Goal: Information Seeking & Learning: Check status

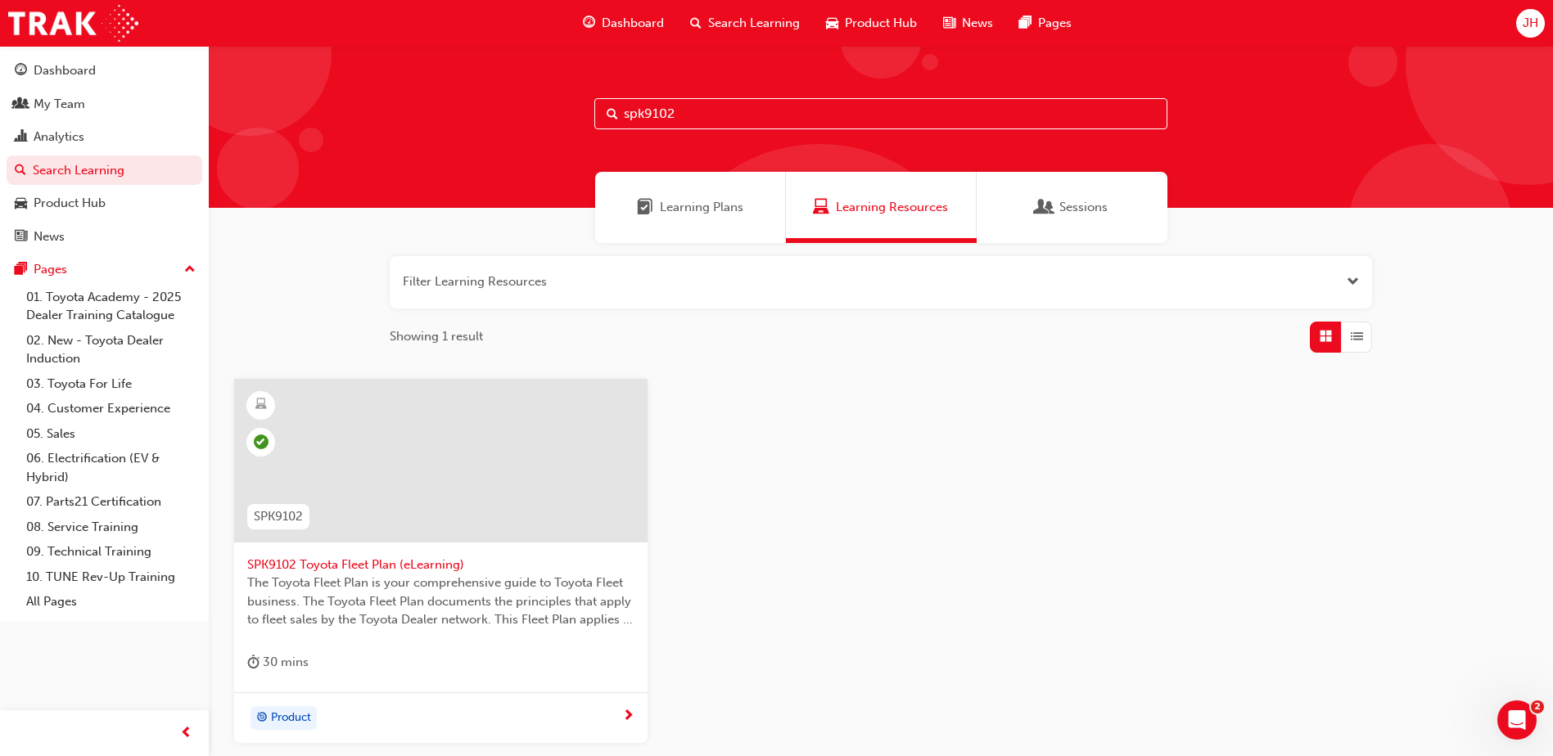
drag, startPoint x: 684, startPoint y: 110, endPoint x: 541, endPoint y: 110, distance: 142.4
click at [541, 110] on div "spk9102" at bounding box center [881, 127] width 1344 height 162
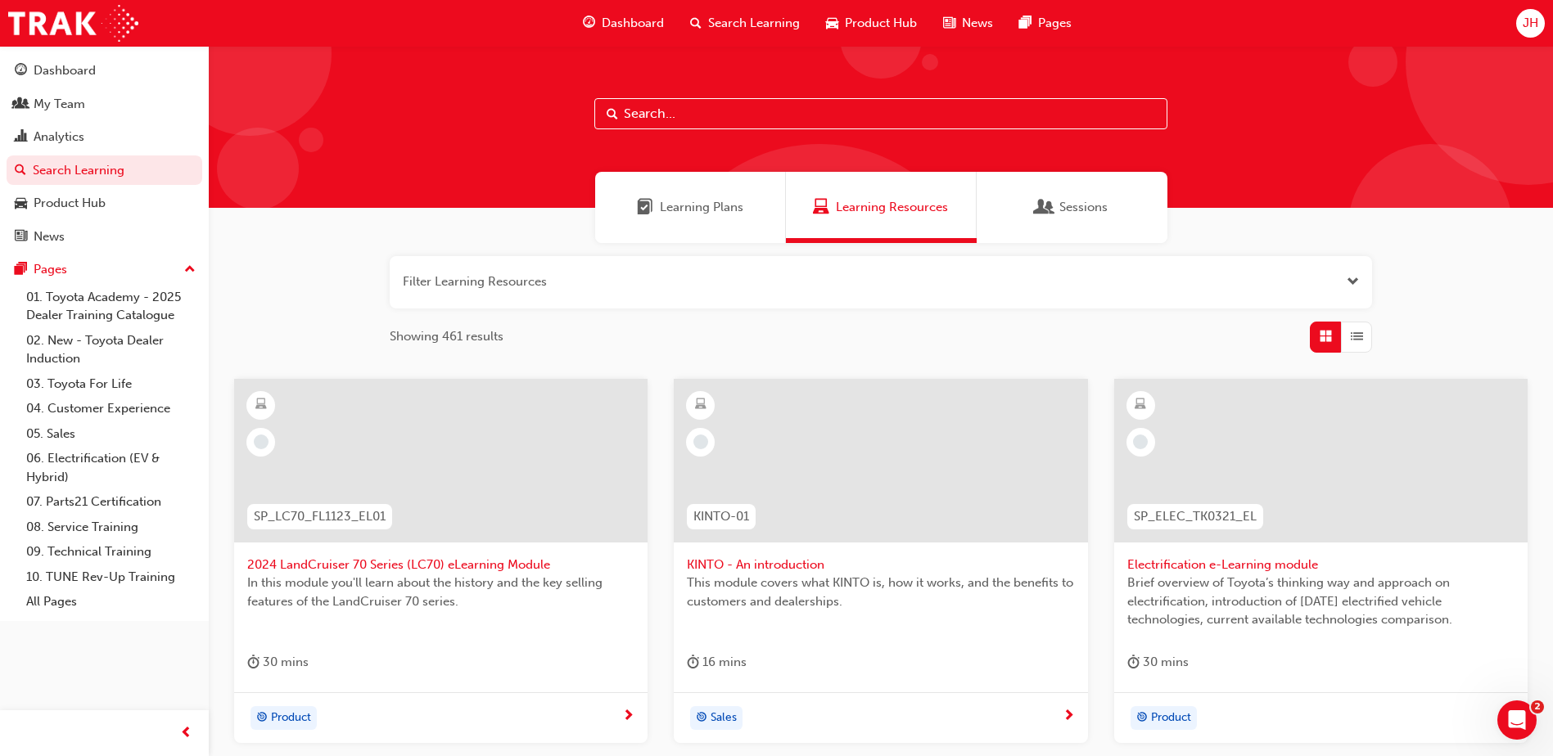
click at [739, 25] on span "Search Learning" at bounding box center [754, 23] width 92 height 19
click at [685, 203] on span "Learning Plans" at bounding box center [701, 207] width 83 height 19
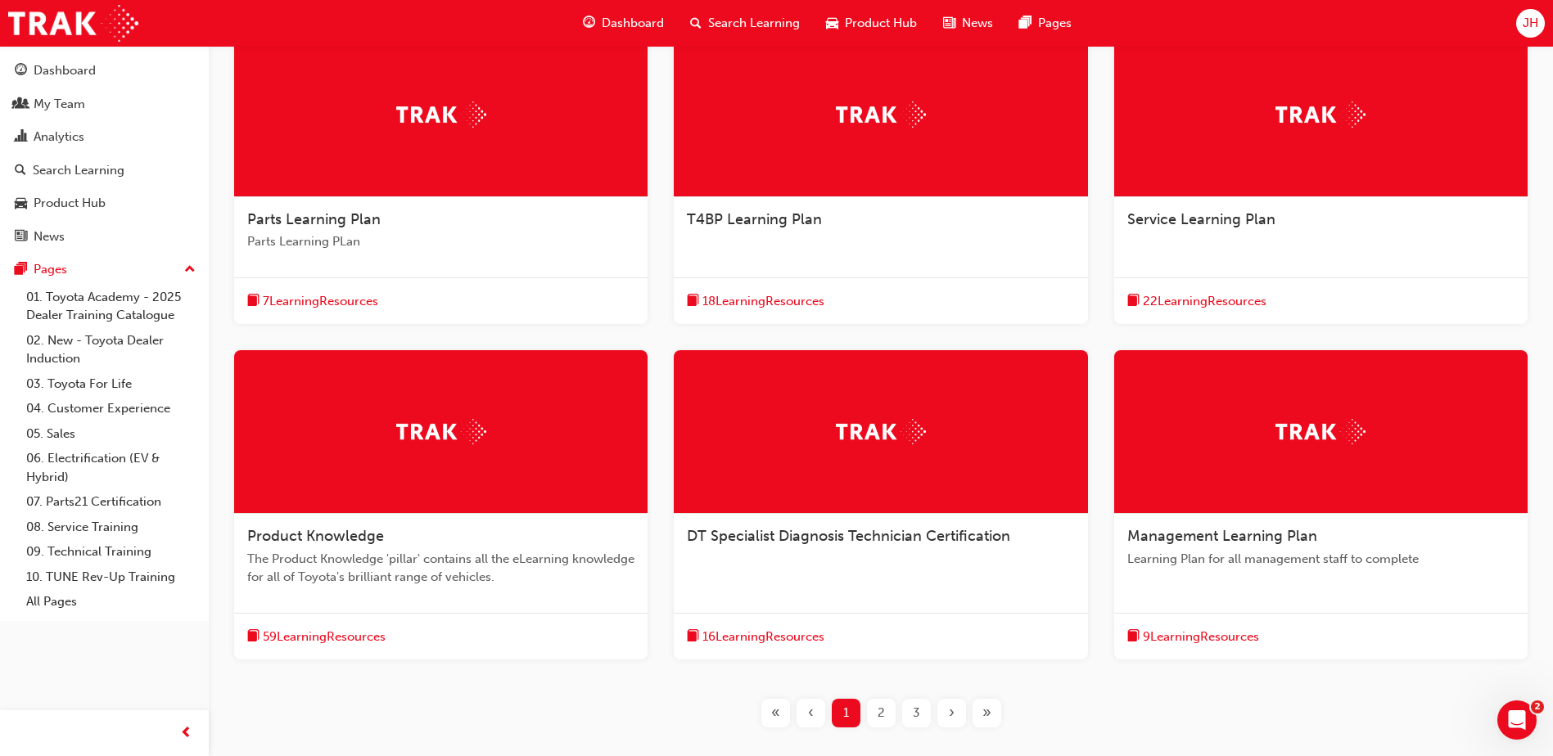
scroll to position [409, 0]
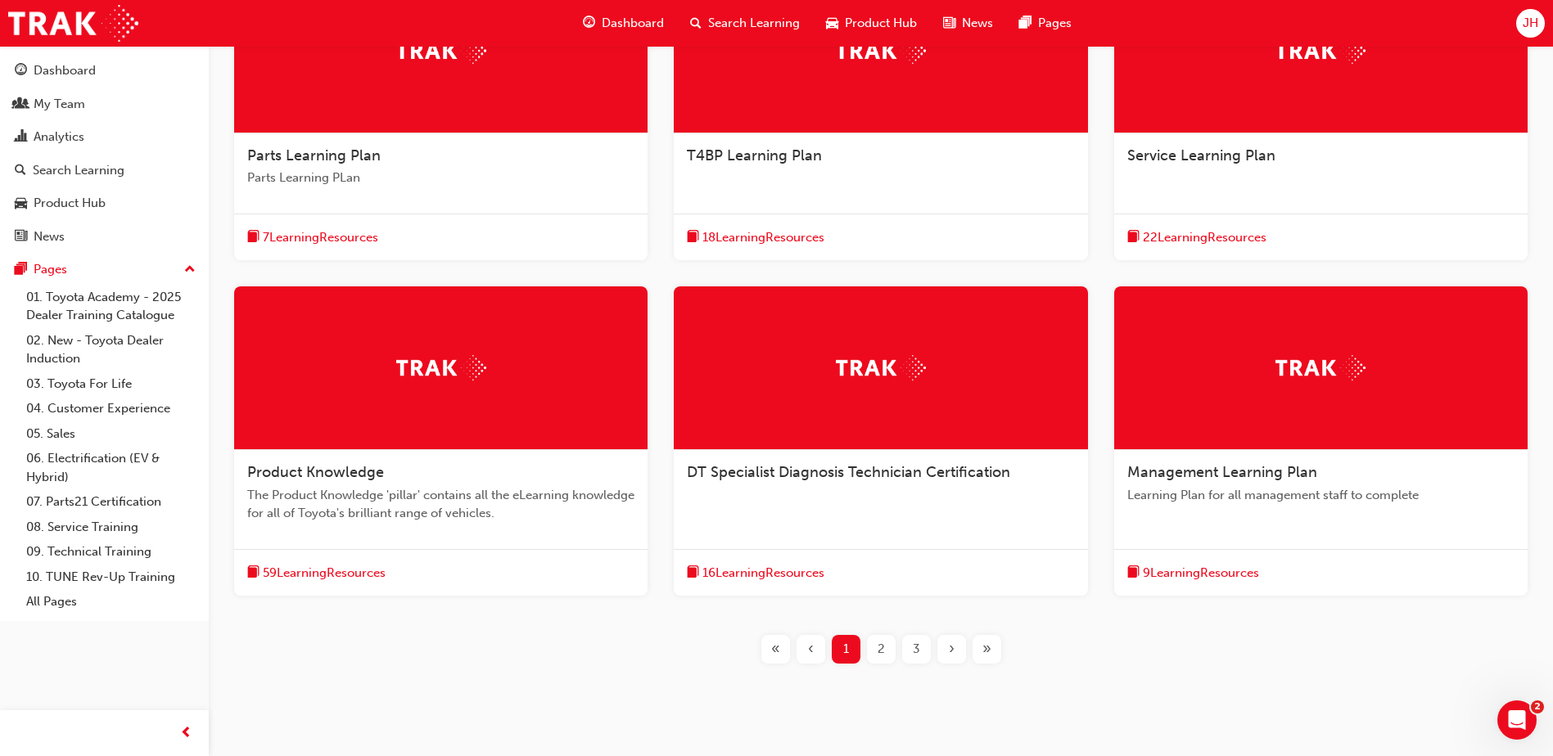
click at [879, 652] on span "2" at bounding box center [881, 649] width 7 height 19
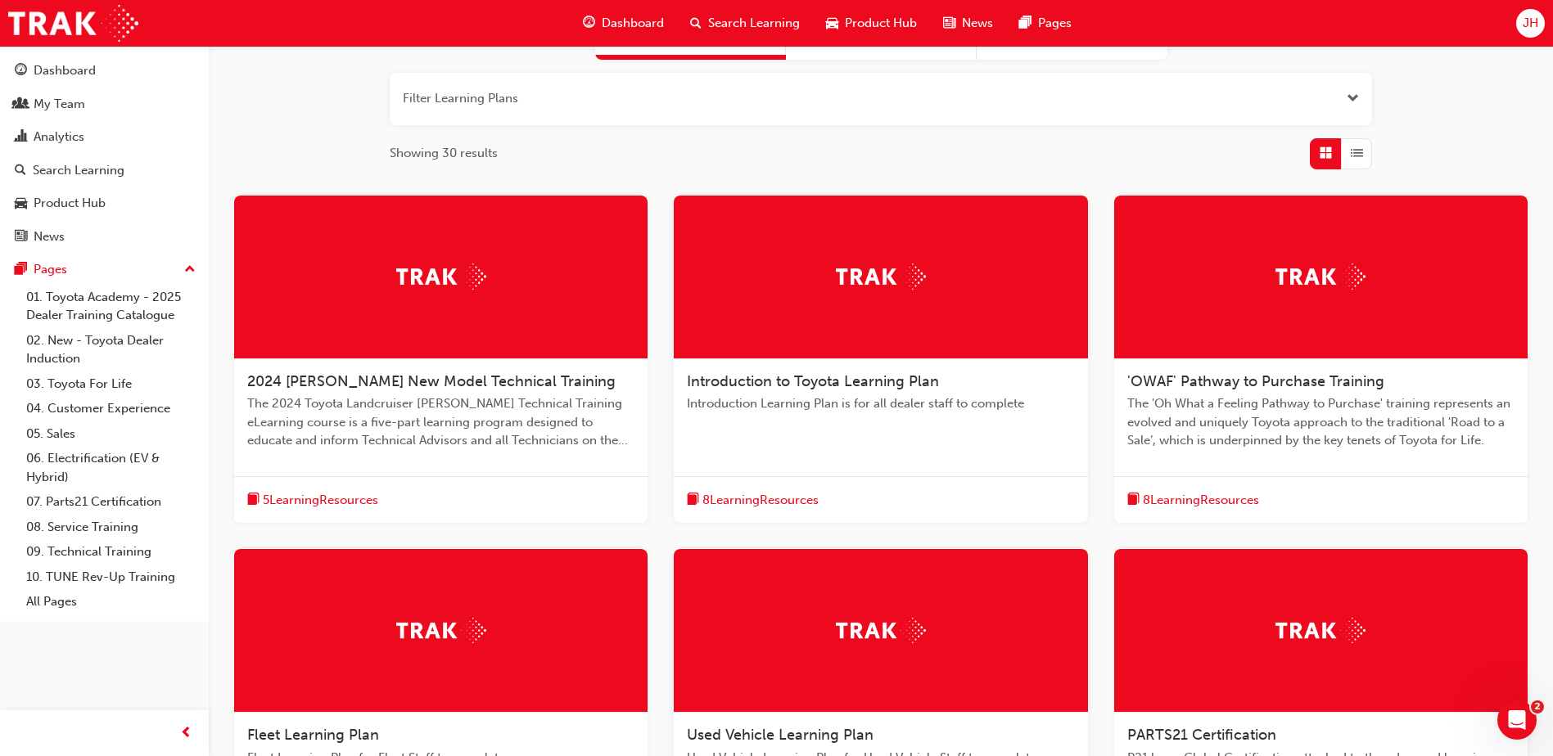
scroll to position [246, 0]
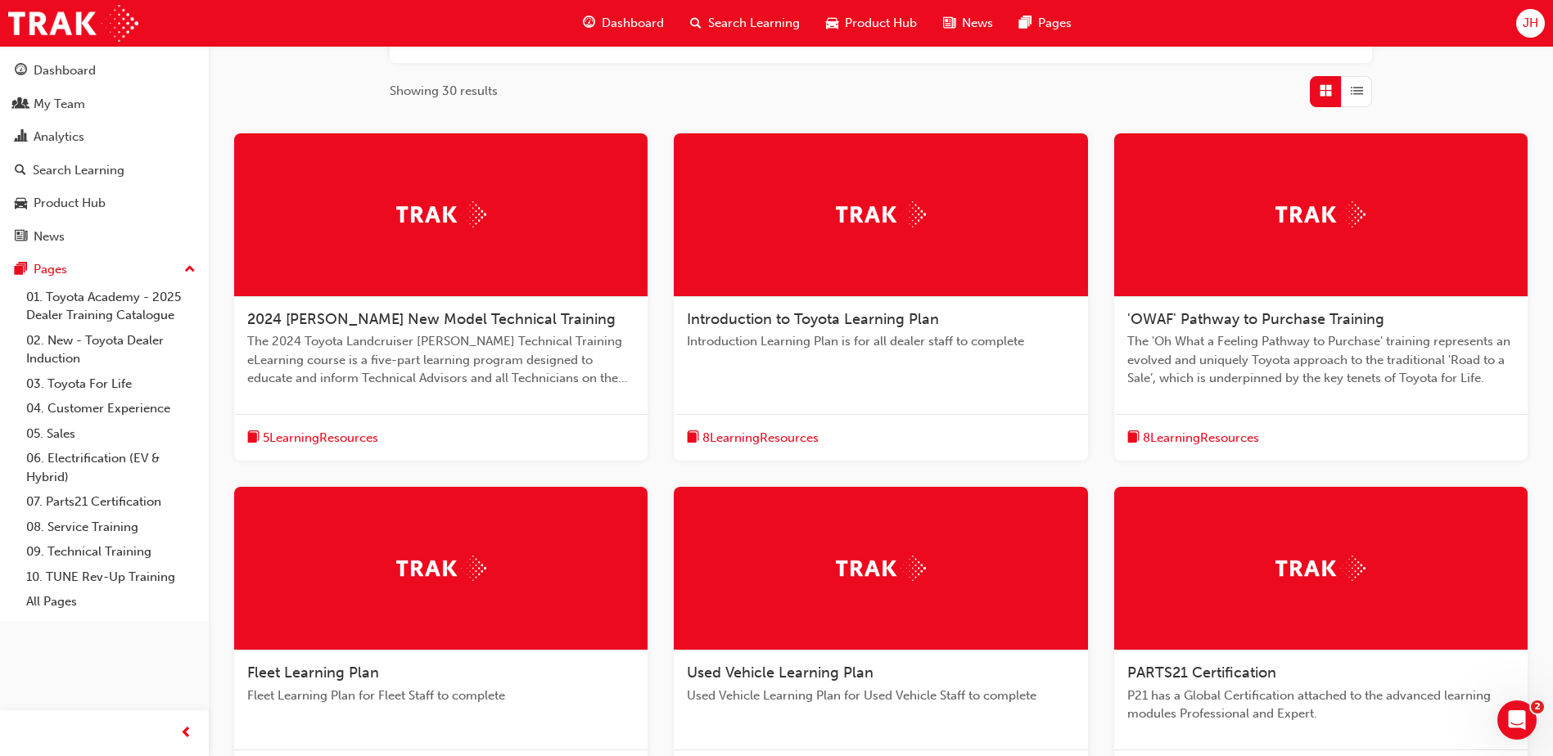
click at [782, 441] on span "8 Learning Resources" at bounding box center [760, 438] width 116 height 19
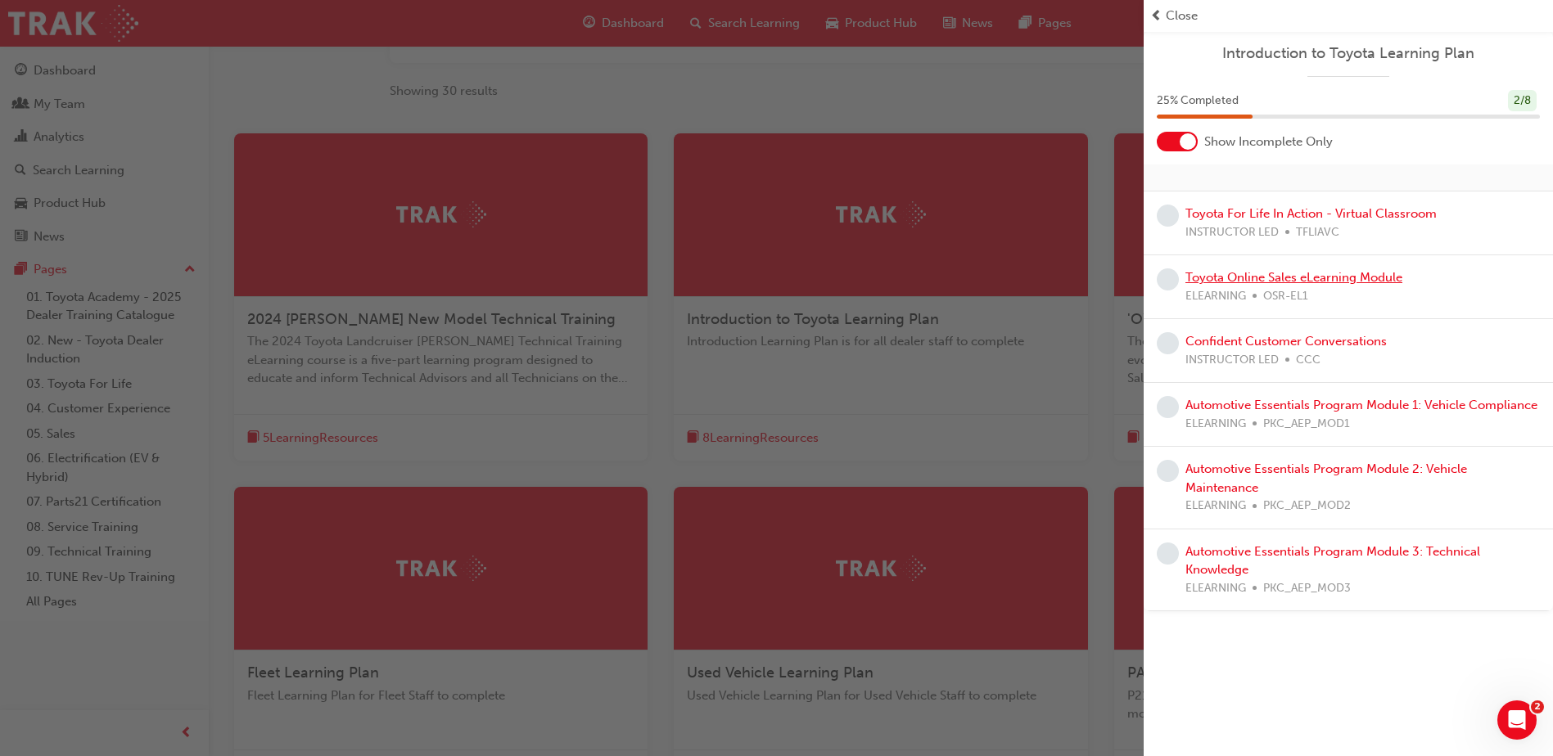
click at [1222, 277] on link "Toyota Online Sales eLearning Module" at bounding box center [1293, 277] width 217 height 15
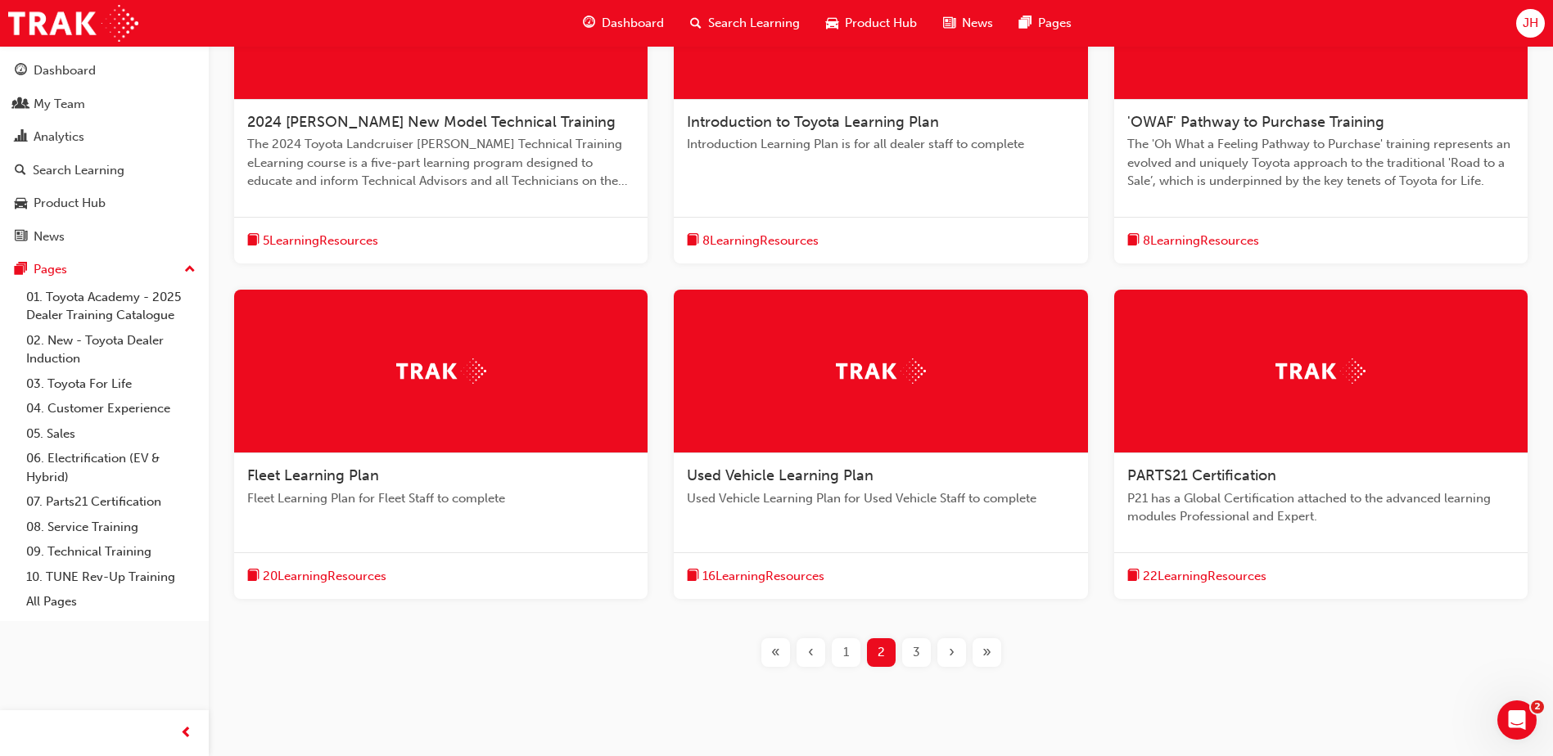
scroll to position [404, 0]
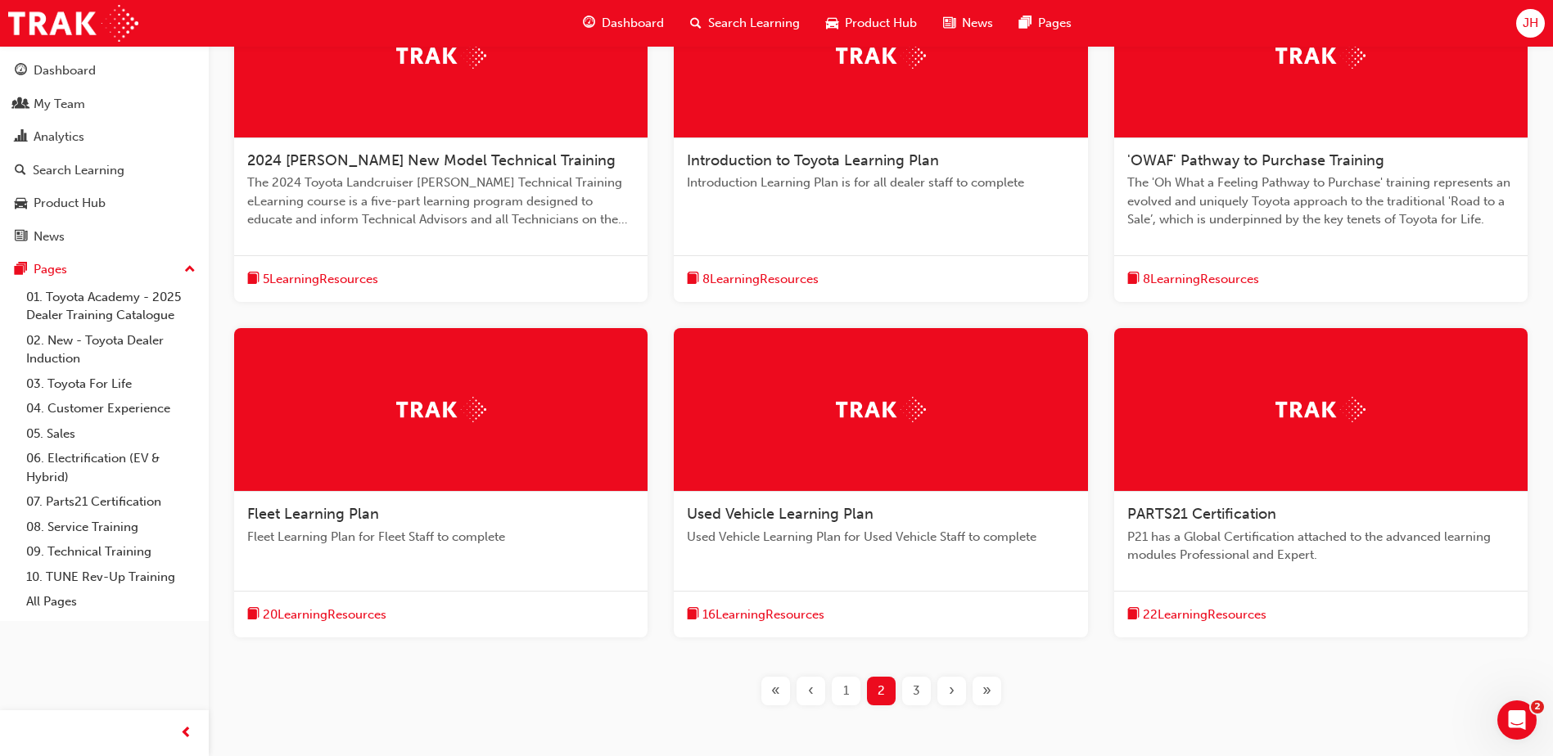
click at [1194, 278] on span "8 Learning Resources" at bounding box center [1201, 279] width 116 height 19
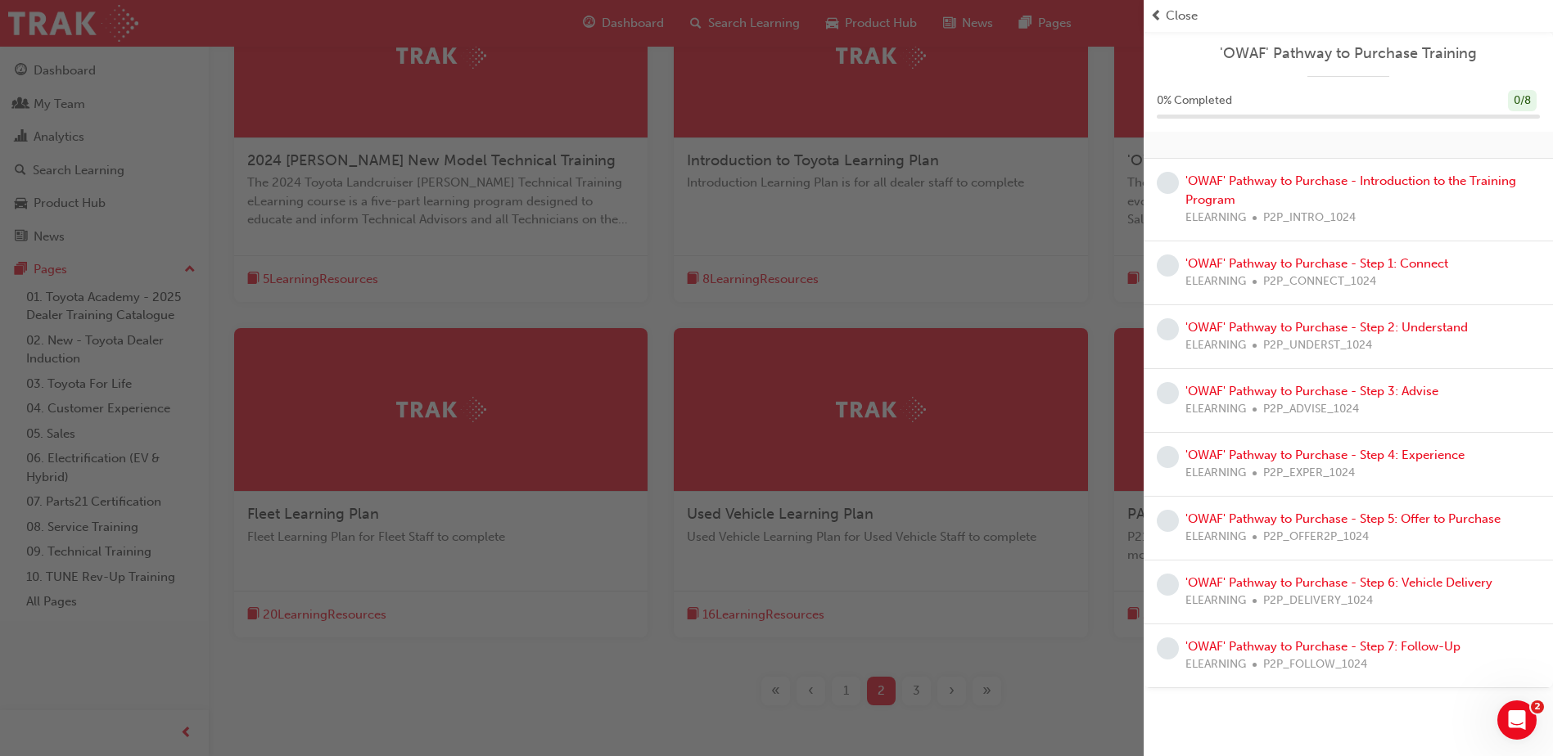
click at [1103, 151] on div "button" at bounding box center [572, 378] width 1144 height 756
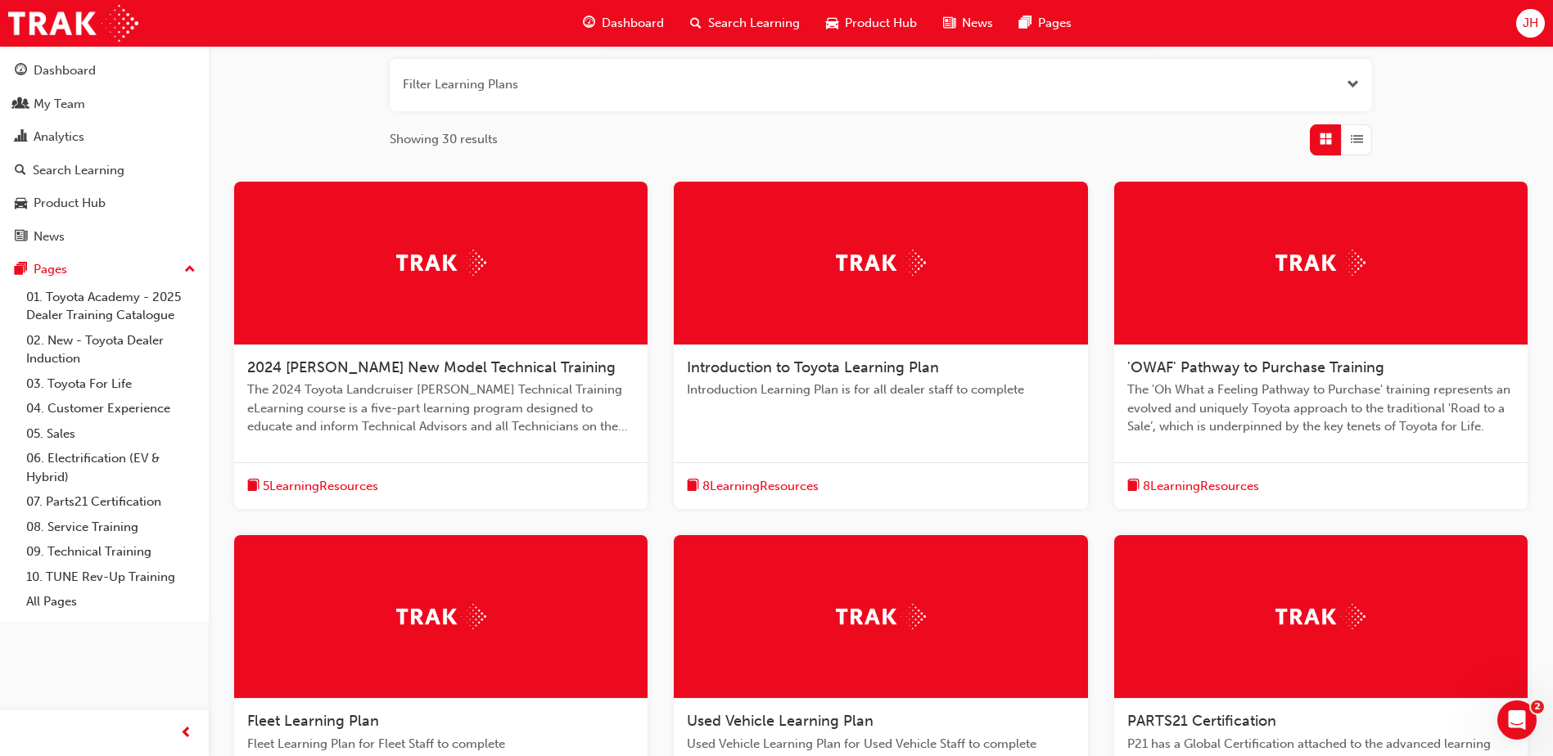
scroll to position [159, 0]
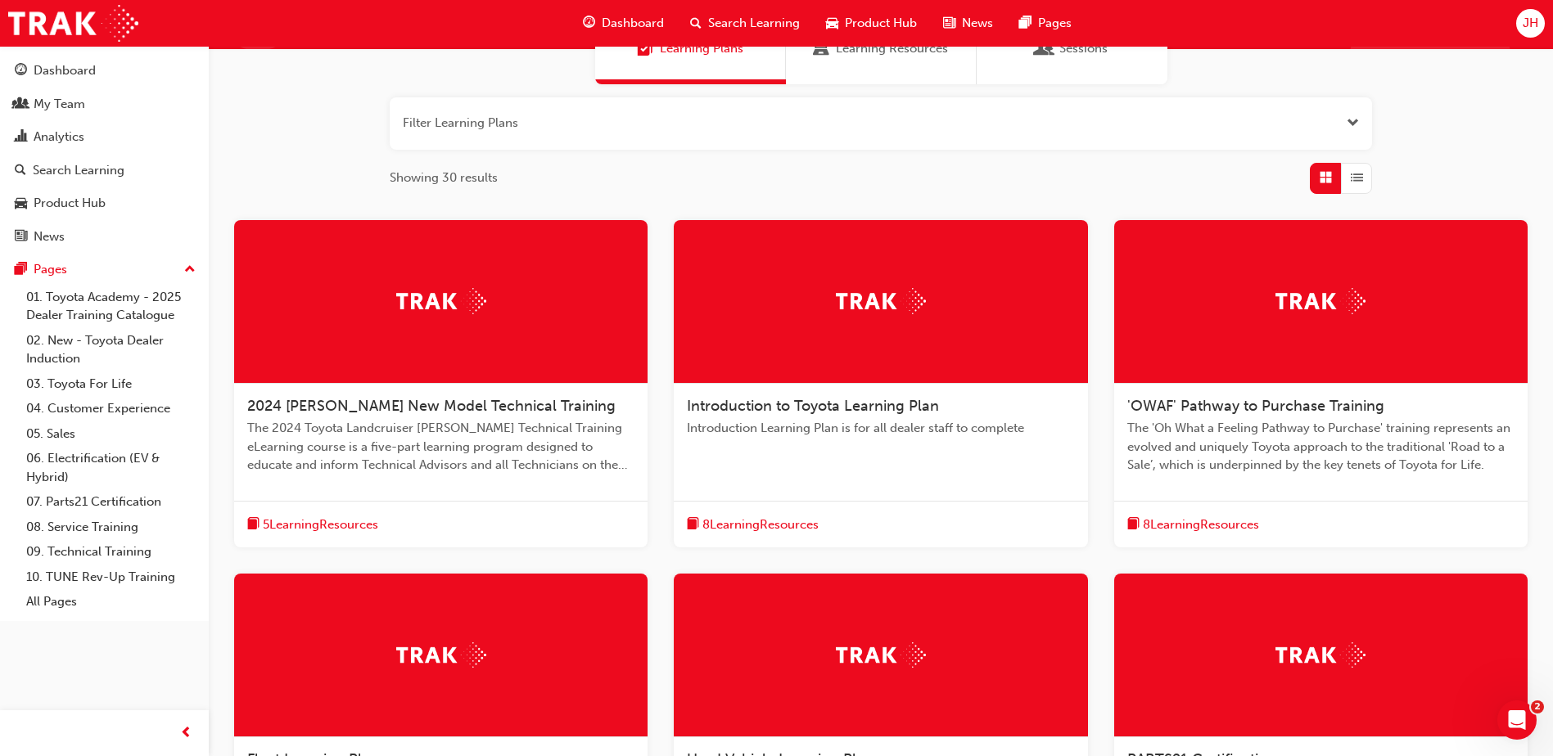
click at [1370, 299] on div at bounding box center [1320, 302] width 413 height 164
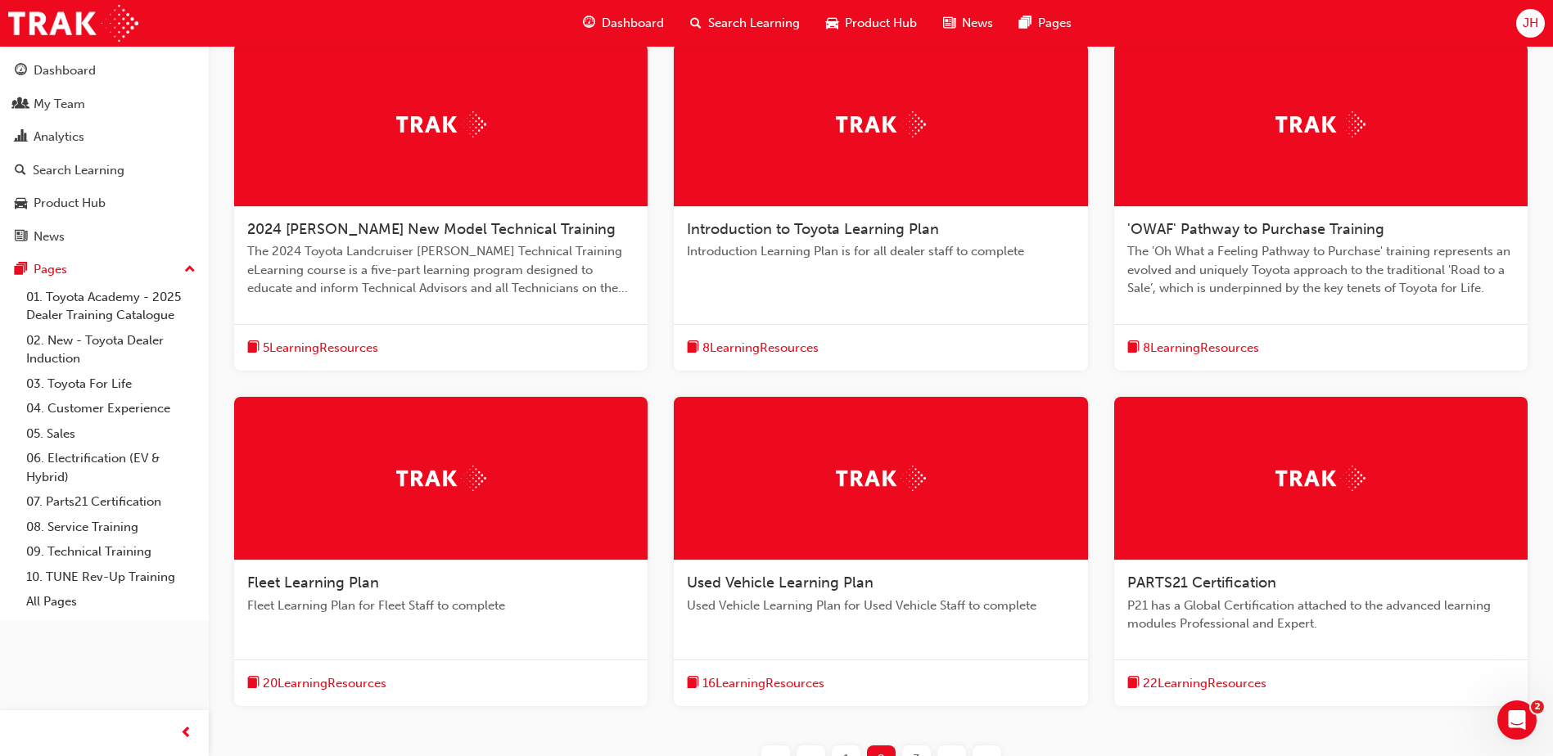
scroll to position [323, 0]
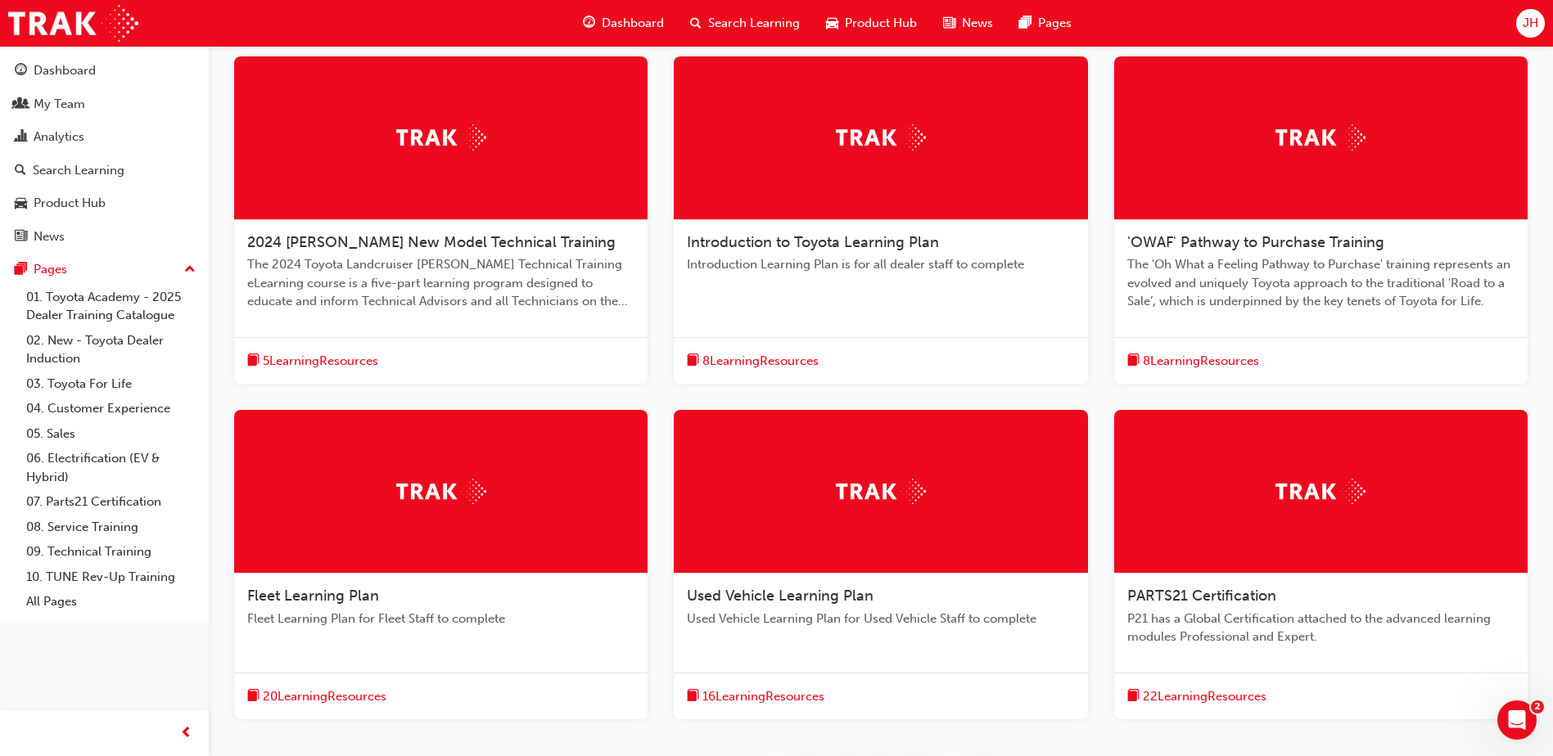
click at [791, 368] on span "8 Learning Resources" at bounding box center [760, 361] width 116 height 19
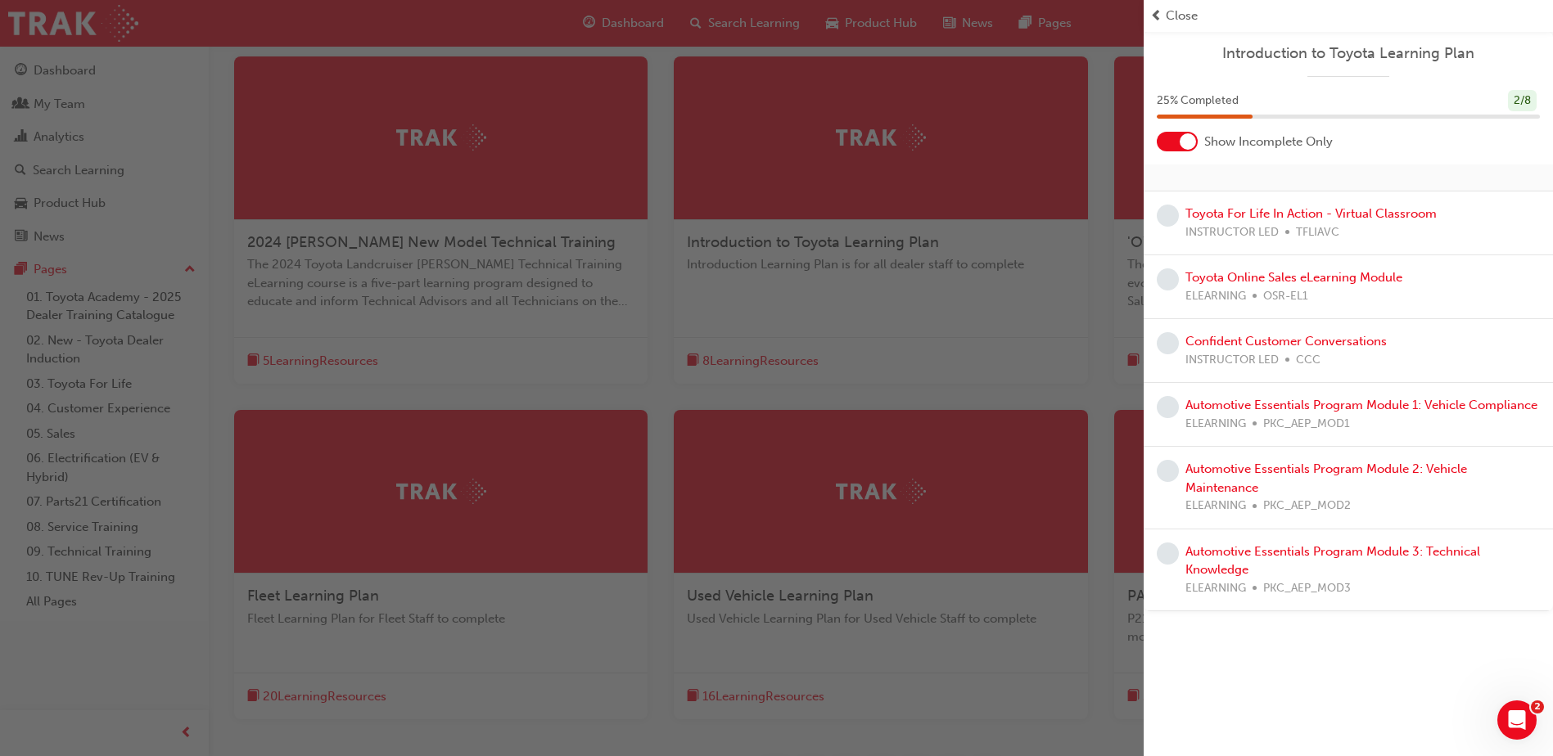
click at [611, 716] on div "button" at bounding box center [572, 378] width 1144 height 756
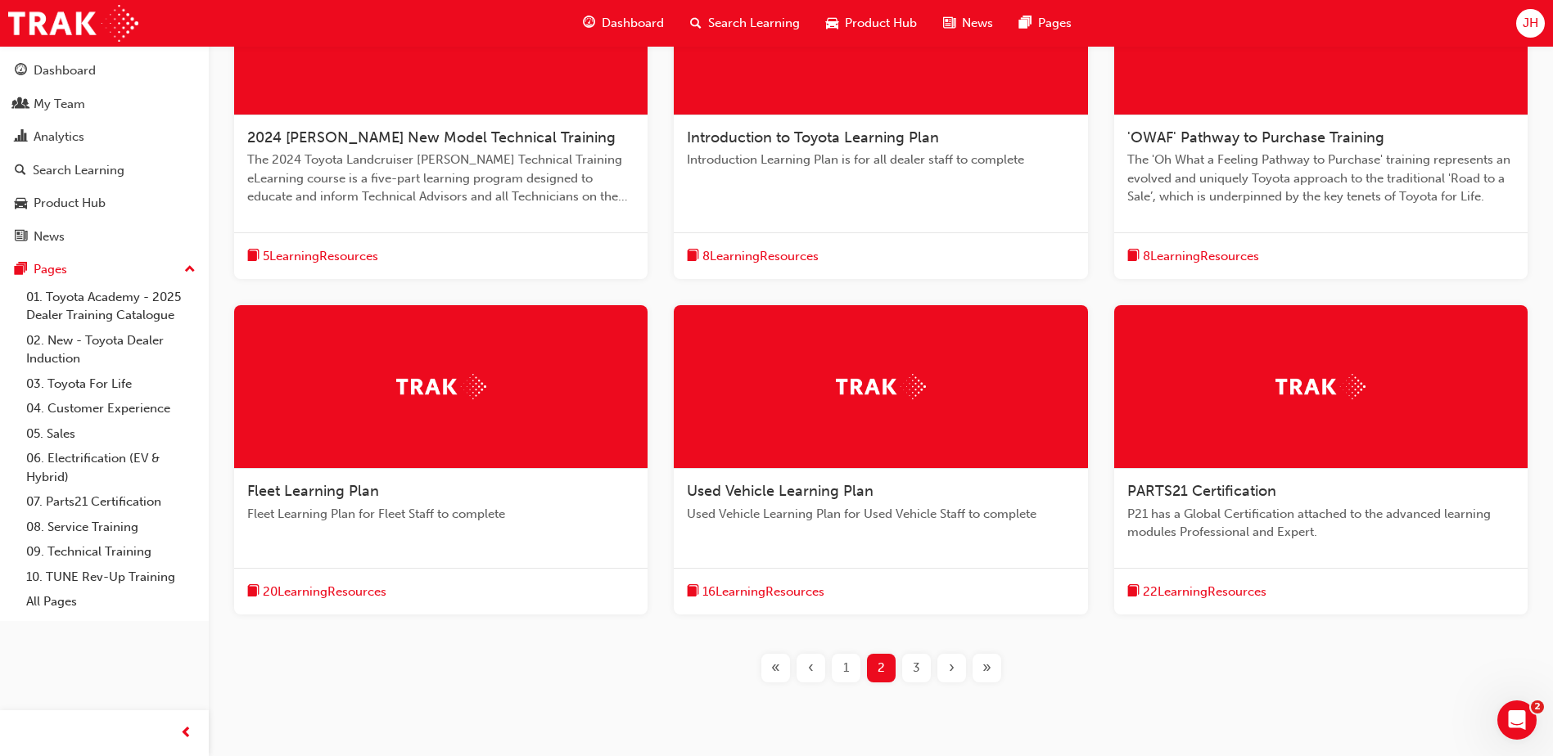
scroll to position [486, 0]
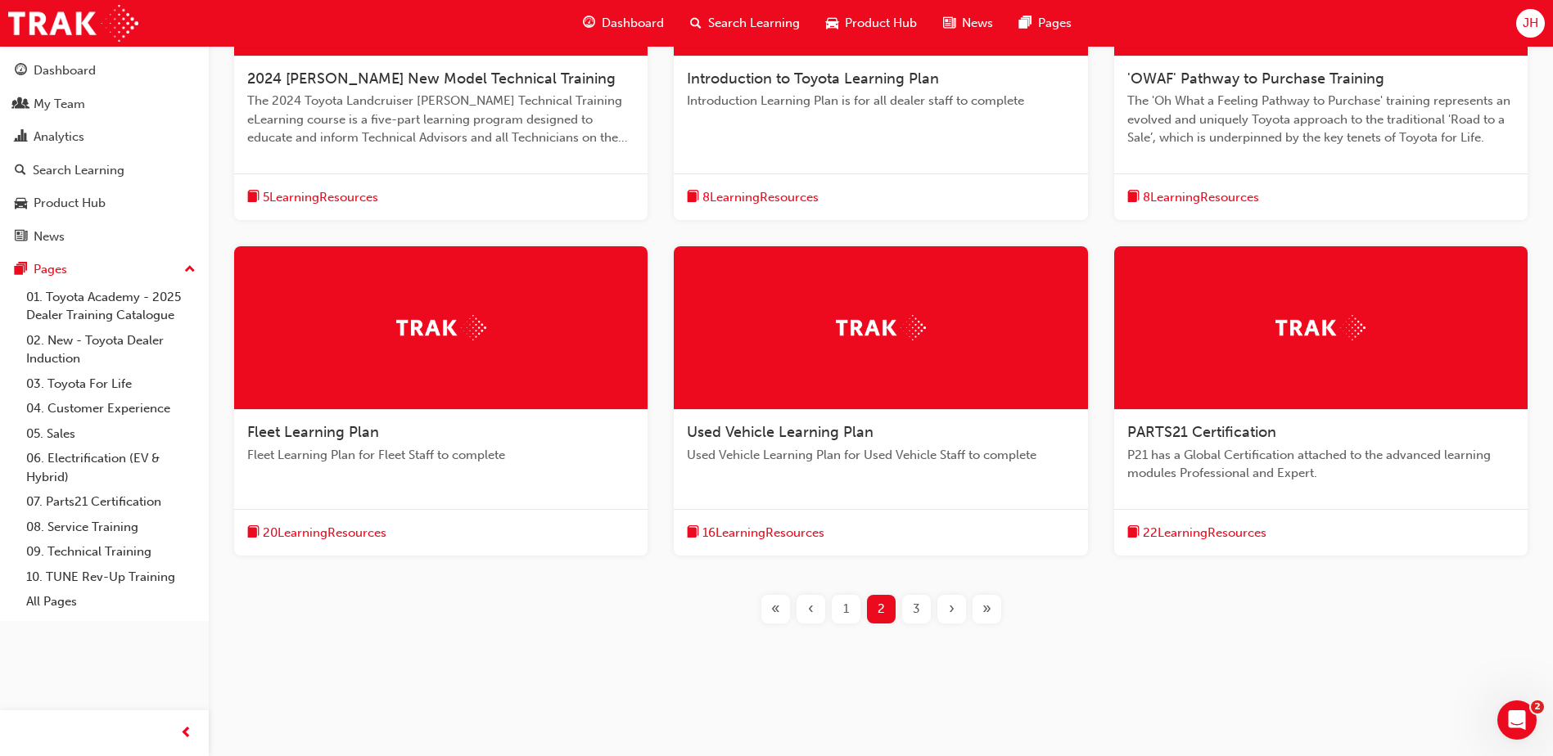
click at [909, 608] on div "3" at bounding box center [916, 609] width 29 height 29
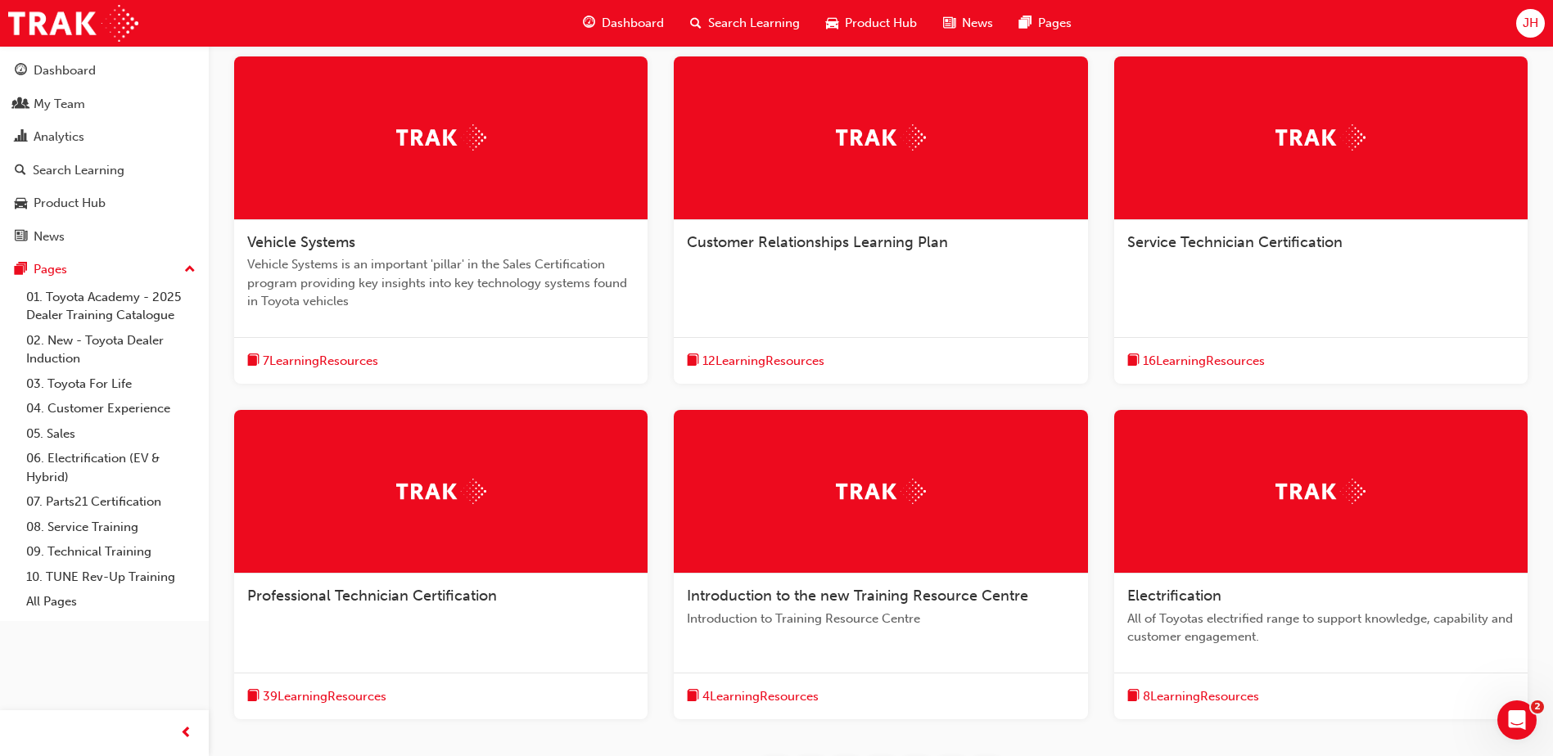
scroll to position [486, 0]
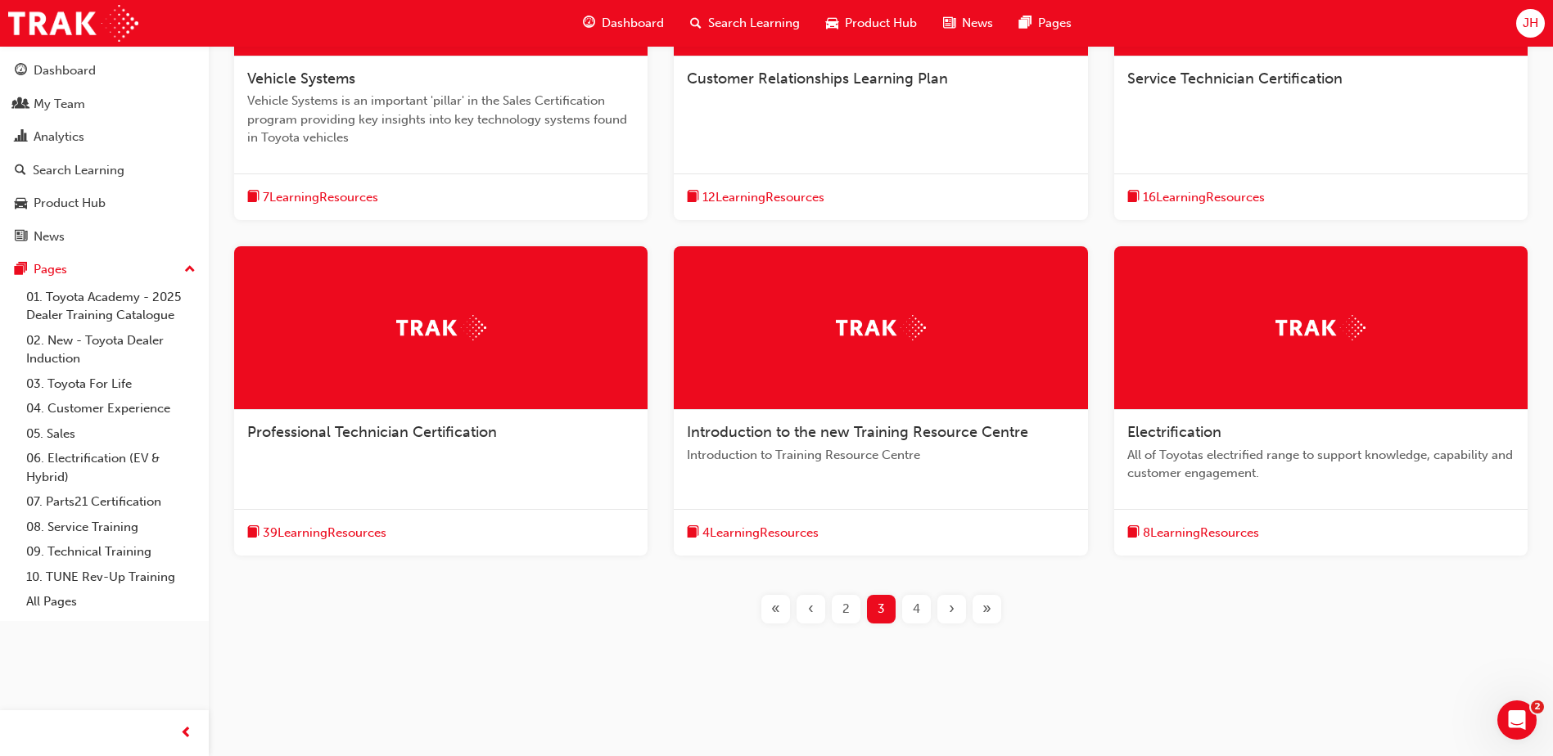
click at [916, 605] on span "4" at bounding box center [916, 609] width 7 height 19
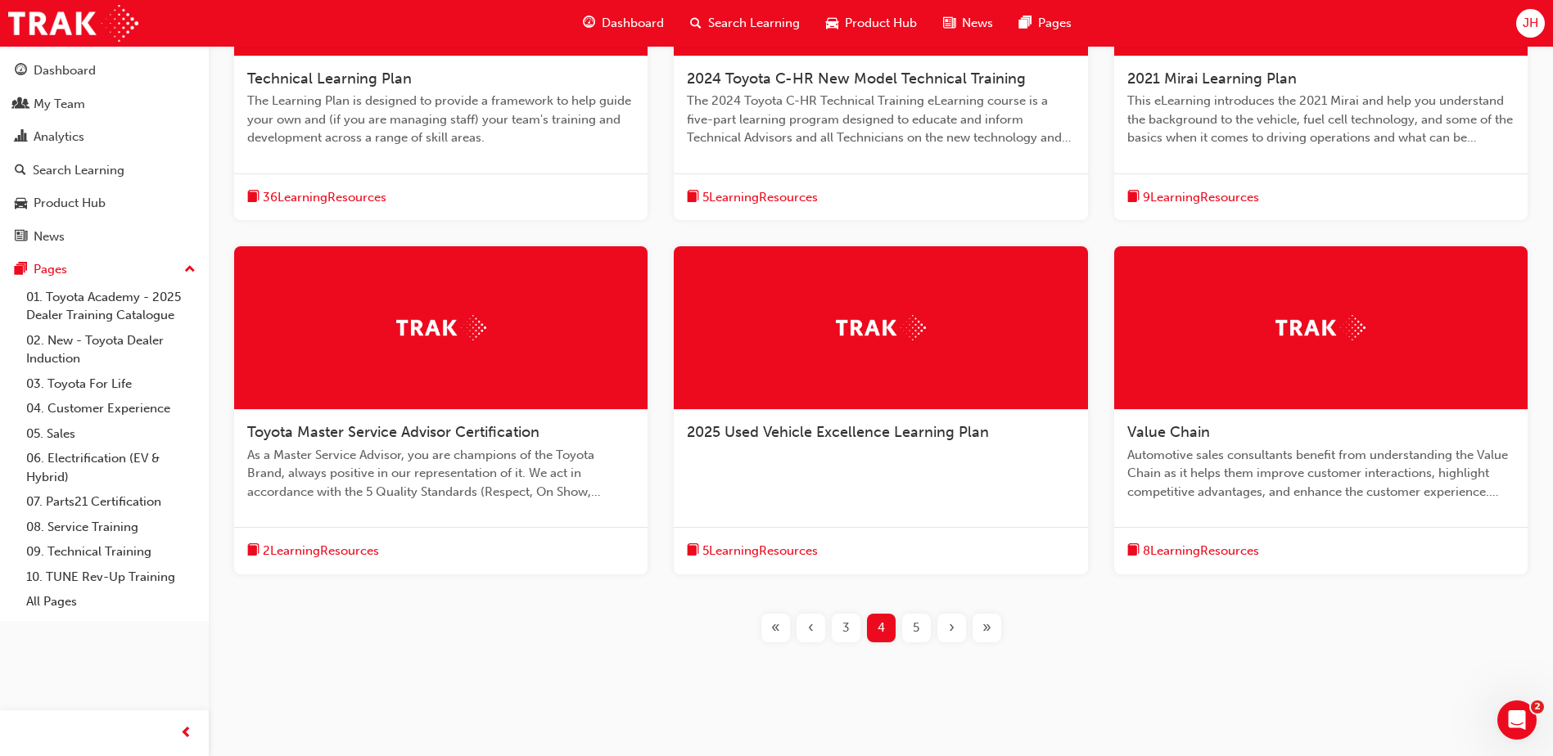
scroll to position [404, 0]
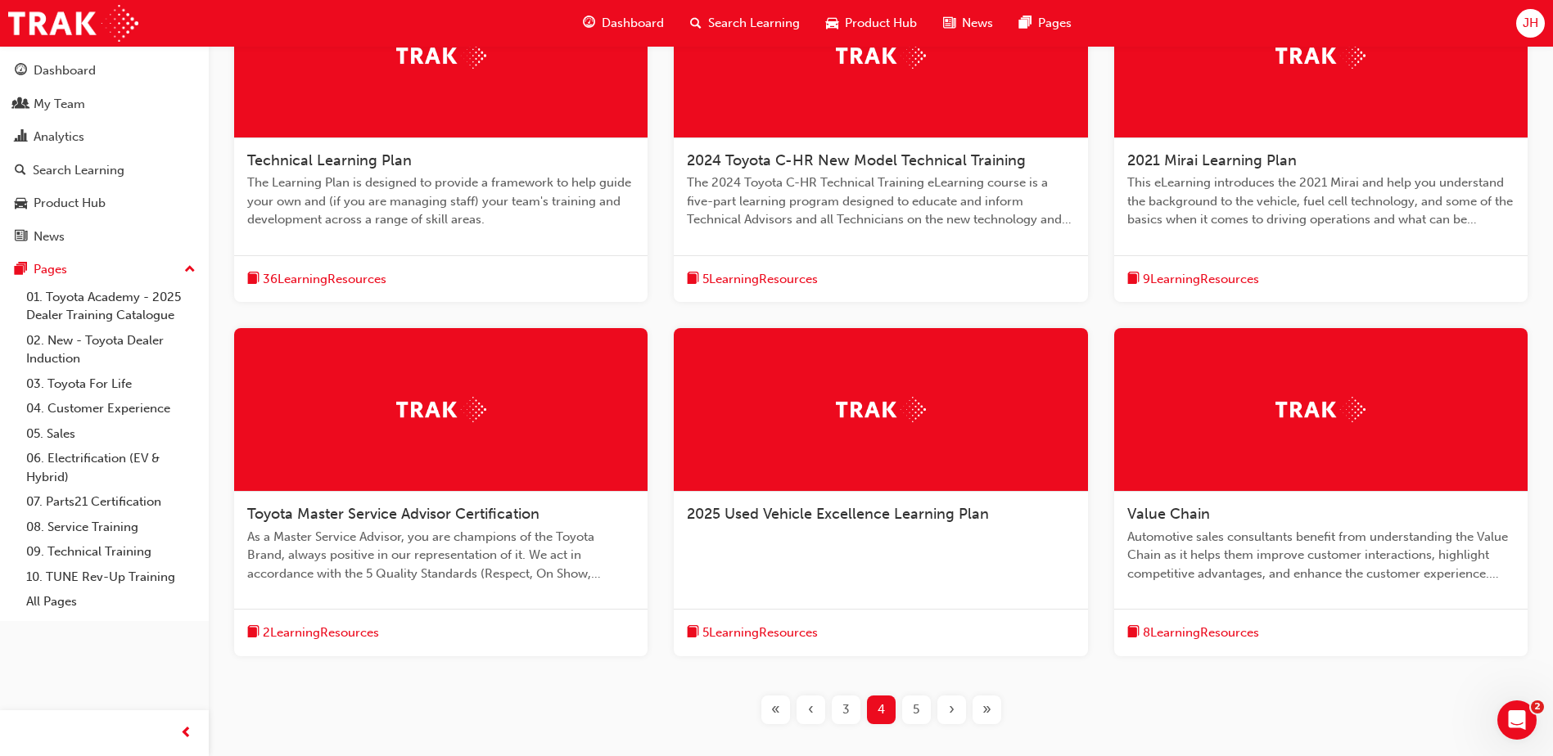
click at [907, 702] on div "5" at bounding box center [916, 710] width 29 height 29
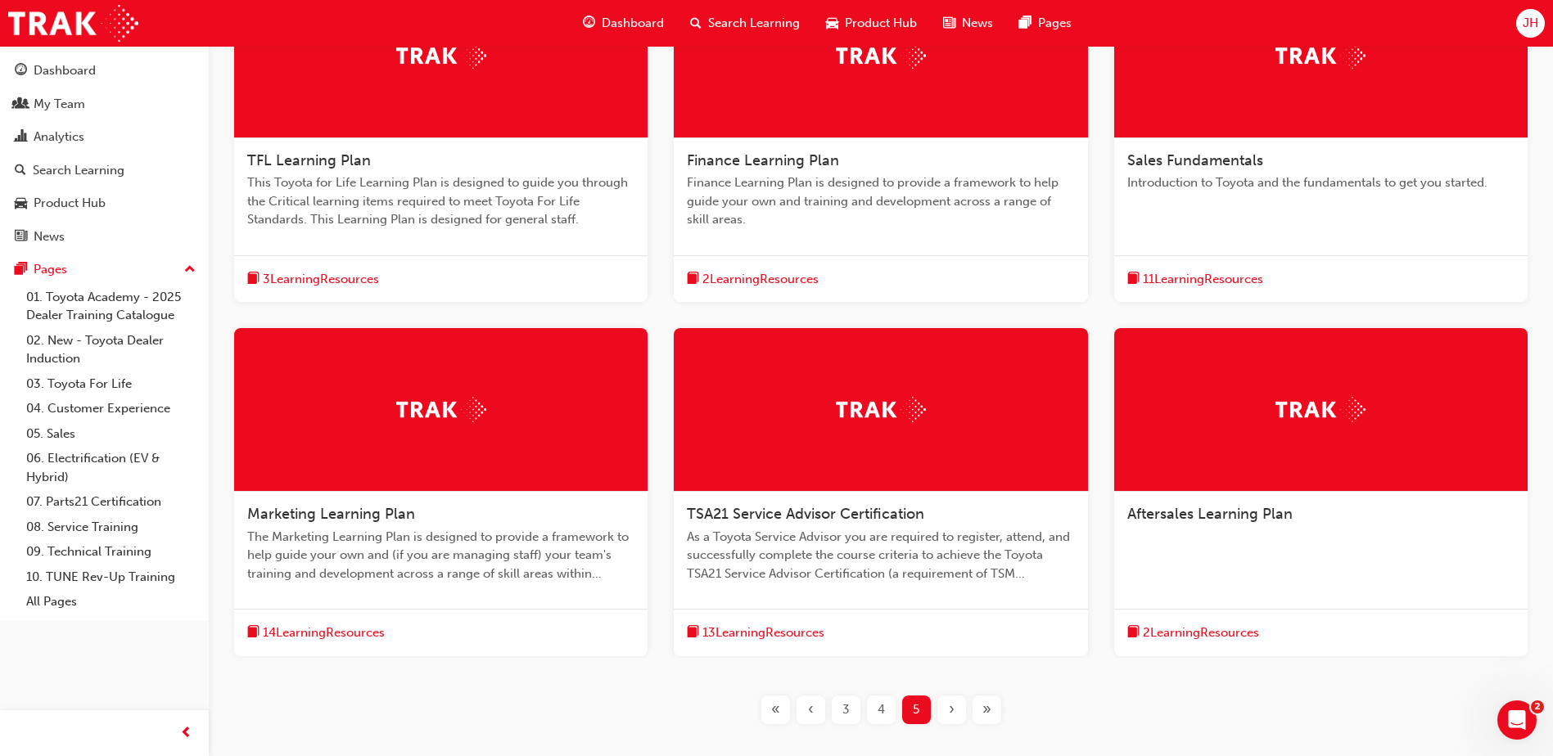
click at [330, 280] on span "3 Learning Resources" at bounding box center [321, 279] width 116 height 19
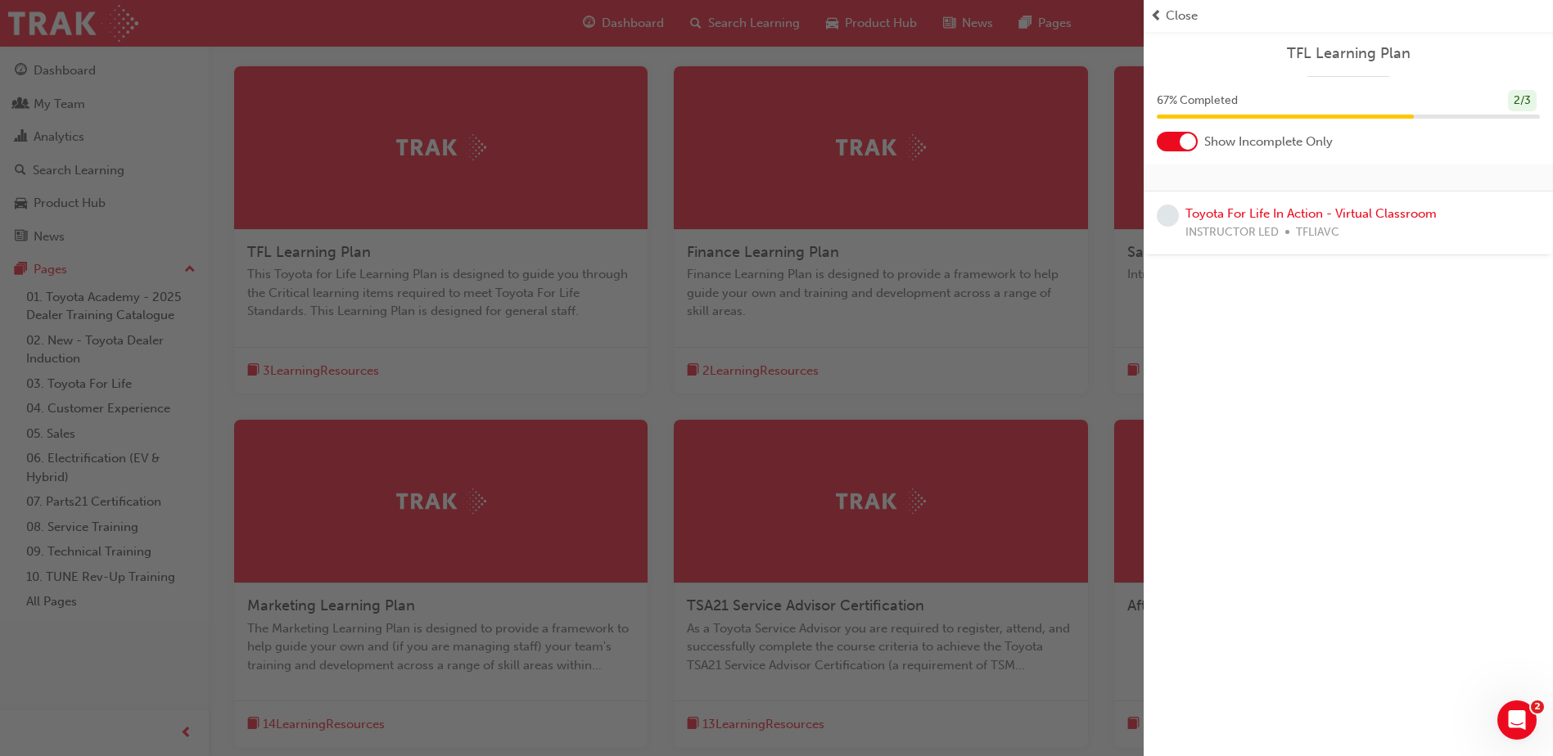
scroll to position [159, 0]
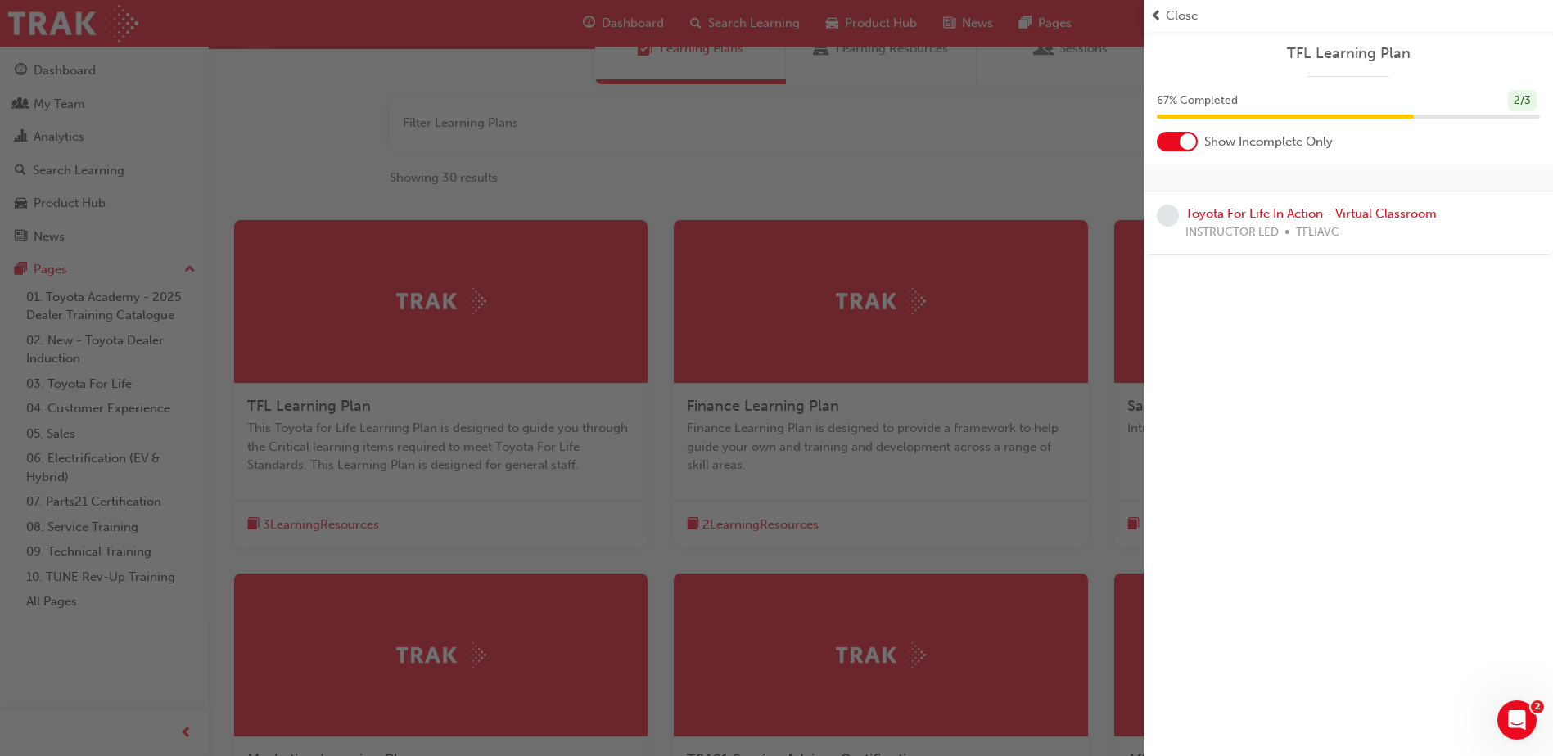
click at [783, 93] on div "button" at bounding box center [572, 378] width 1144 height 756
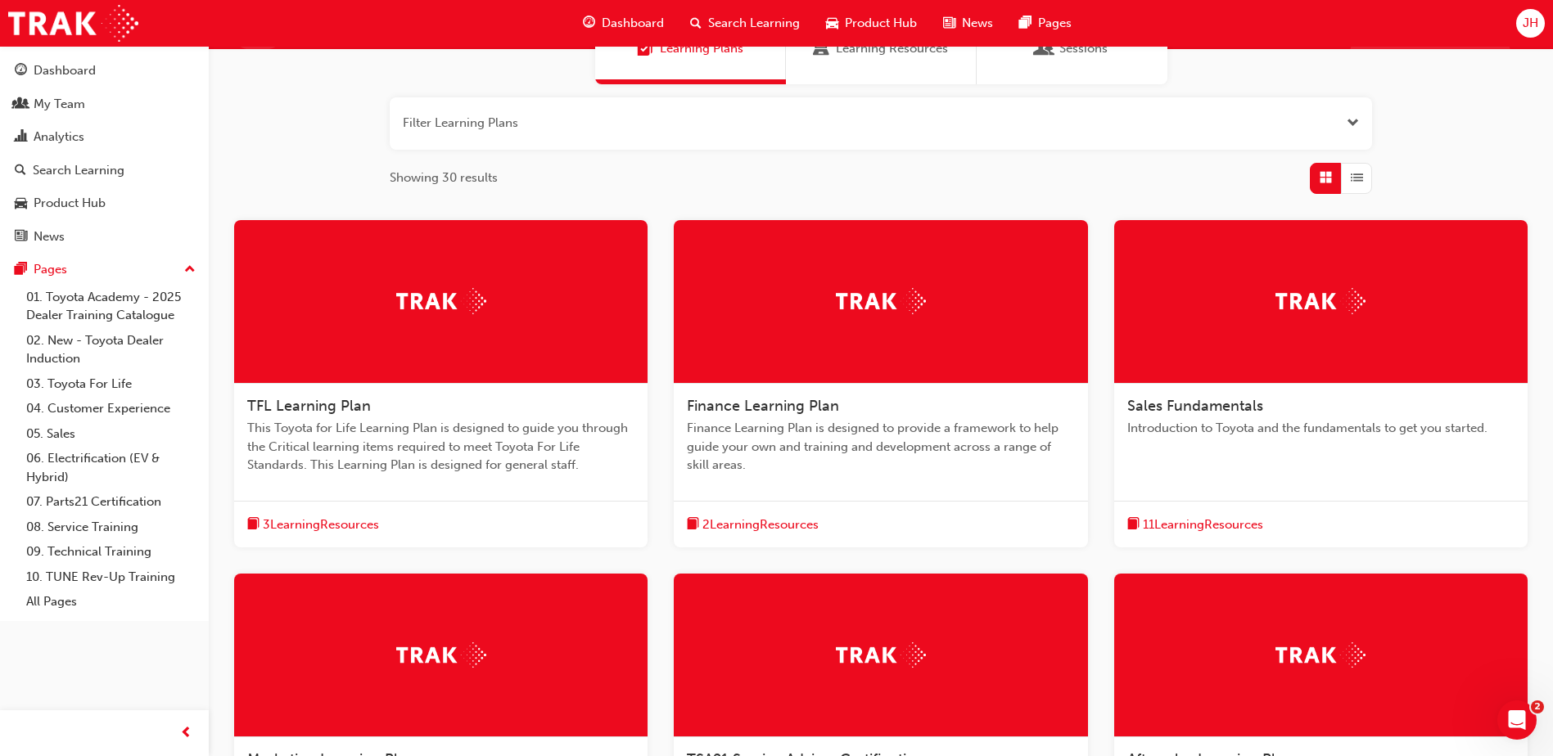
scroll to position [0, 0]
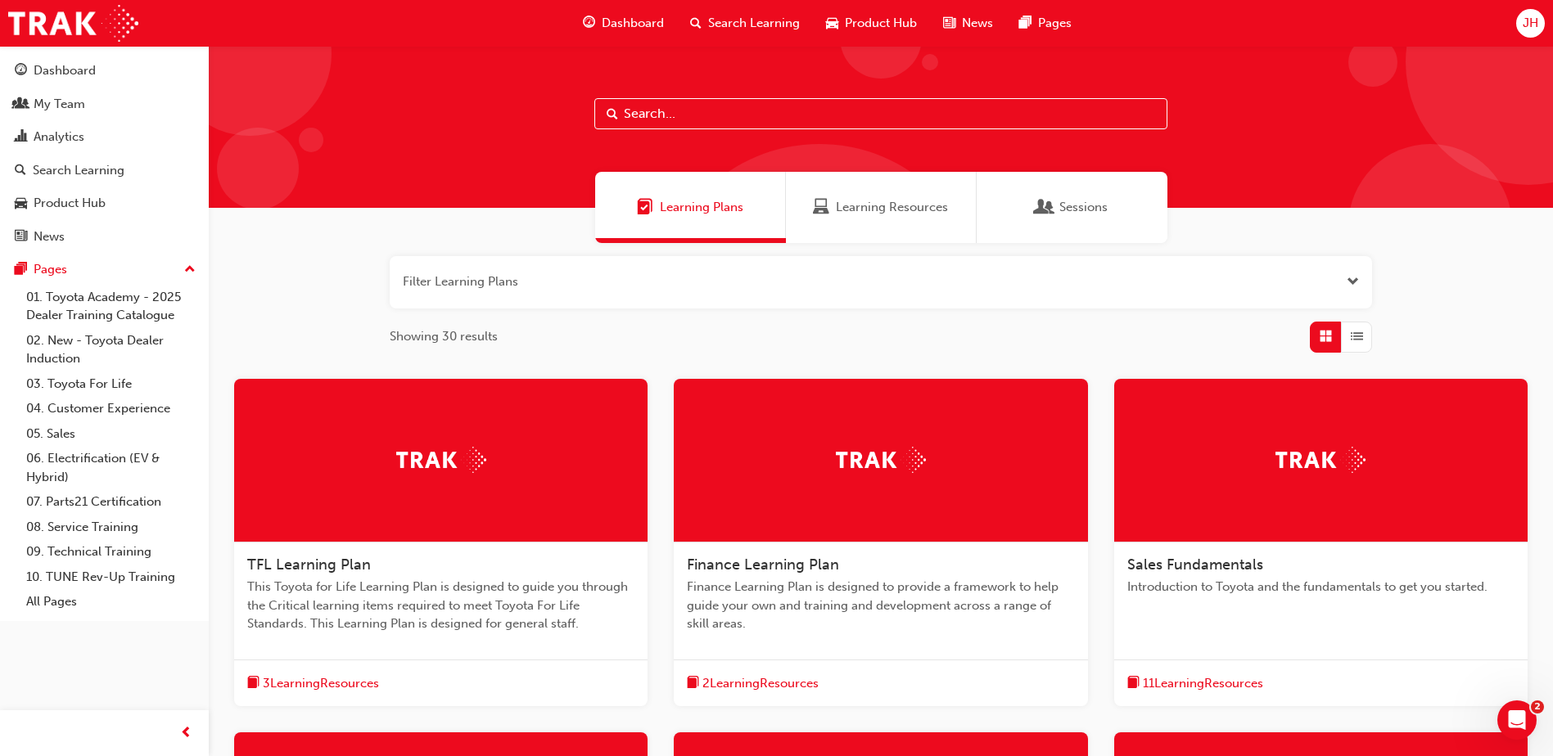
click at [782, 27] on span "Search Learning" at bounding box center [754, 23] width 92 height 19
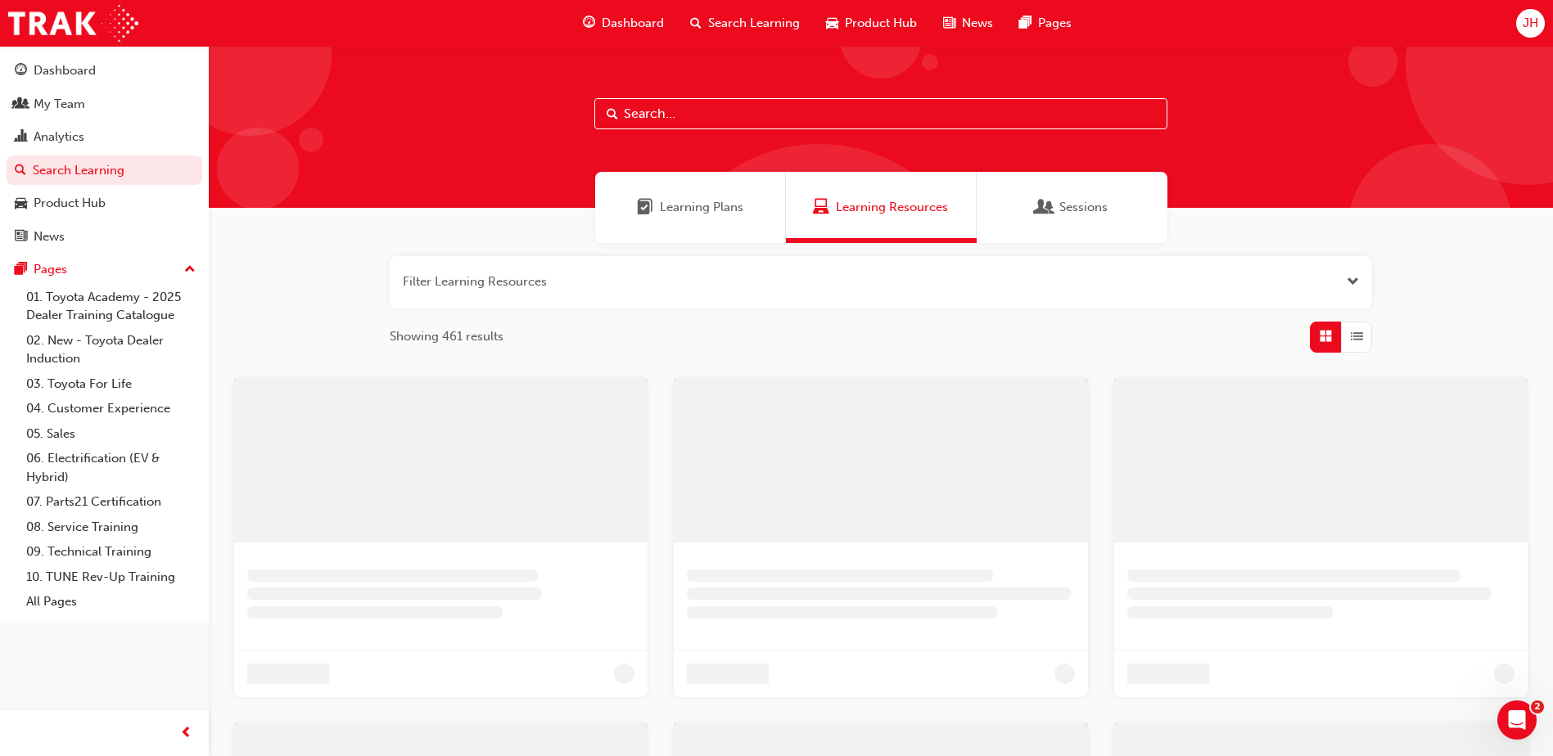
click at [787, 112] on input "text" at bounding box center [880, 113] width 573 height 31
type input "t"
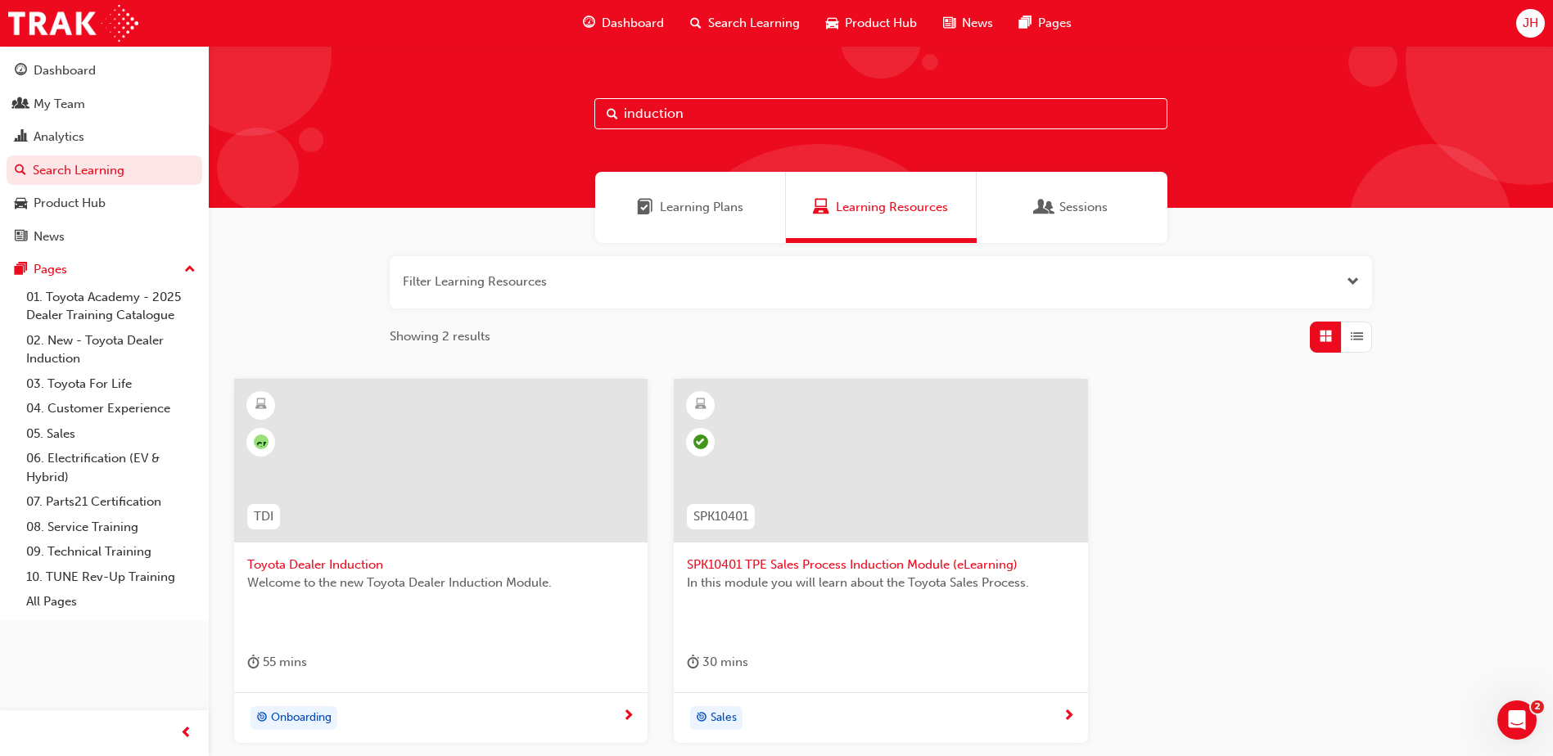
type input "induction"
click at [305, 570] on span "Toyota Dealer Induction" at bounding box center [440, 565] width 387 height 19
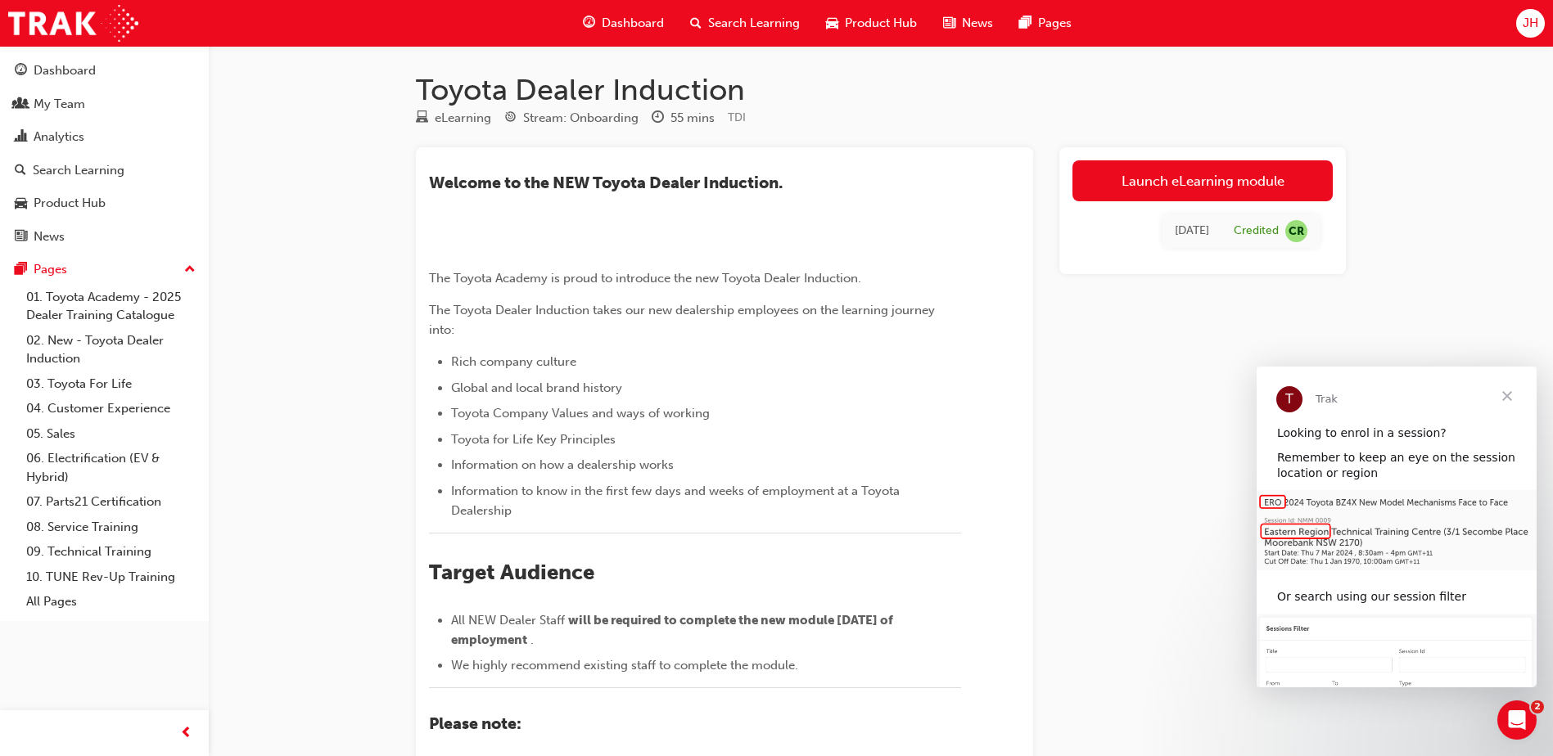
click at [748, 26] on span "Search Learning" at bounding box center [754, 23] width 92 height 19
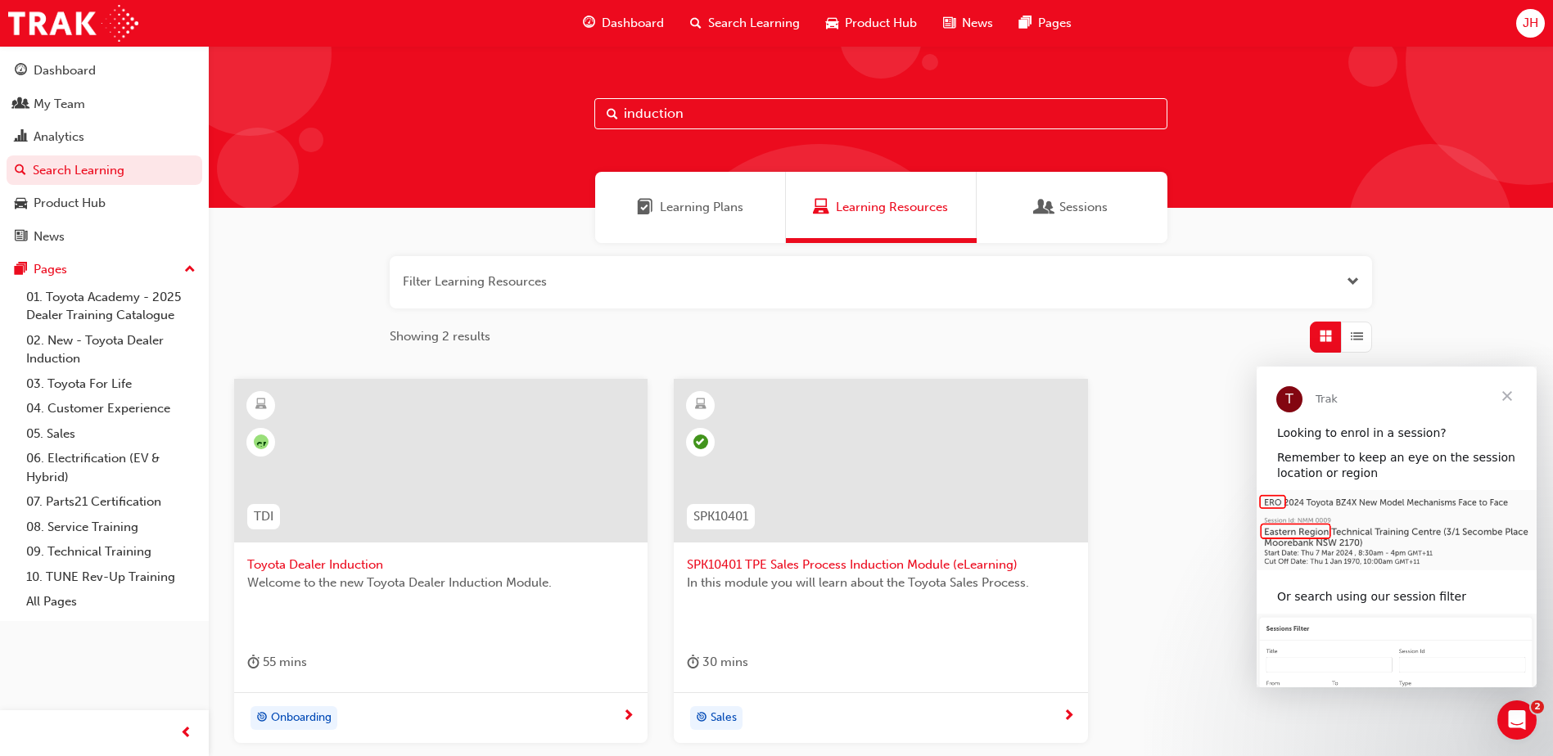
click at [944, 109] on input "induction" at bounding box center [880, 113] width 573 height 31
drag, startPoint x: 780, startPoint y: 113, endPoint x: 494, endPoint y: 103, distance: 285.9
click at [497, 104] on div "induction" at bounding box center [881, 127] width 1344 height 162
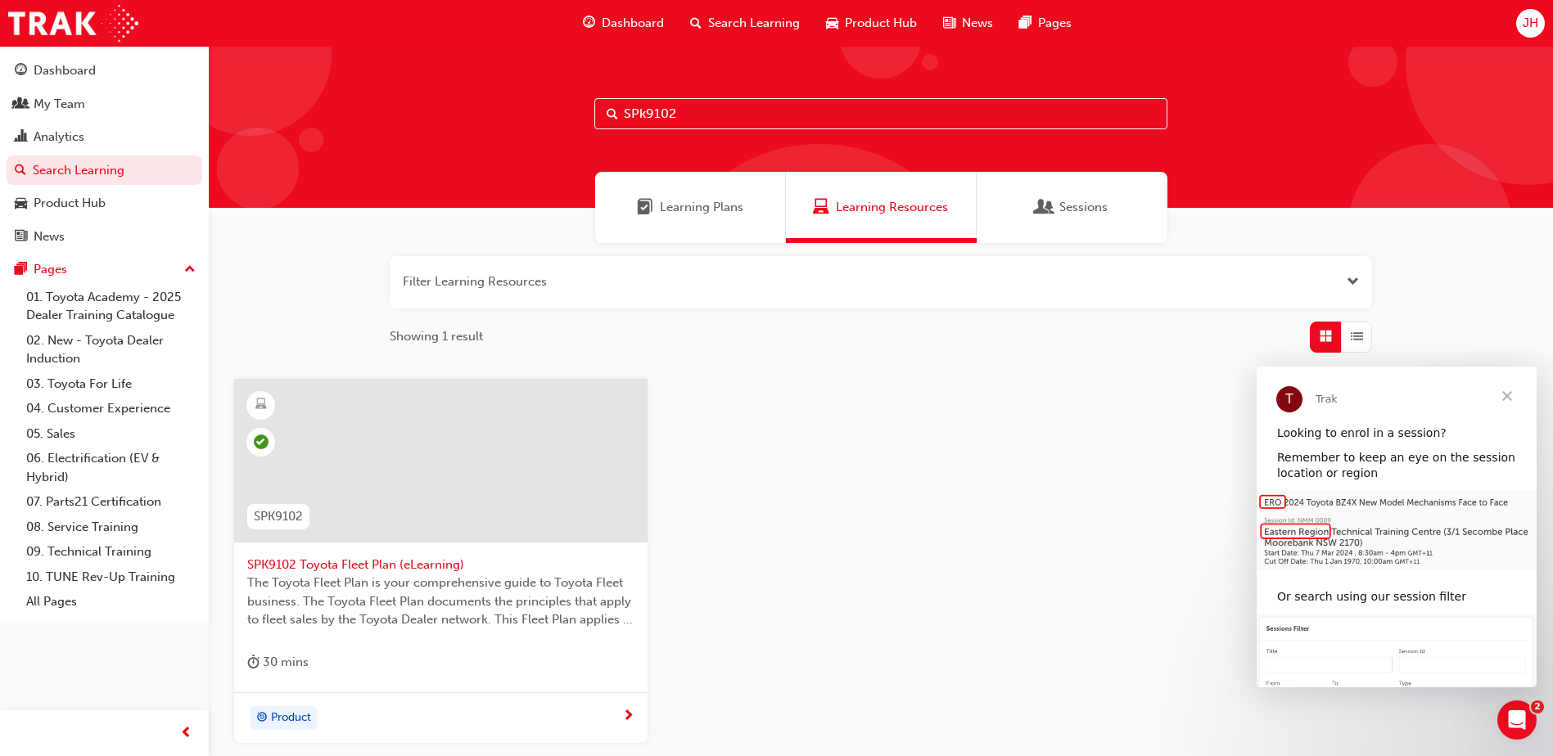
type input "SPk9102"
click at [440, 591] on span "The Toyota Fleet Plan is your comprehensive guide to Toyota Fleet business. The…" at bounding box center [440, 602] width 387 height 56
click at [685, 119] on input "SPk9102" at bounding box center [880, 113] width 573 height 31
type input "SPk9103"
click at [500, 500] on div at bounding box center [440, 461] width 413 height 164
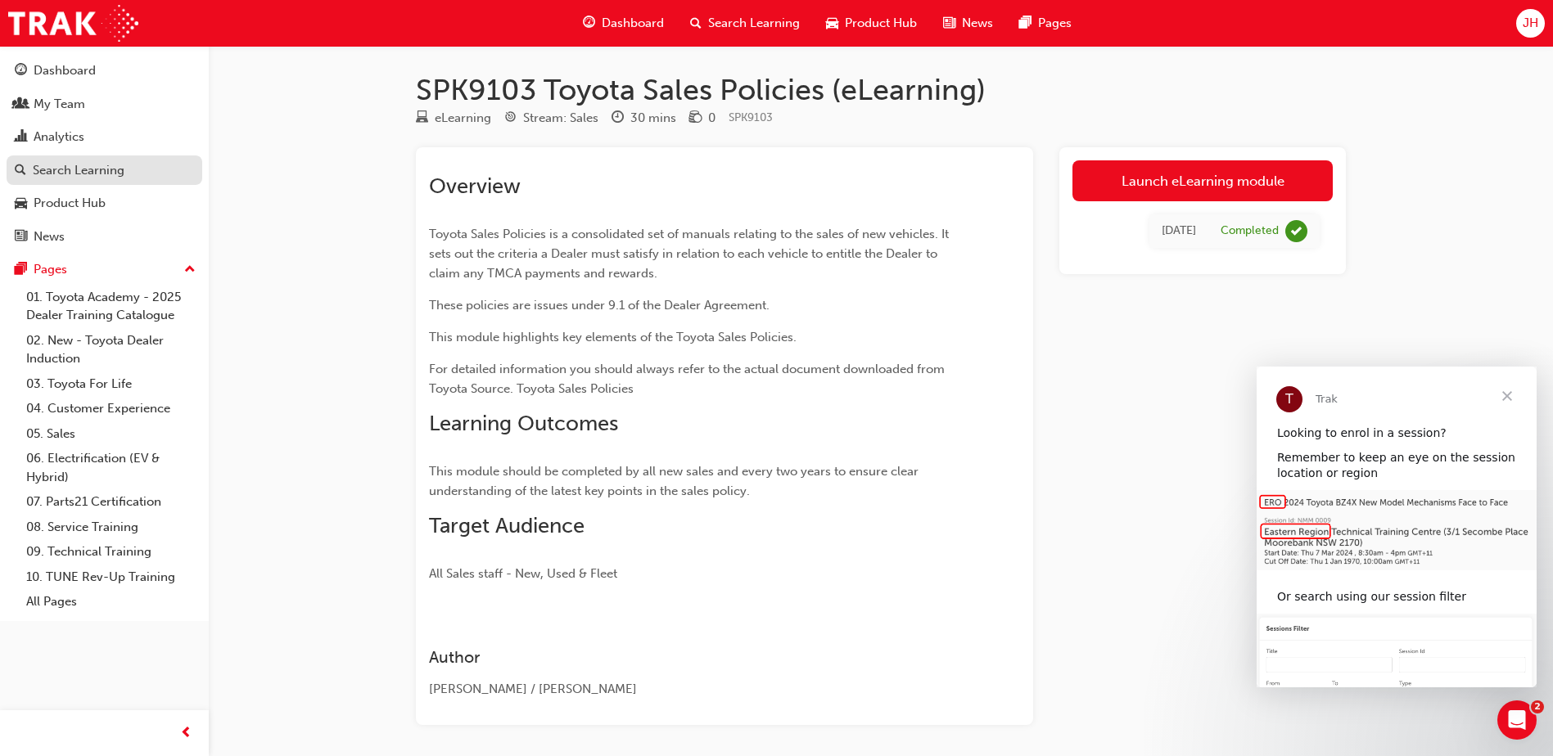
click at [93, 161] on div "Search Learning" at bounding box center [79, 170] width 92 height 19
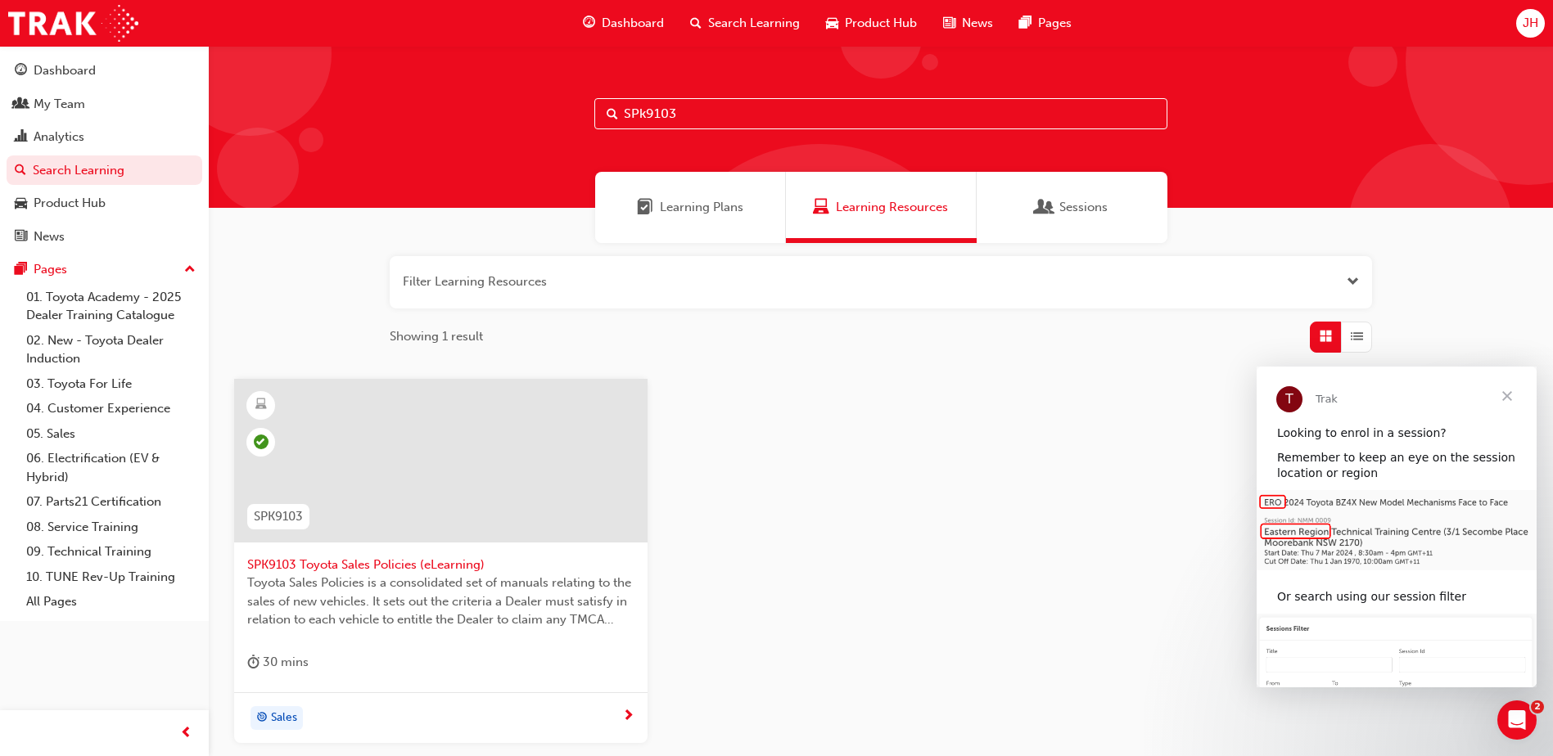
click at [735, 208] on span "Learning Plans" at bounding box center [701, 207] width 83 height 19
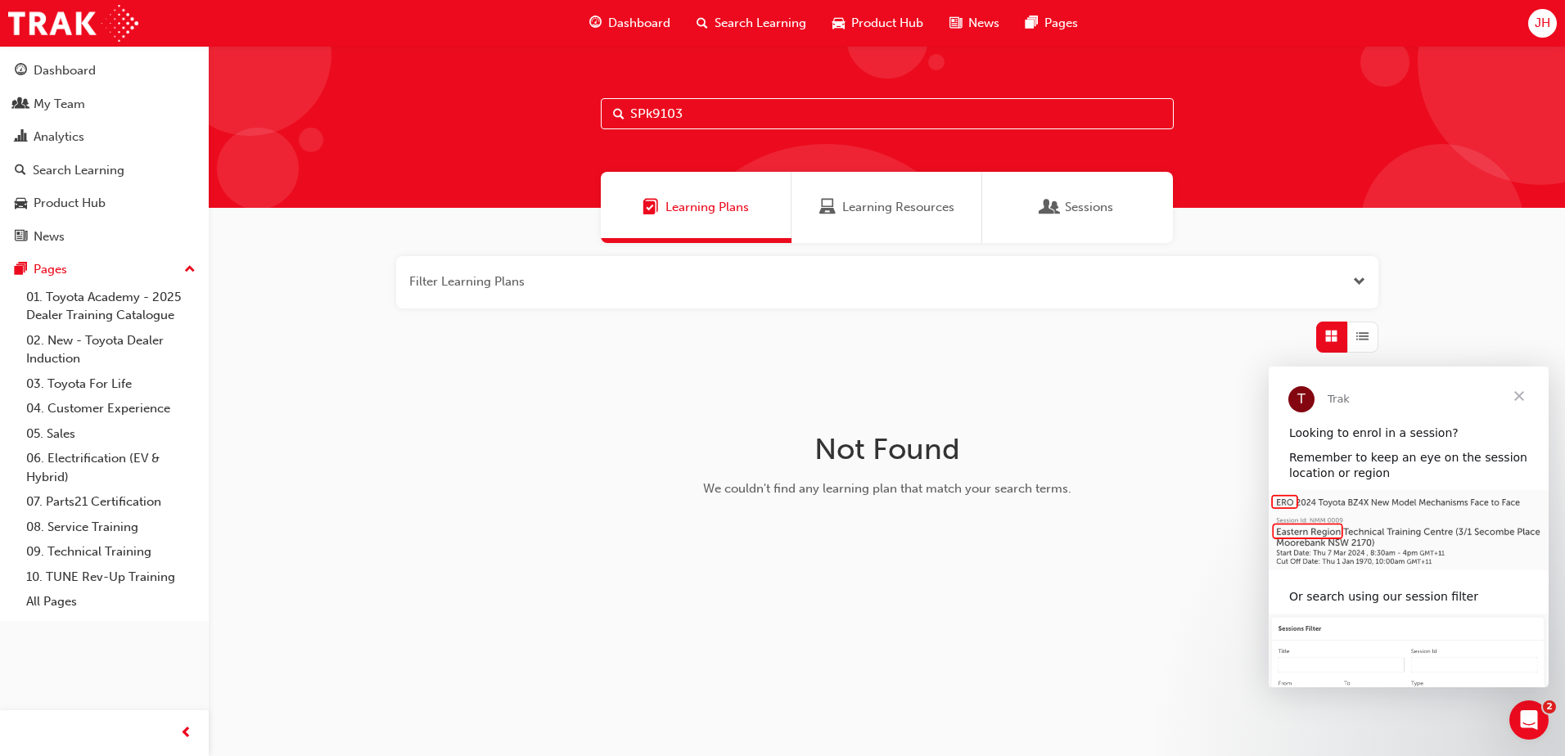
drag, startPoint x: 722, startPoint y: 97, endPoint x: 709, endPoint y: 107, distance: 16.4
click at [697, 105] on div "SPk9103" at bounding box center [887, 127] width 1356 height 162
drag, startPoint x: 710, startPoint y: 108, endPoint x: 559, endPoint y: 126, distance: 151.7
click at [559, 125] on div "SPk9103" at bounding box center [887, 127] width 1356 height 162
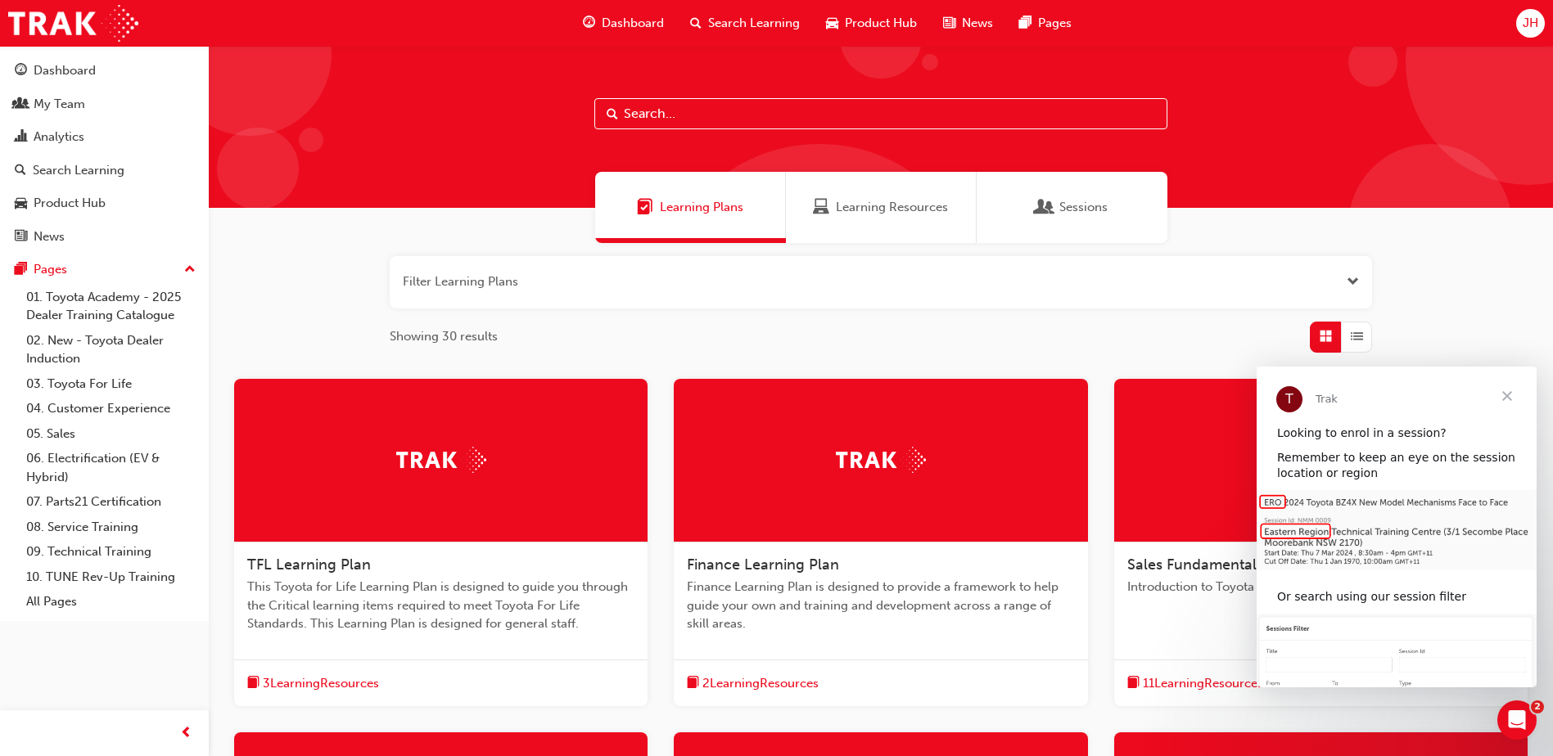
click at [709, 267] on button "button" at bounding box center [881, 282] width 982 height 52
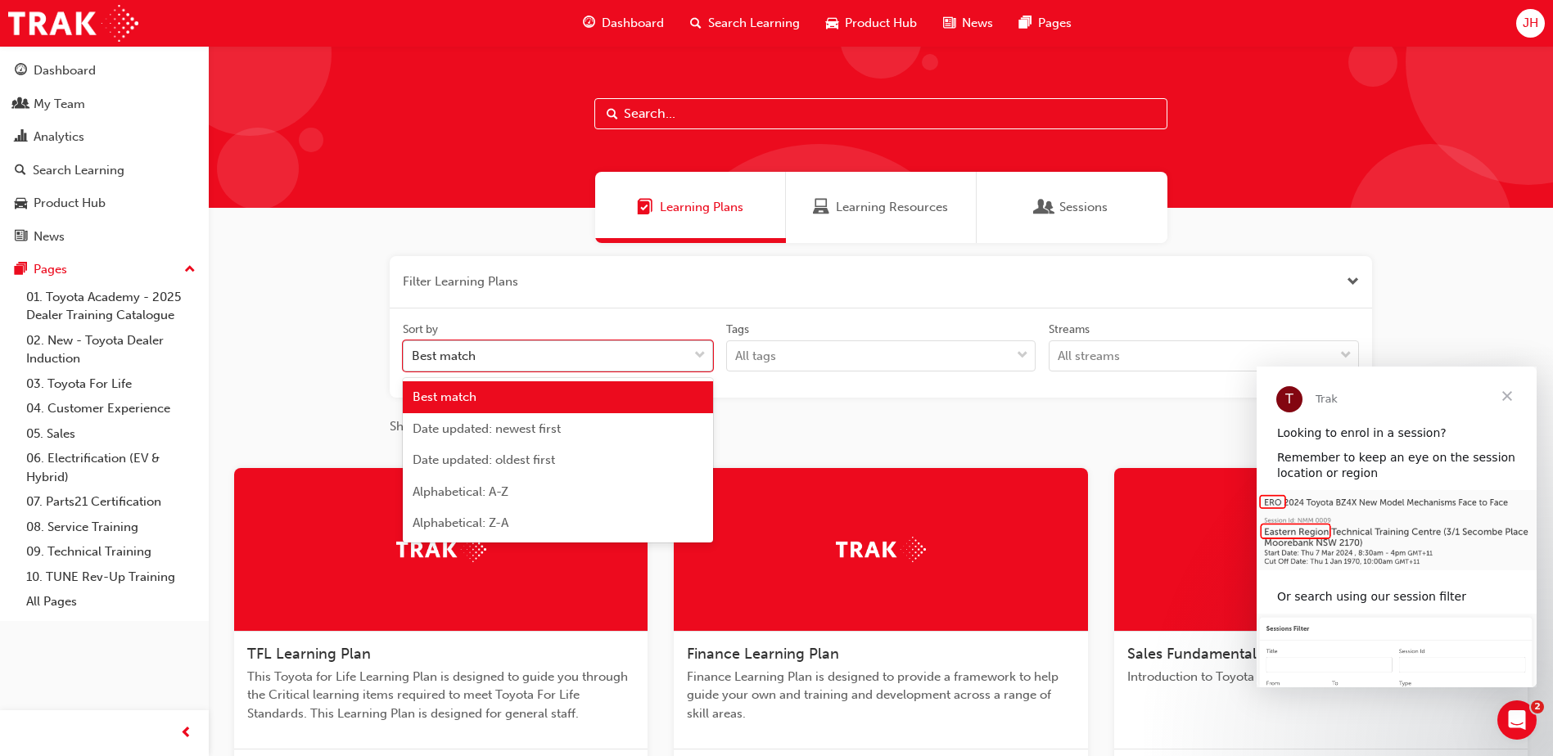
click at [668, 355] on div "Best match" at bounding box center [546, 356] width 284 height 29
click at [413, 355] on input "Sort by option Best match focused, 1 of 5. 5 results available. Use Up and Down…" at bounding box center [413, 356] width 2 height 14
click at [879, 367] on div "All tags" at bounding box center [869, 356] width 284 height 29
click at [737, 363] on input "Tags All tags" at bounding box center [736, 356] width 2 height 14
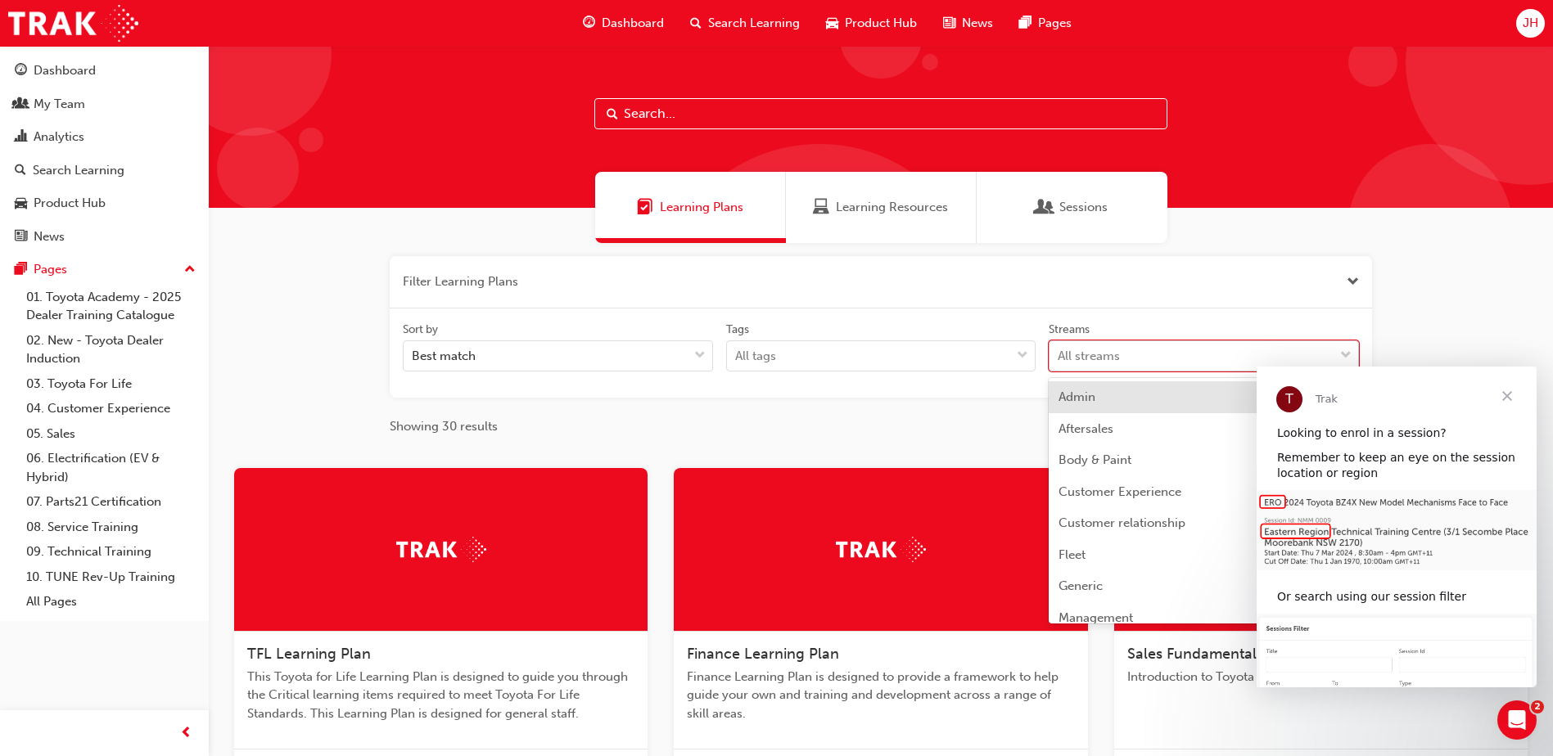
click at [1099, 369] on div "All streams" at bounding box center [1191, 356] width 284 height 29
click at [1059, 363] on input "Streams option Admin focused, 1 of 23. 23 results available. Use Up and Down to…" at bounding box center [1059, 356] width 2 height 14
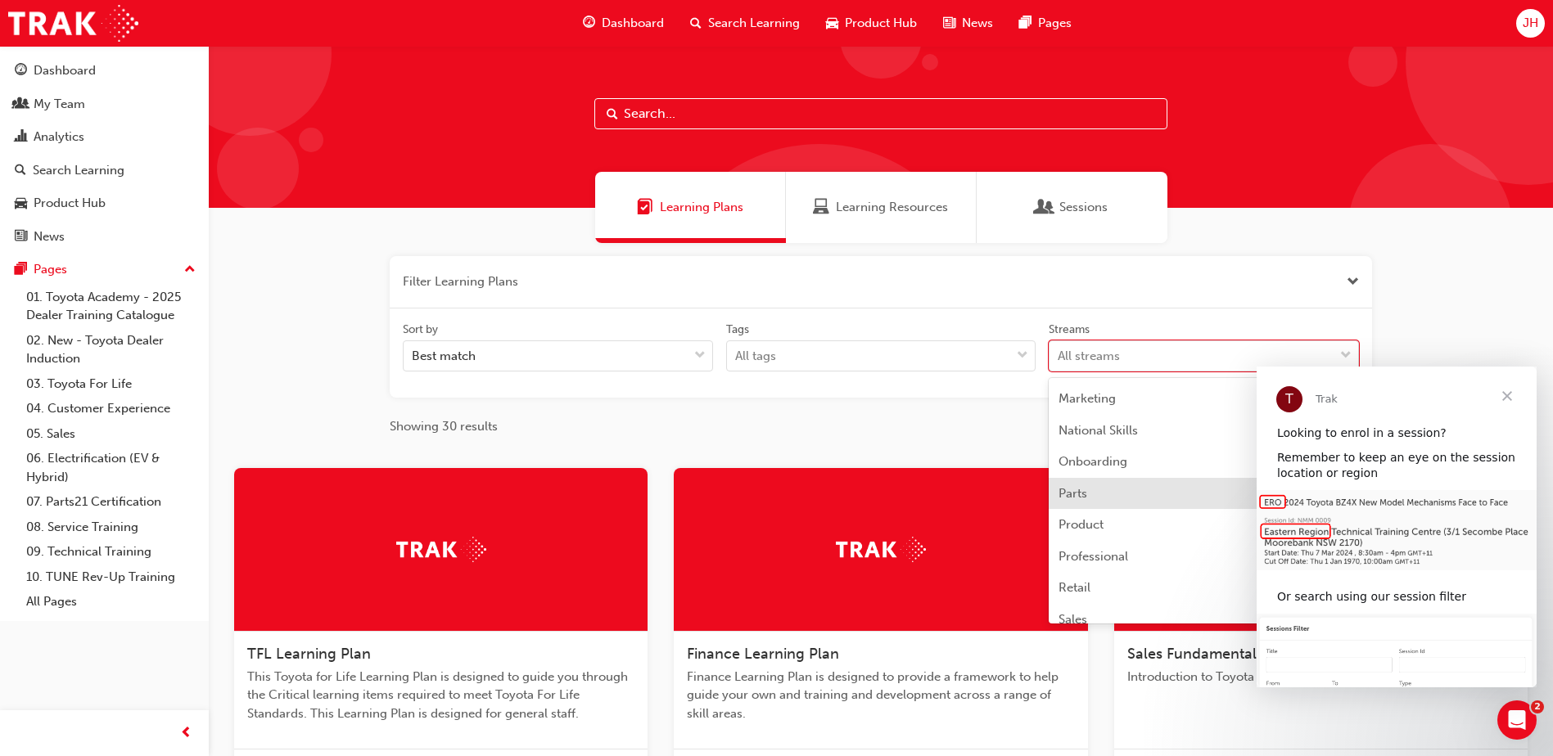
scroll to position [327, 0]
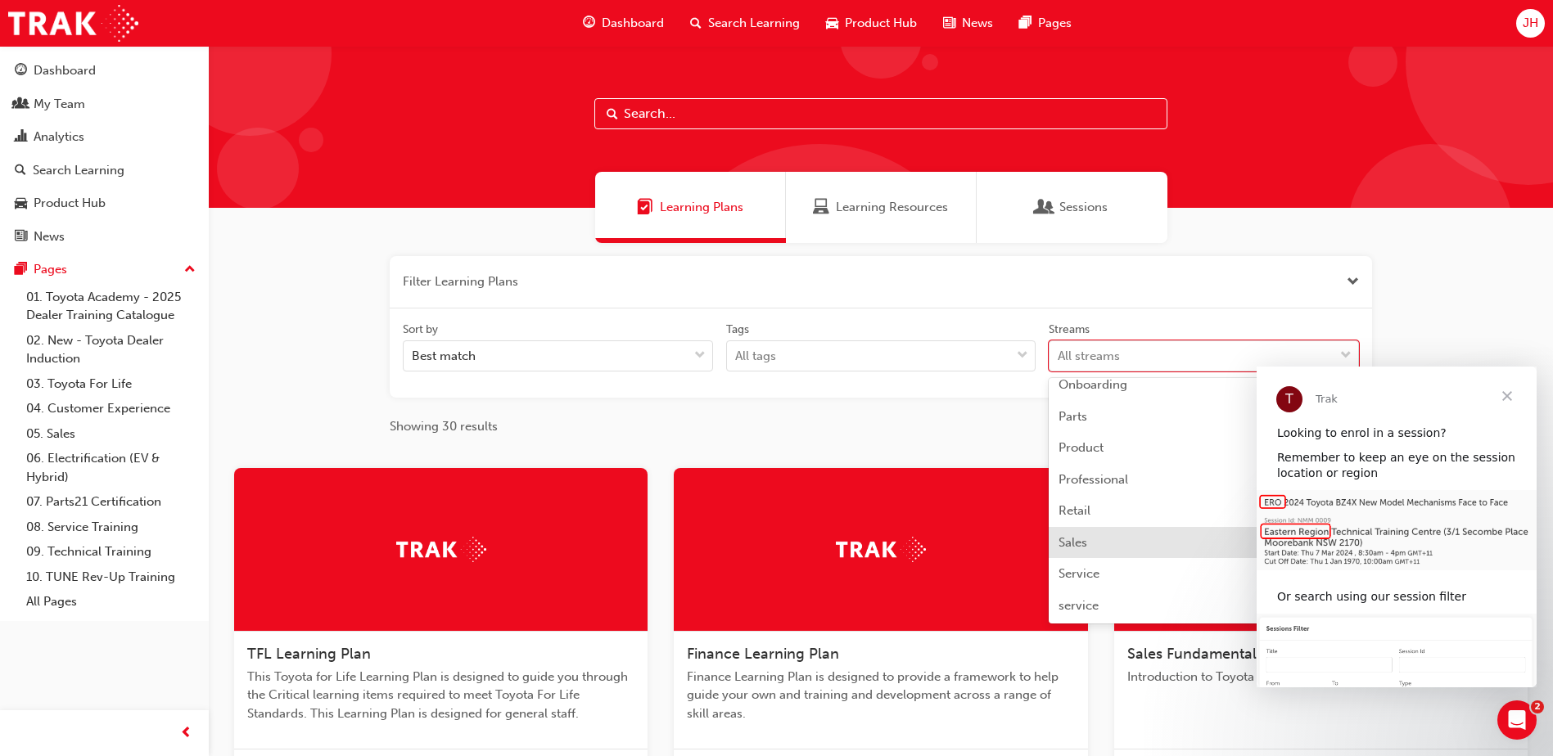
click at [1131, 545] on div "Sales" at bounding box center [1204, 543] width 310 height 32
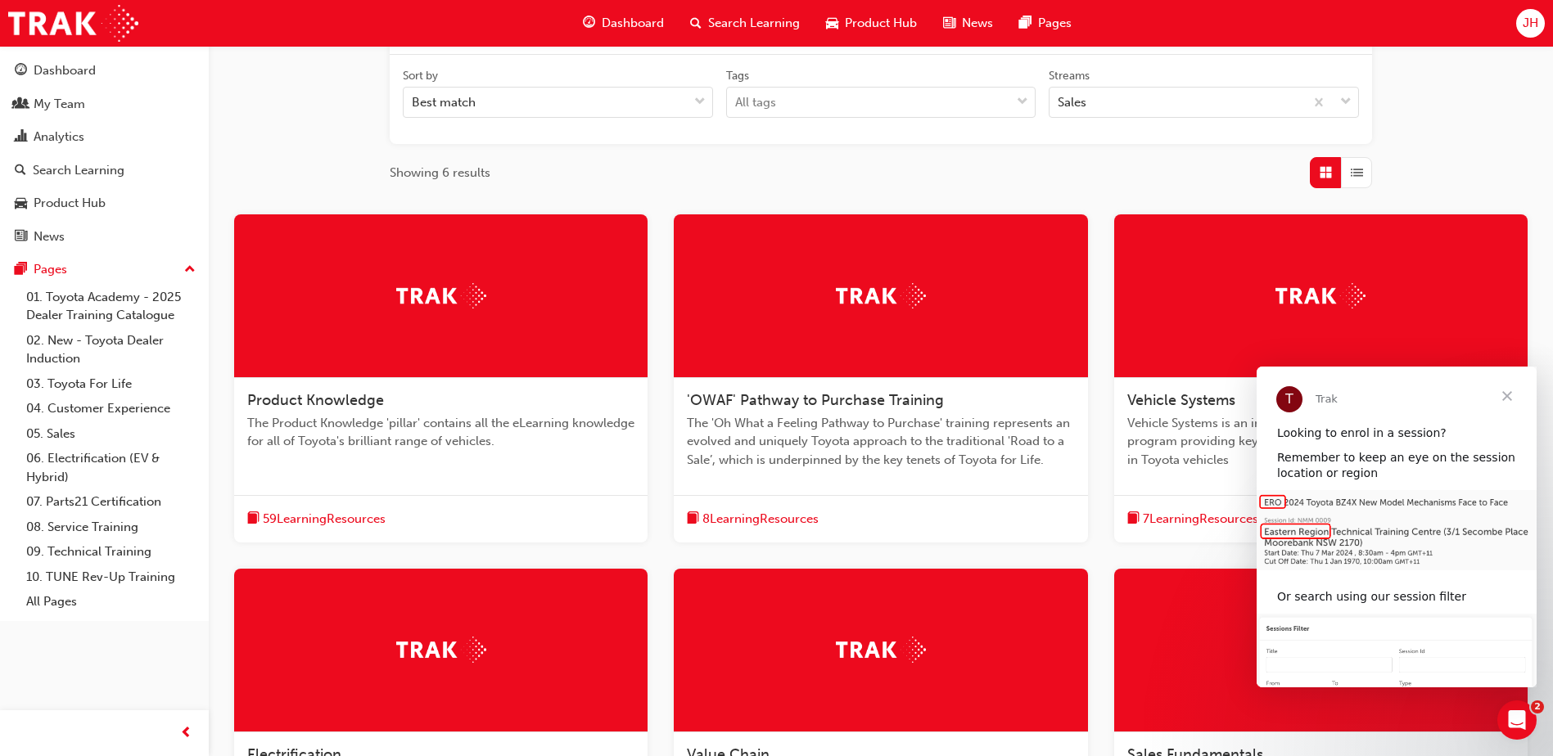
scroll to position [491, 0]
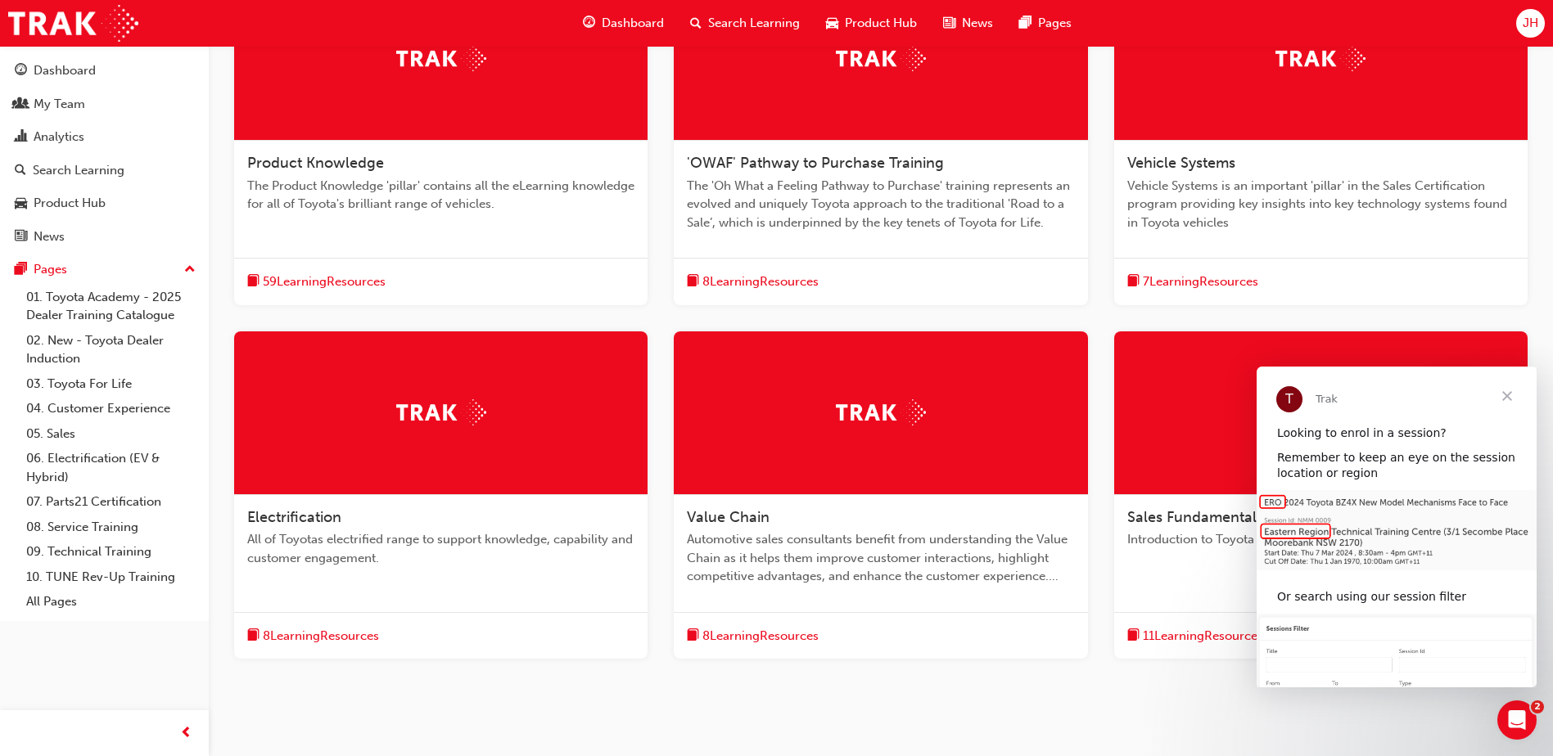
click at [424, 162] on div "Product Knowledge" at bounding box center [440, 164] width 387 height 20
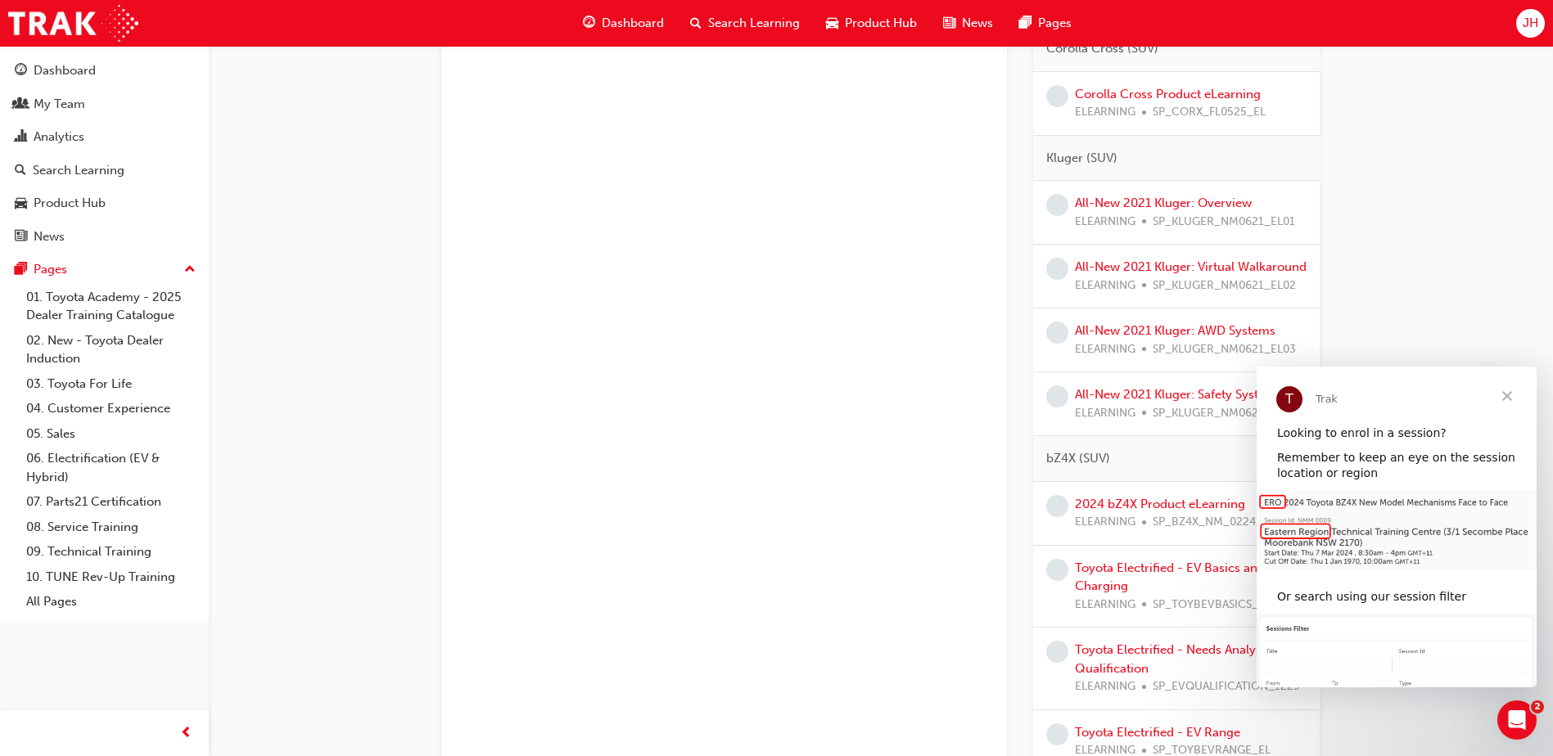
scroll to position [2374, 0]
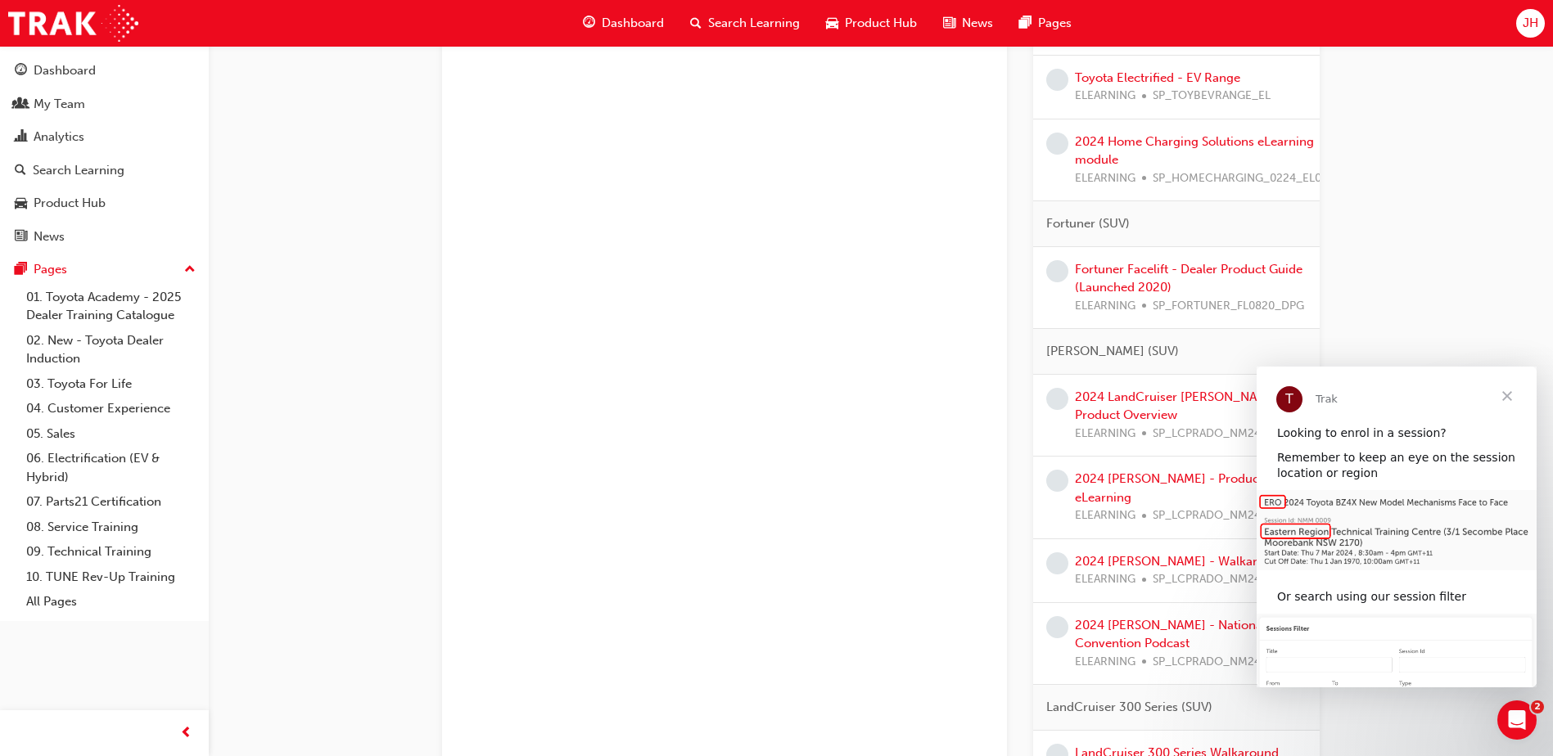
click at [1513, 392] on span "Close" at bounding box center [1507, 396] width 59 height 59
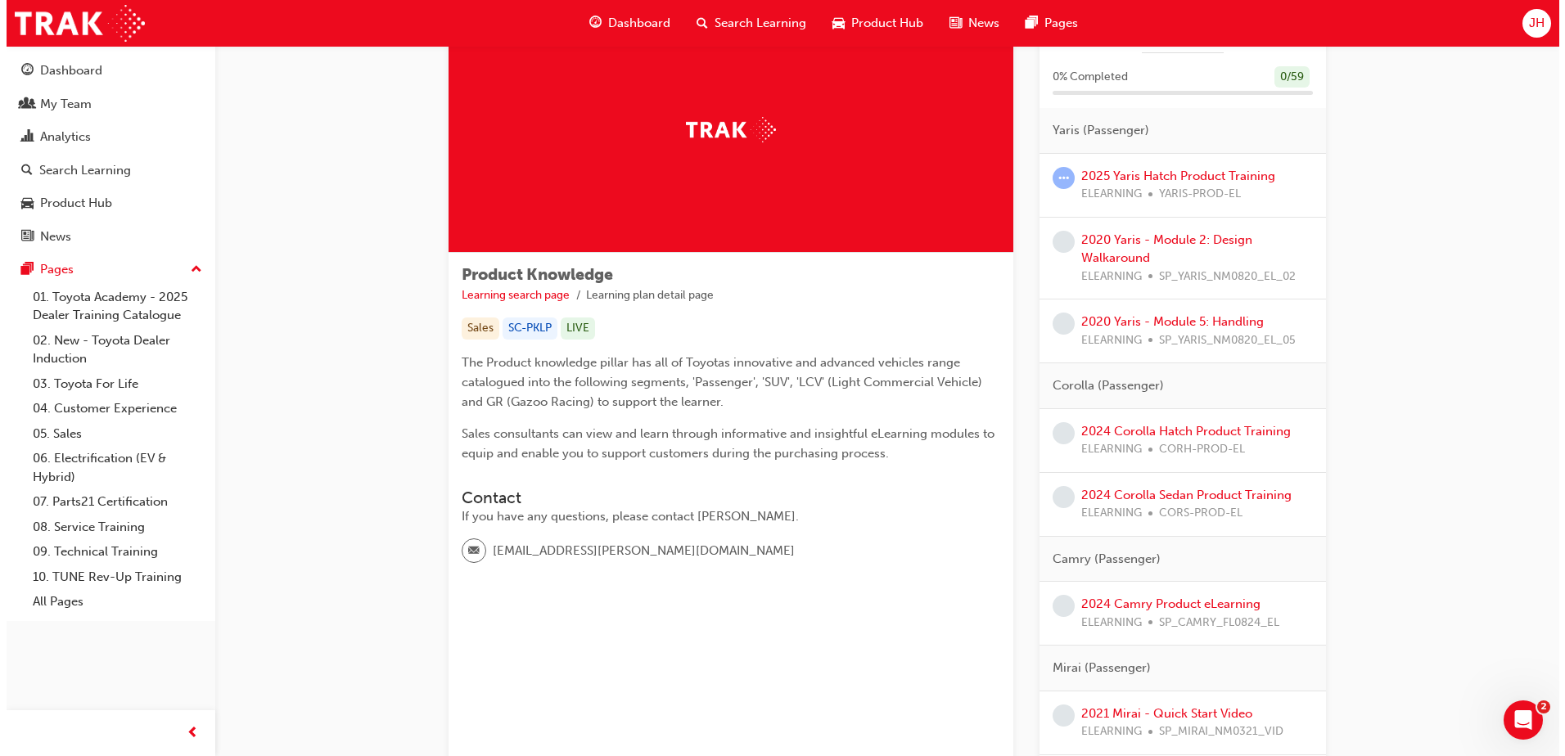
scroll to position [0, 0]
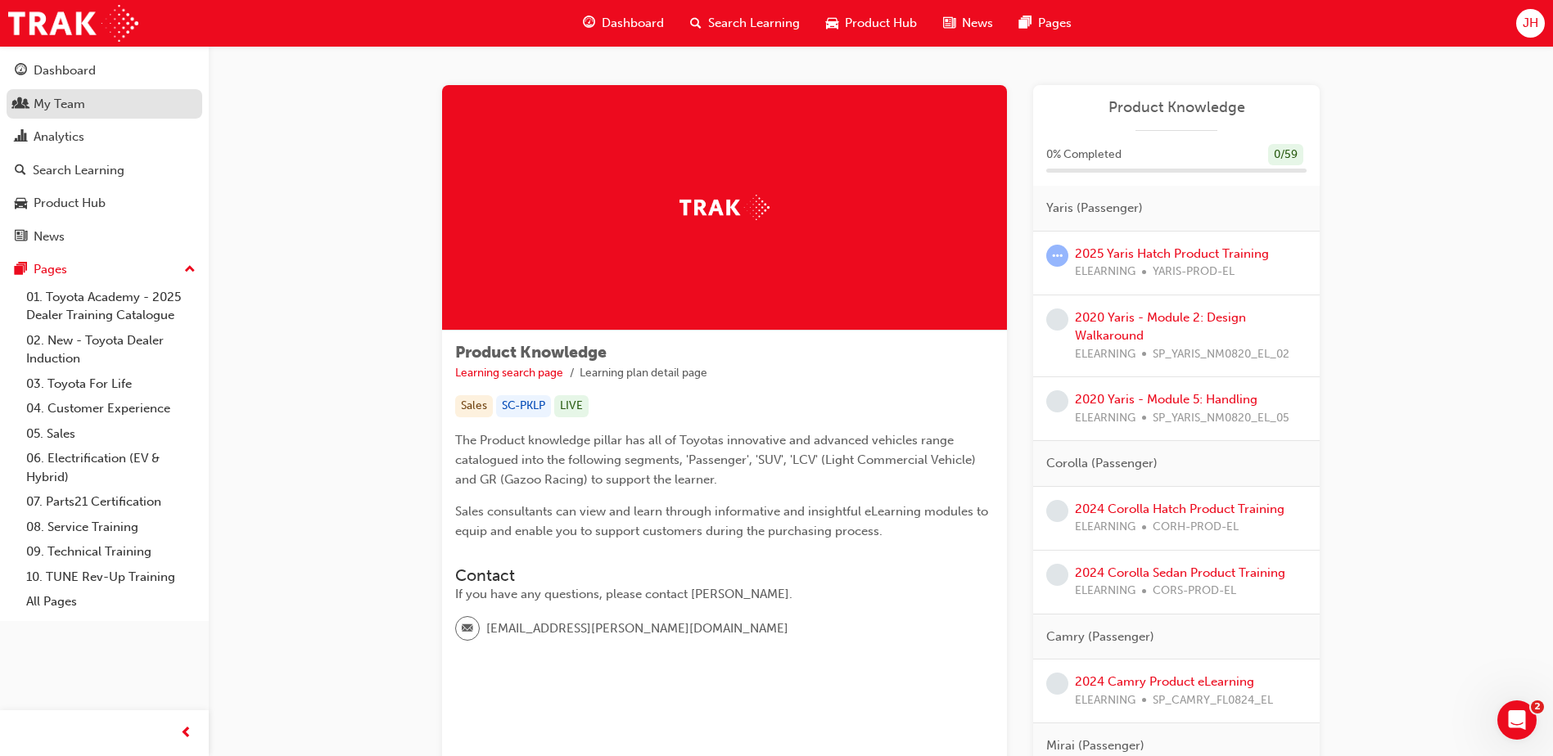
click at [49, 102] on div "My Team" at bounding box center [60, 104] width 52 height 19
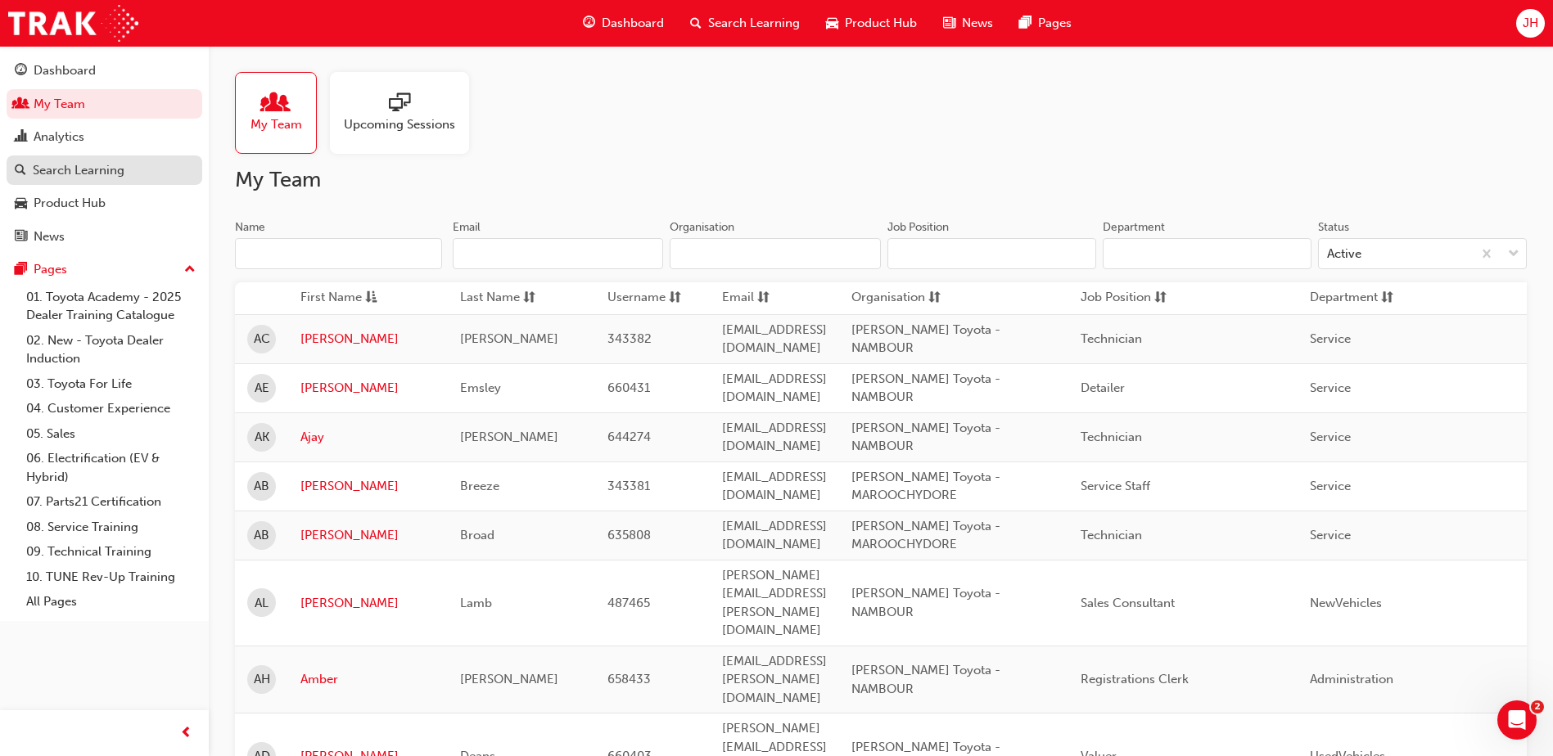
click at [123, 174] on div "Search Learning" at bounding box center [79, 170] width 92 height 19
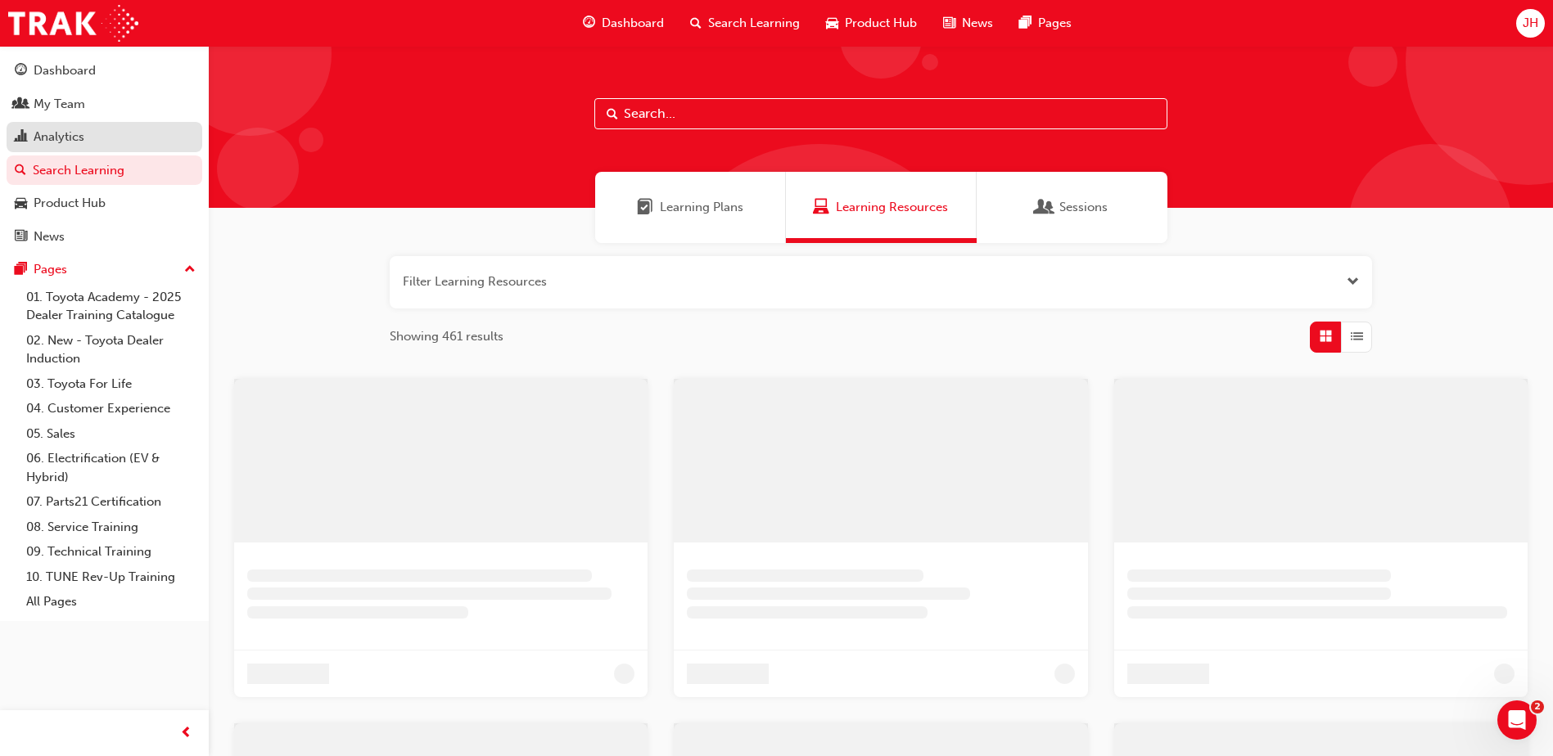
click at [106, 147] on link "Analytics" at bounding box center [105, 137] width 196 height 30
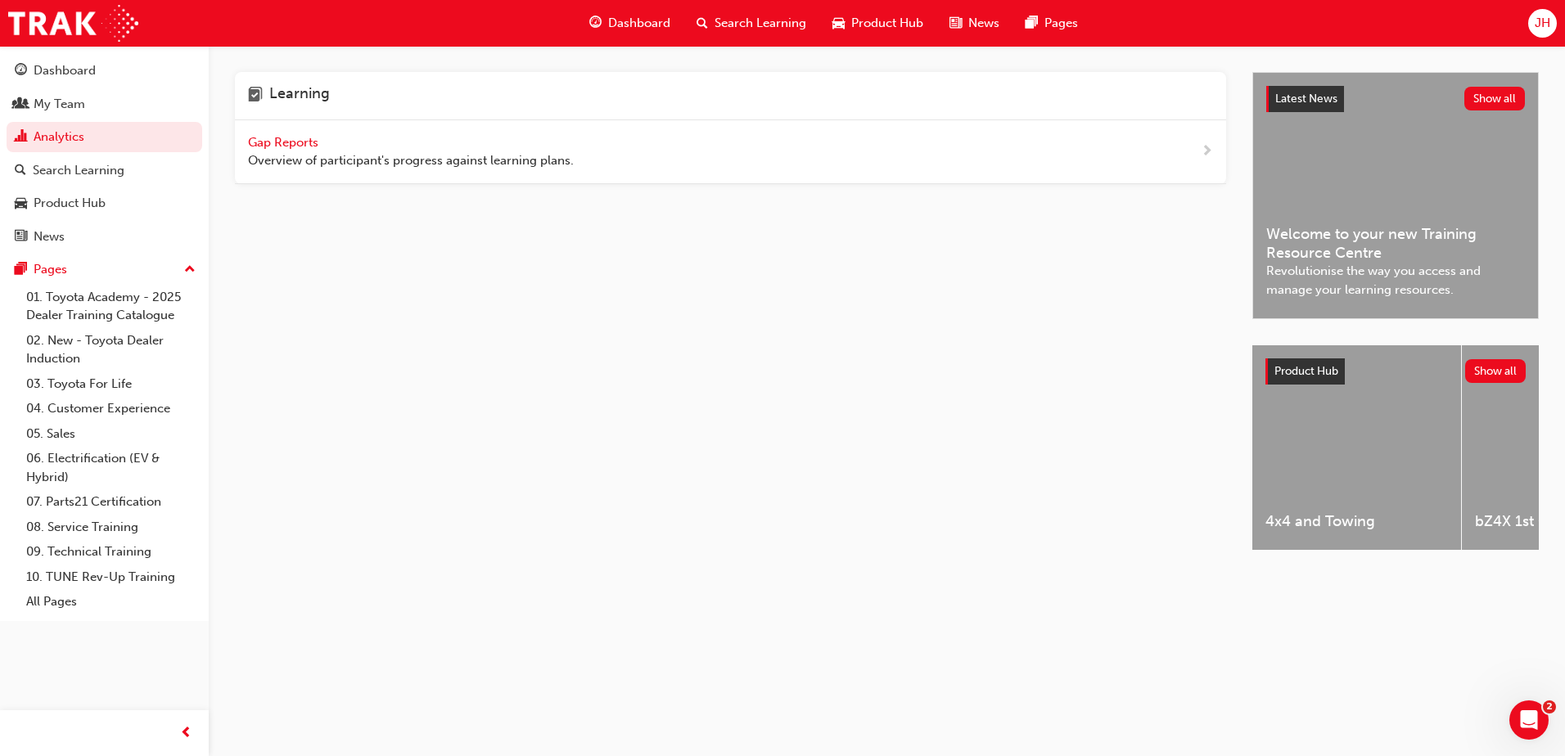
click at [309, 140] on span "Gap Reports" at bounding box center [285, 142] width 74 height 15
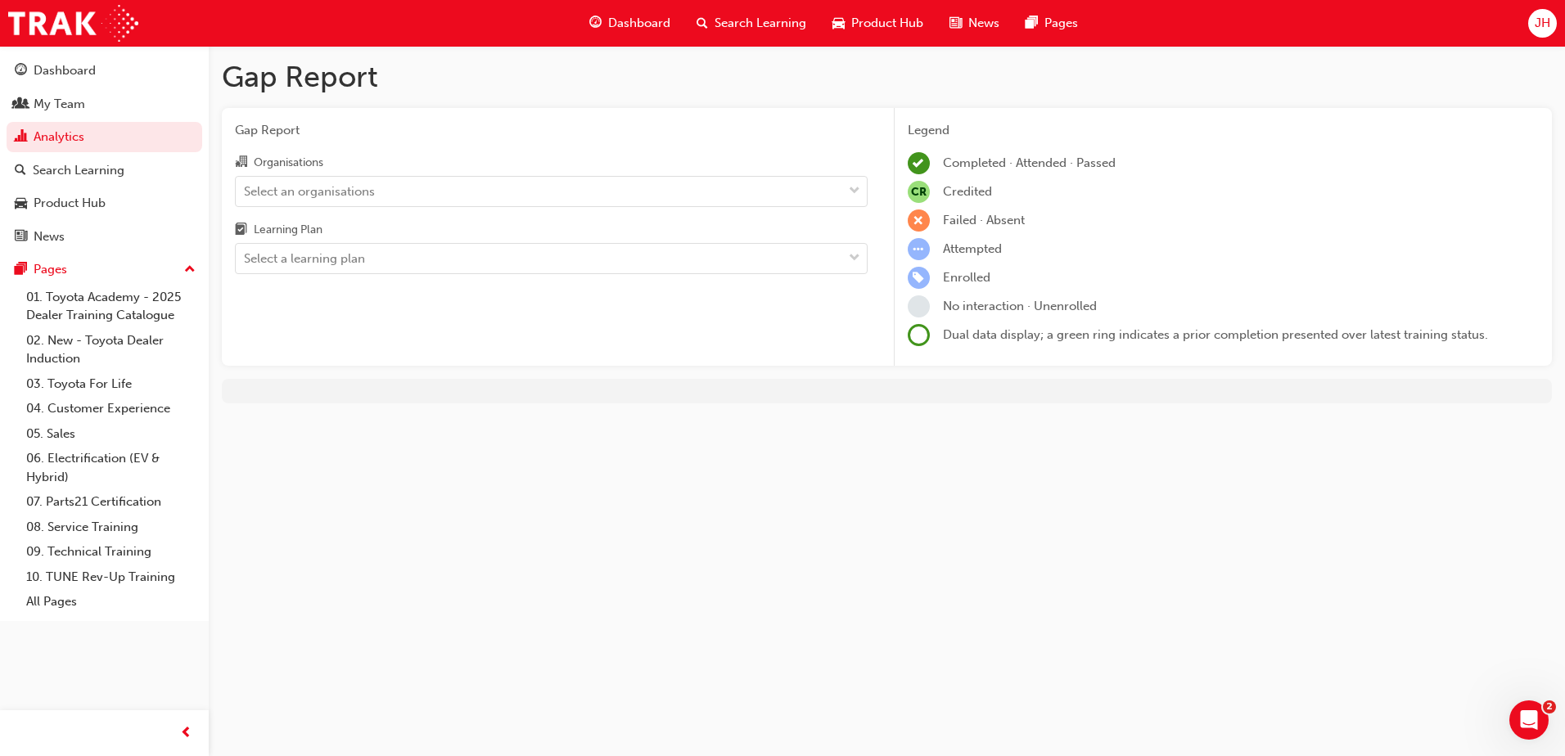
drag, startPoint x: 353, startPoint y: 232, endPoint x: 360, endPoint y: 249, distance: 18.7
click at [354, 232] on div "Learning Plan" at bounding box center [551, 232] width 633 height 24
click at [246, 251] on input "Learning Plan Select a learning plan" at bounding box center [245, 258] width 2 height 14
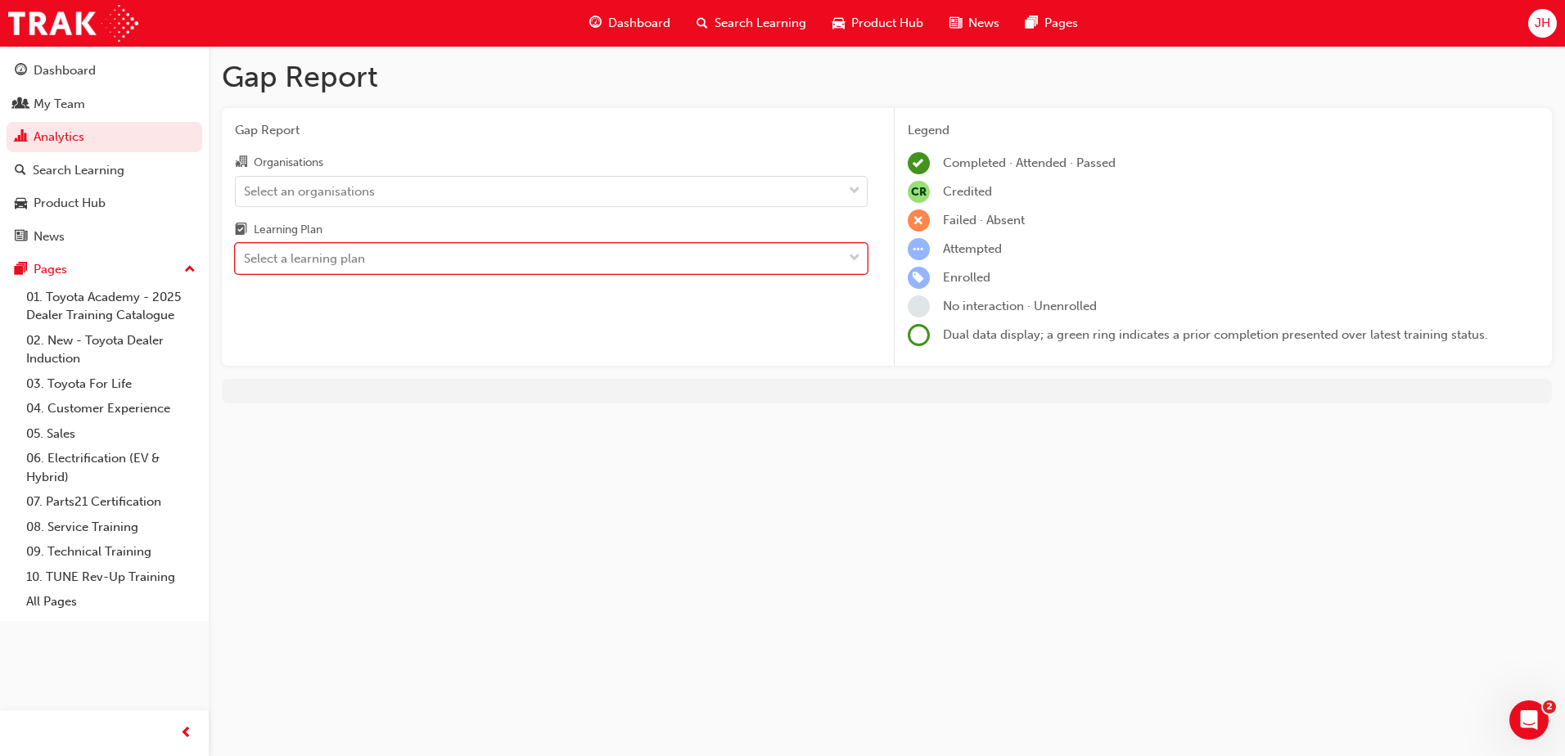
click at [360, 253] on div "Select a learning plan" at bounding box center [304, 259] width 121 height 19
click at [246, 253] on input "Learning Plan 0 results available. Select is focused ,type to refine list, pres…" at bounding box center [245, 258] width 2 height 14
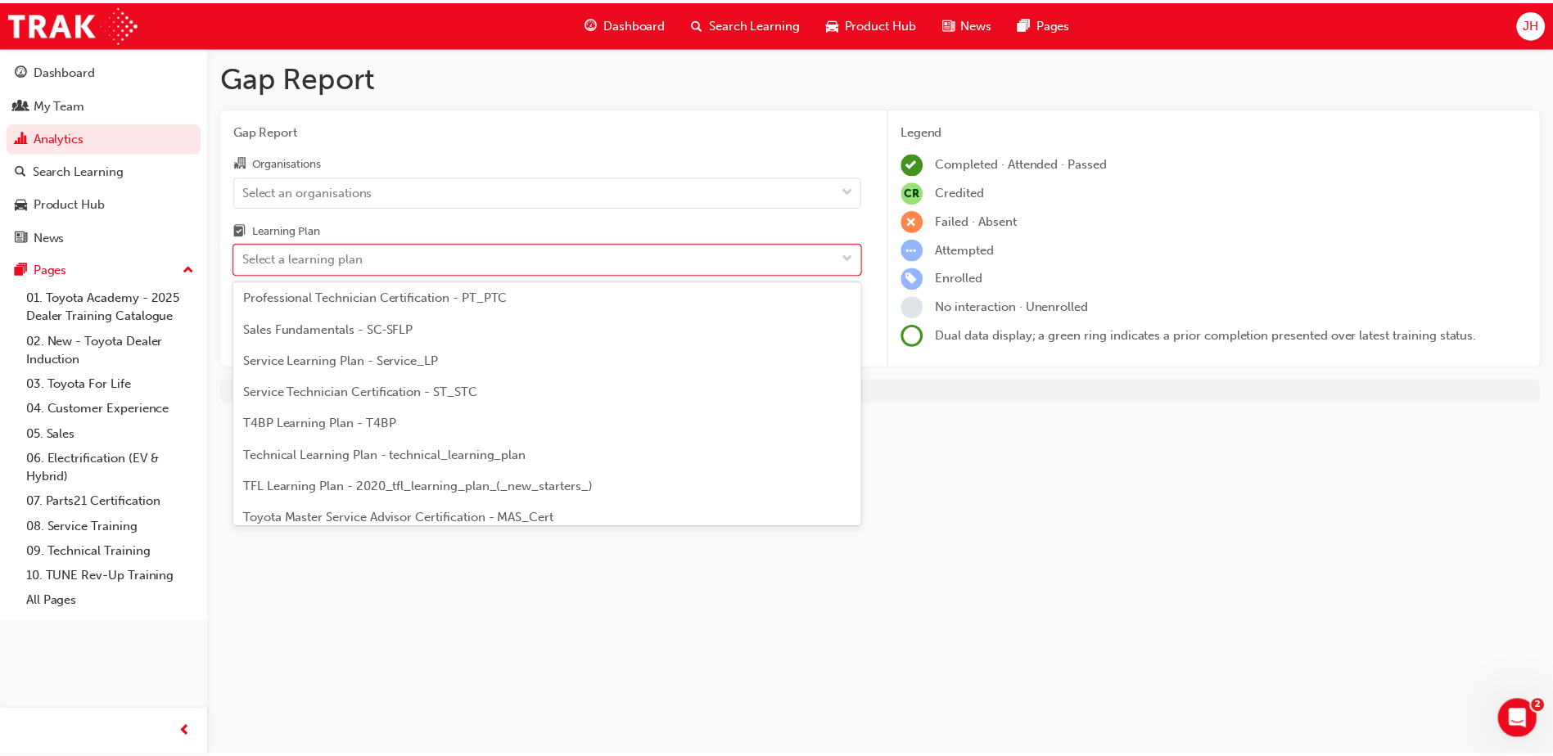
scroll to position [706, 0]
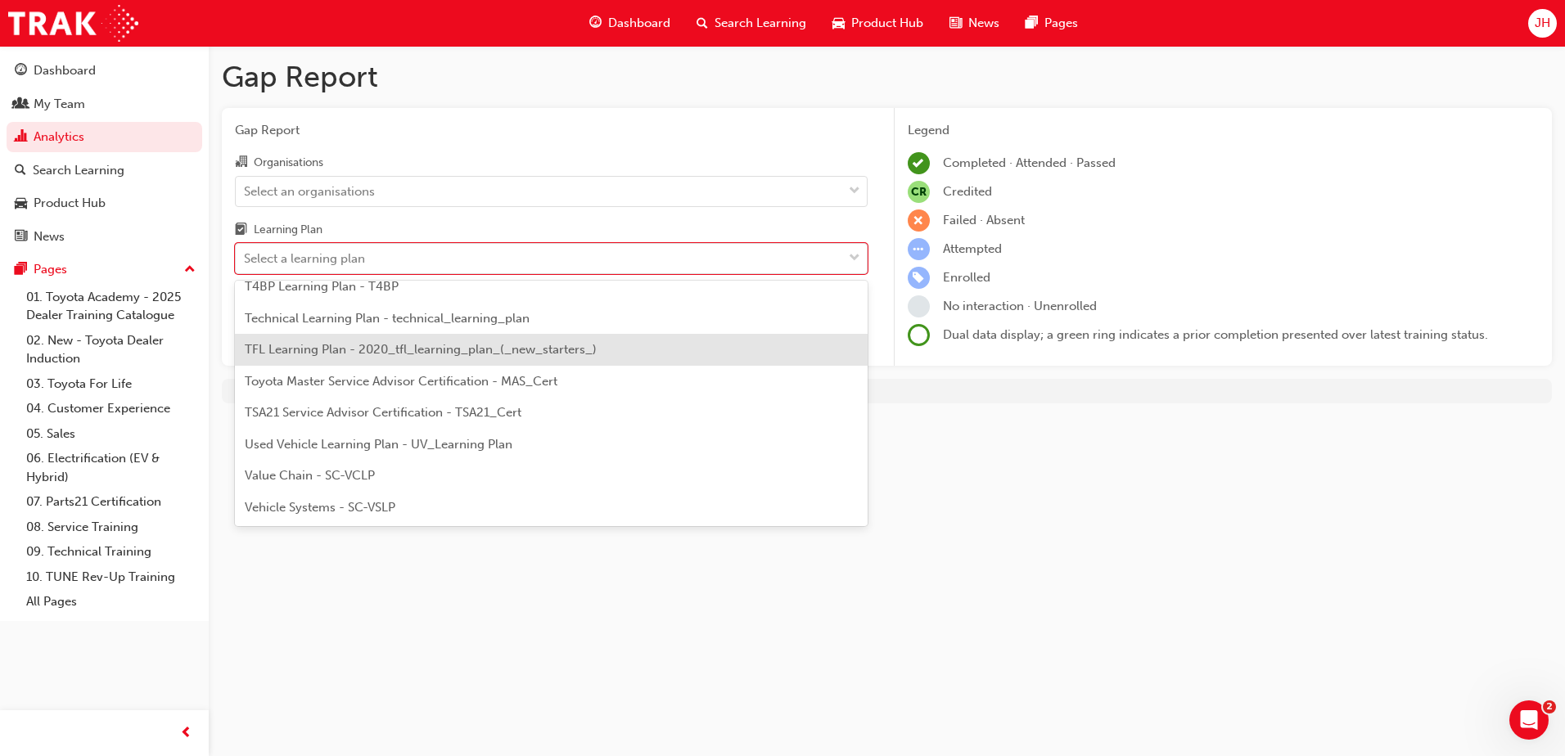
click at [399, 345] on span "TFL Learning Plan - 2020_tfl_learning_plan_(_new_starters_)" at bounding box center [421, 349] width 352 height 15
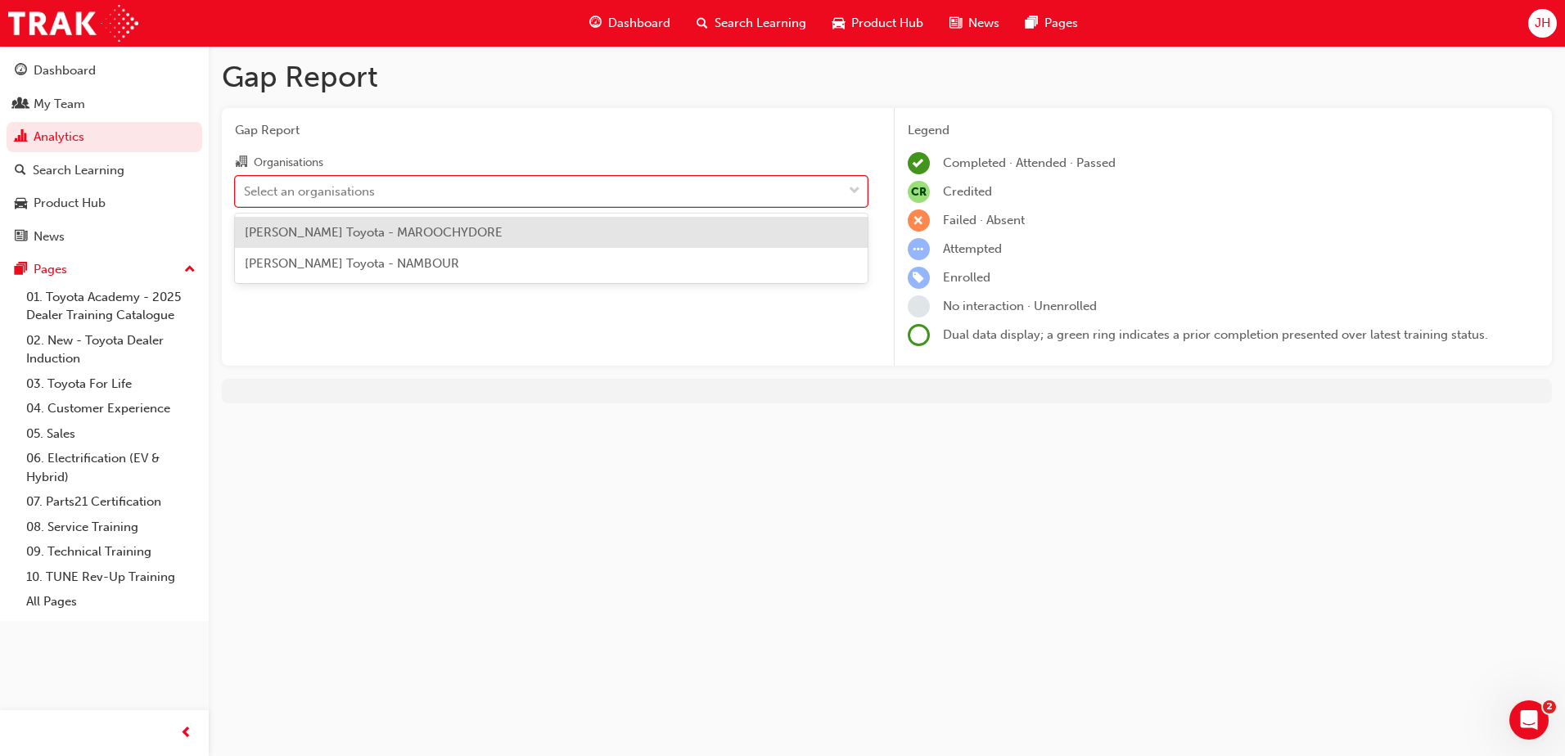
click at [434, 200] on div "Select an organisations" at bounding box center [539, 191] width 607 height 29
click at [246, 197] on input "Organisations option [PERSON_NAME] Toyota - MAROOCHYDORE focused, 1 of 2. 2 res…" at bounding box center [245, 190] width 2 height 14
click at [441, 237] on span "[PERSON_NAME] Toyota - MAROOCHYDORE" at bounding box center [374, 232] width 258 height 15
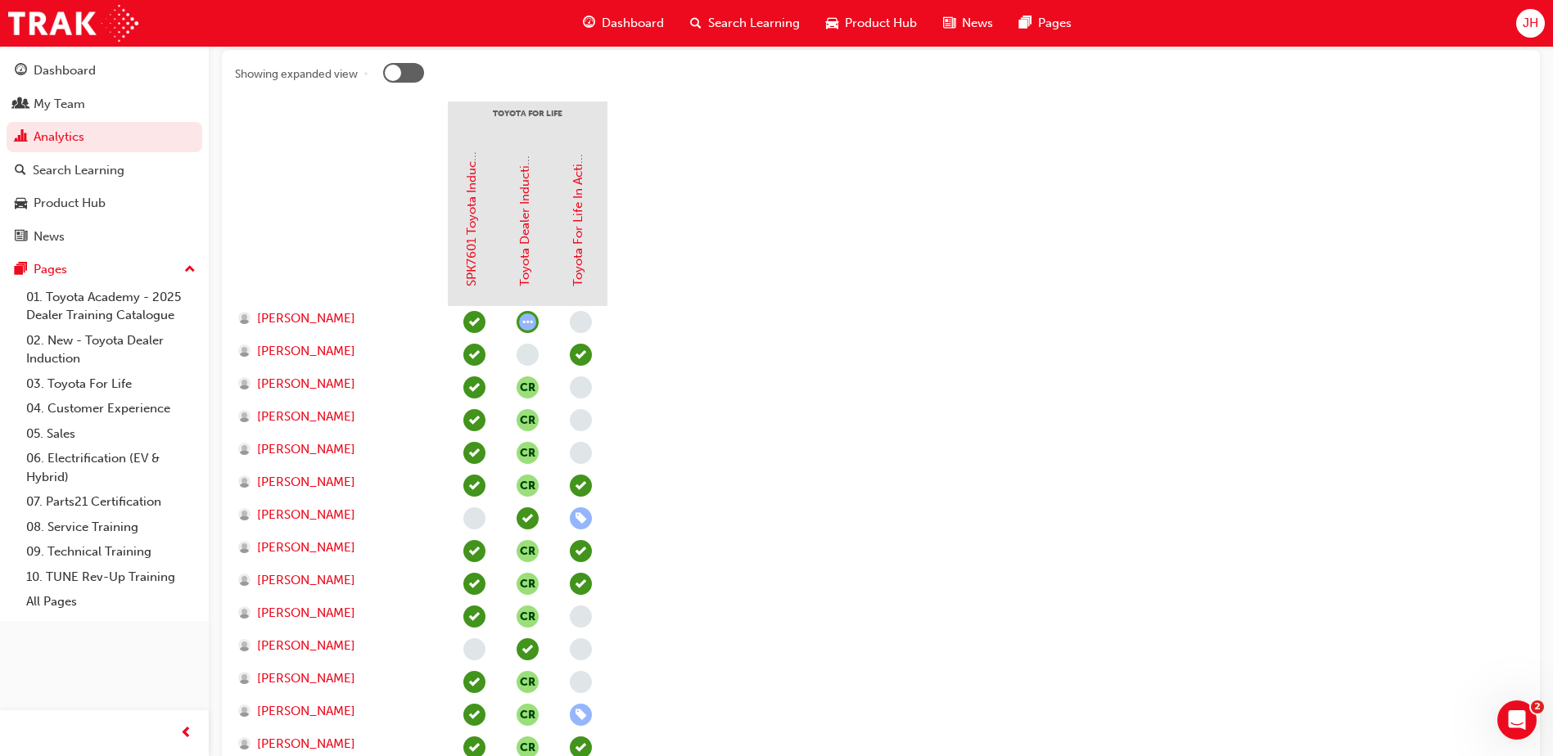
scroll to position [327, 0]
click at [469, 194] on link "SPK7601 Toyota Induction (eLearning)" at bounding box center [471, 180] width 15 height 215
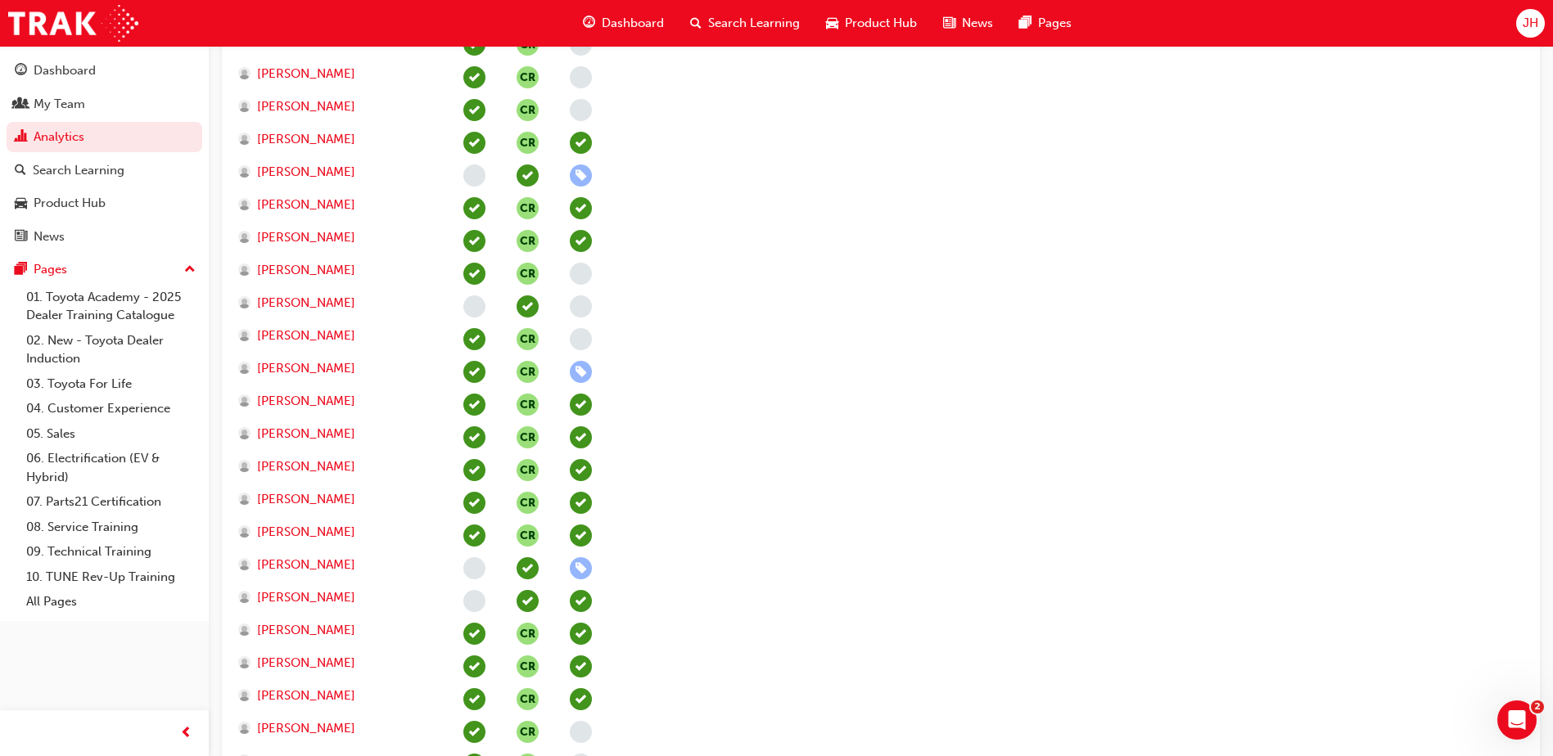
scroll to position [655, 0]
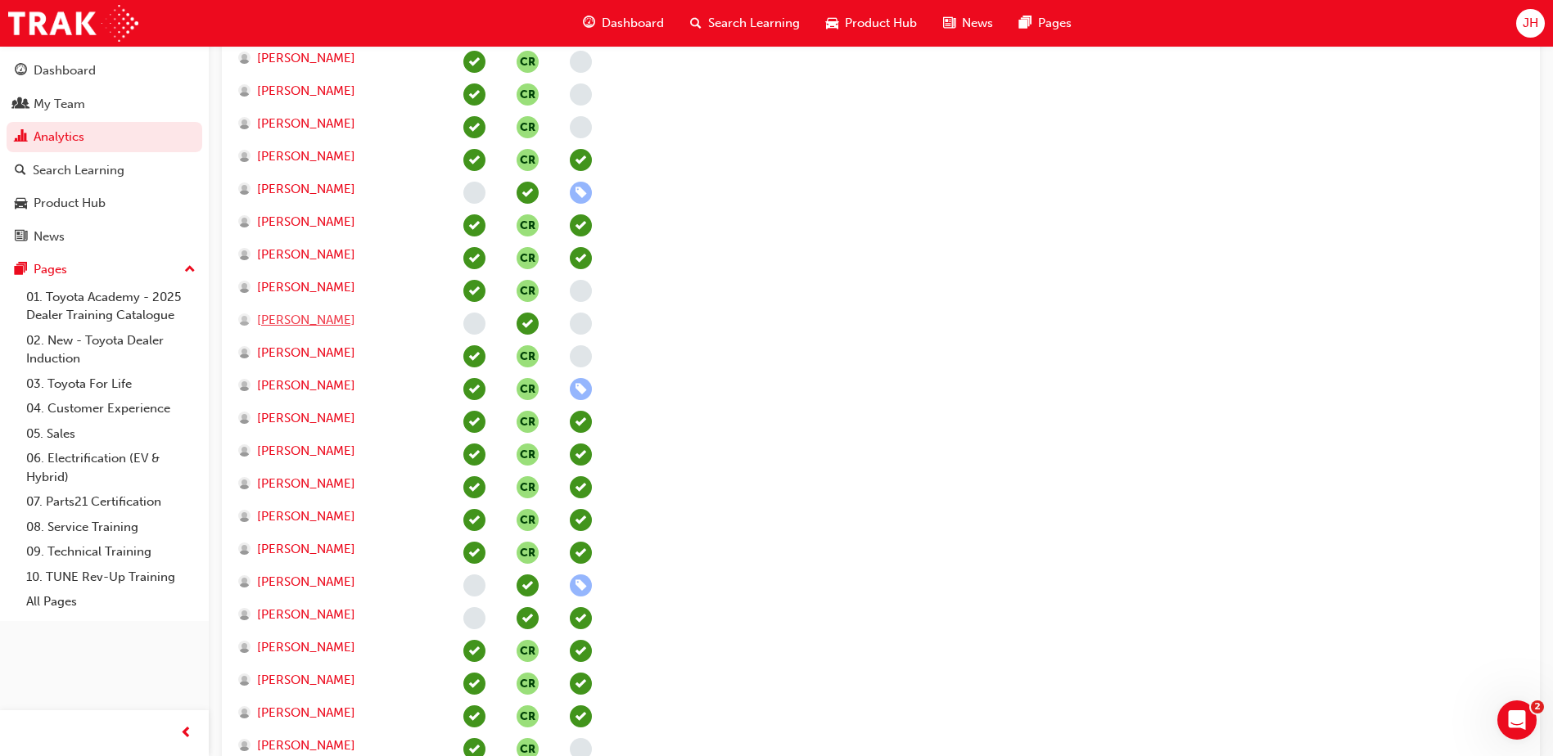
click at [286, 323] on span "[PERSON_NAME]" at bounding box center [306, 320] width 98 height 19
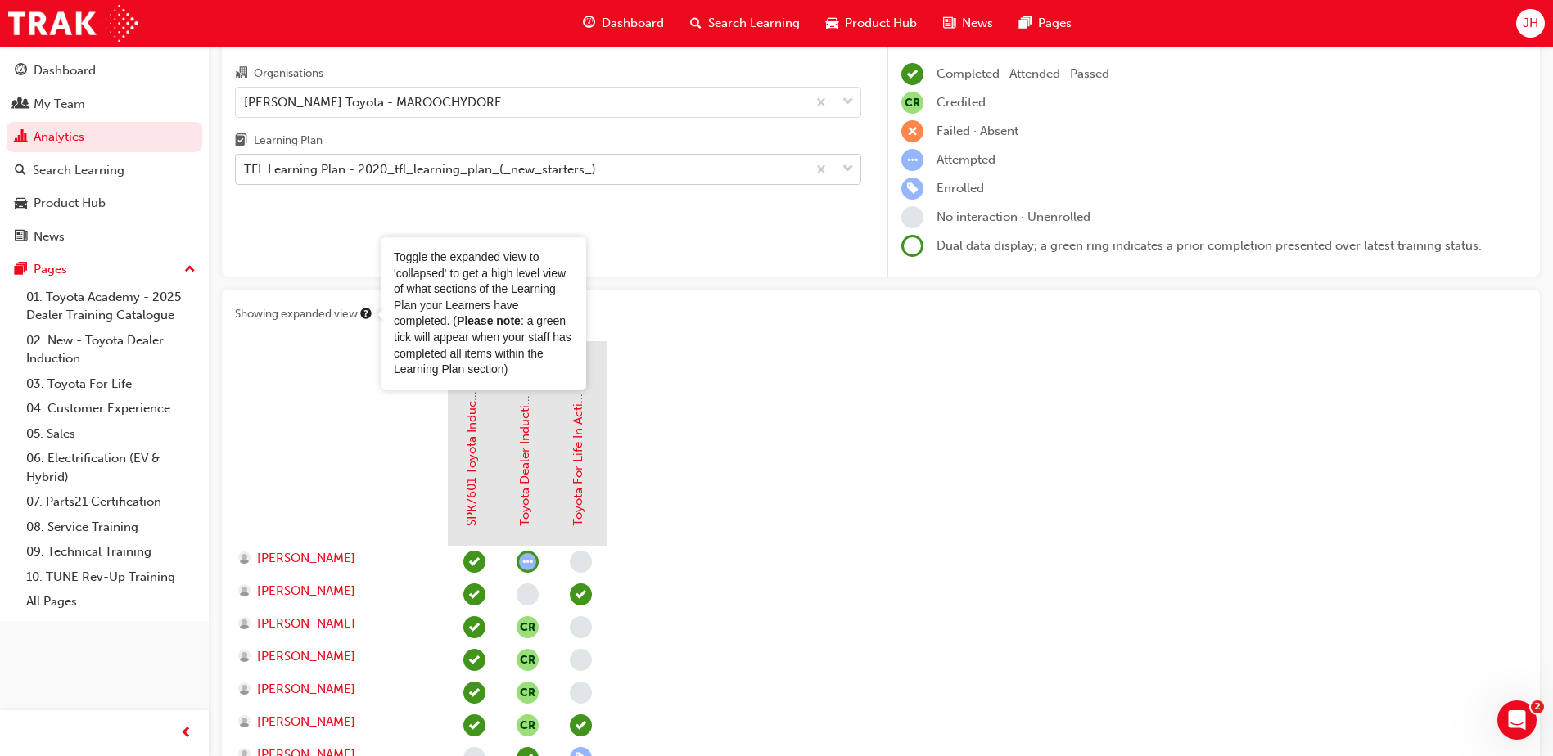
scroll to position [82, 0]
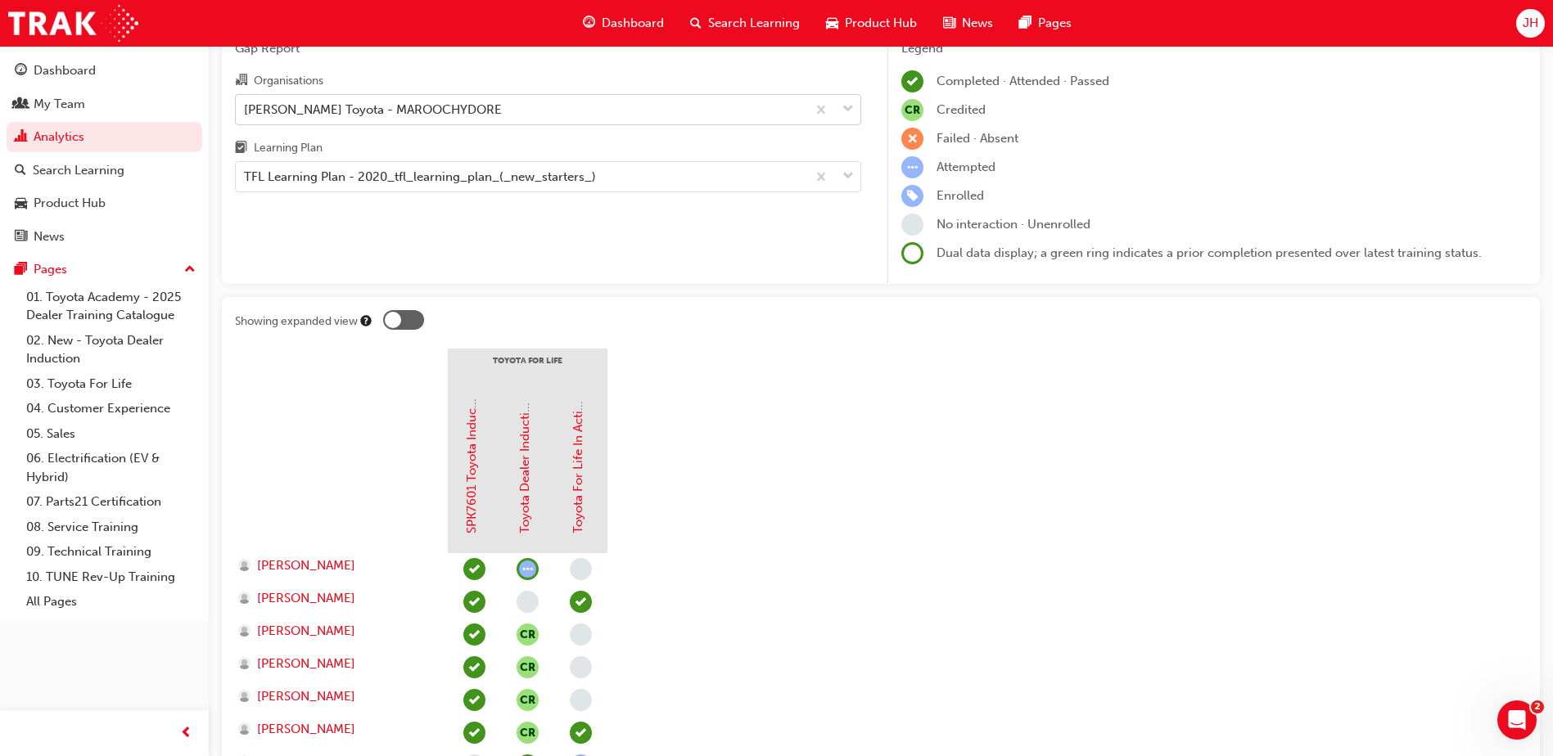
click at [426, 109] on div "[PERSON_NAME] Toyota - MAROOCHYDORE" at bounding box center [373, 109] width 258 height 19
click at [246, 109] on input "Organisations [PERSON_NAME] Toyota - MAROOCHYDORE" at bounding box center [245, 109] width 2 height 14
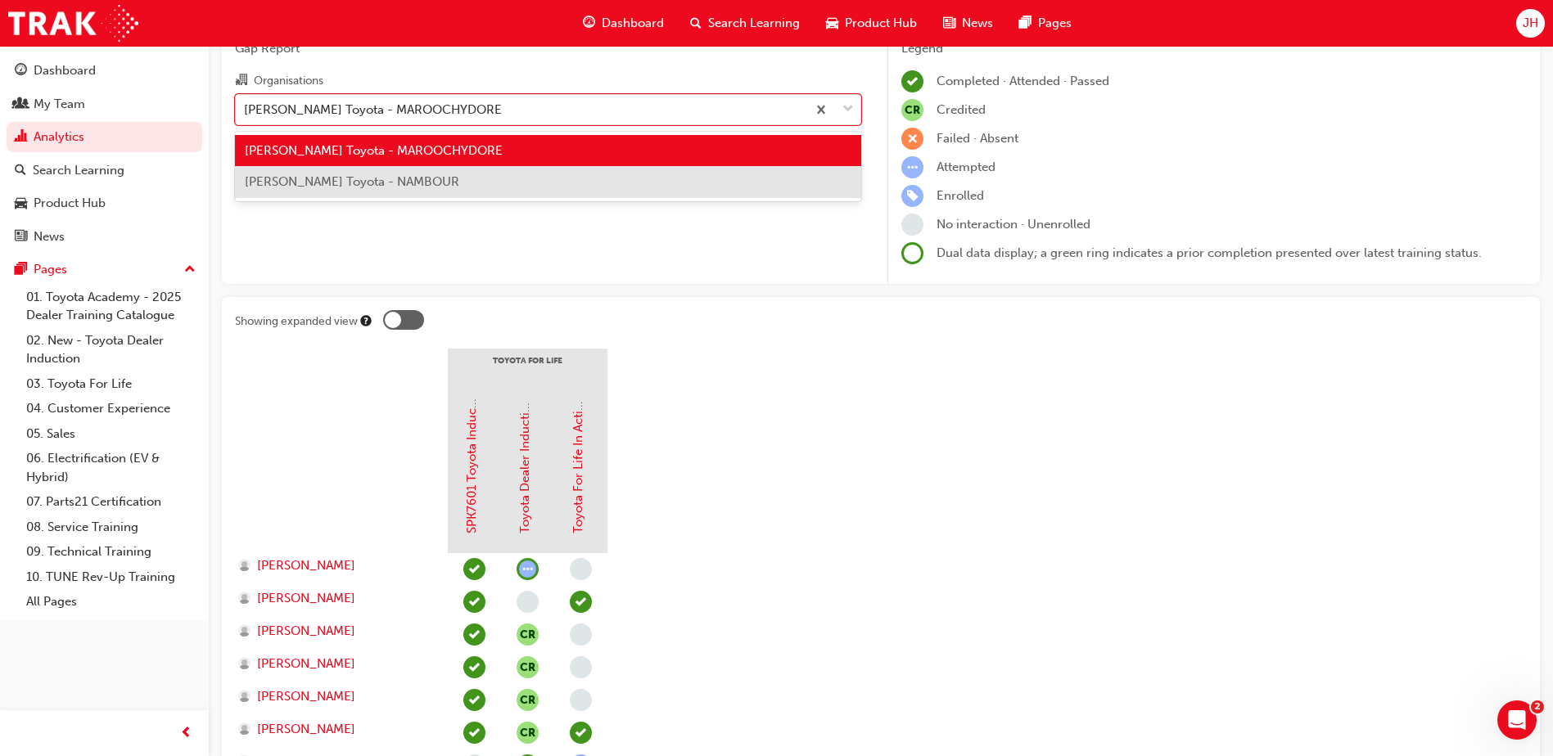
click at [422, 173] on div "[PERSON_NAME] Toyota - NAMBOUR" at bounding box center [548, 182] width 626 height 32
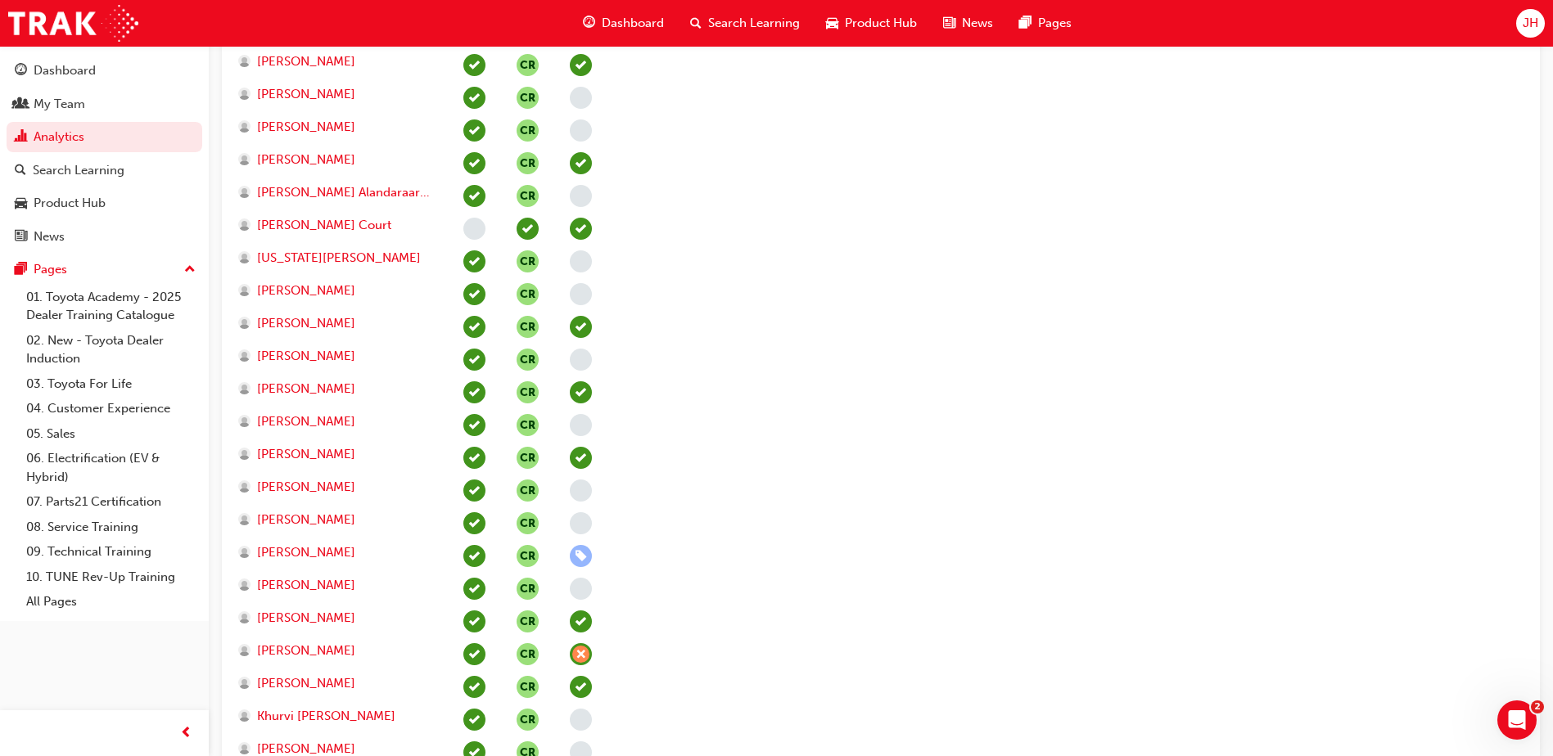
scroll to position [851, 0]
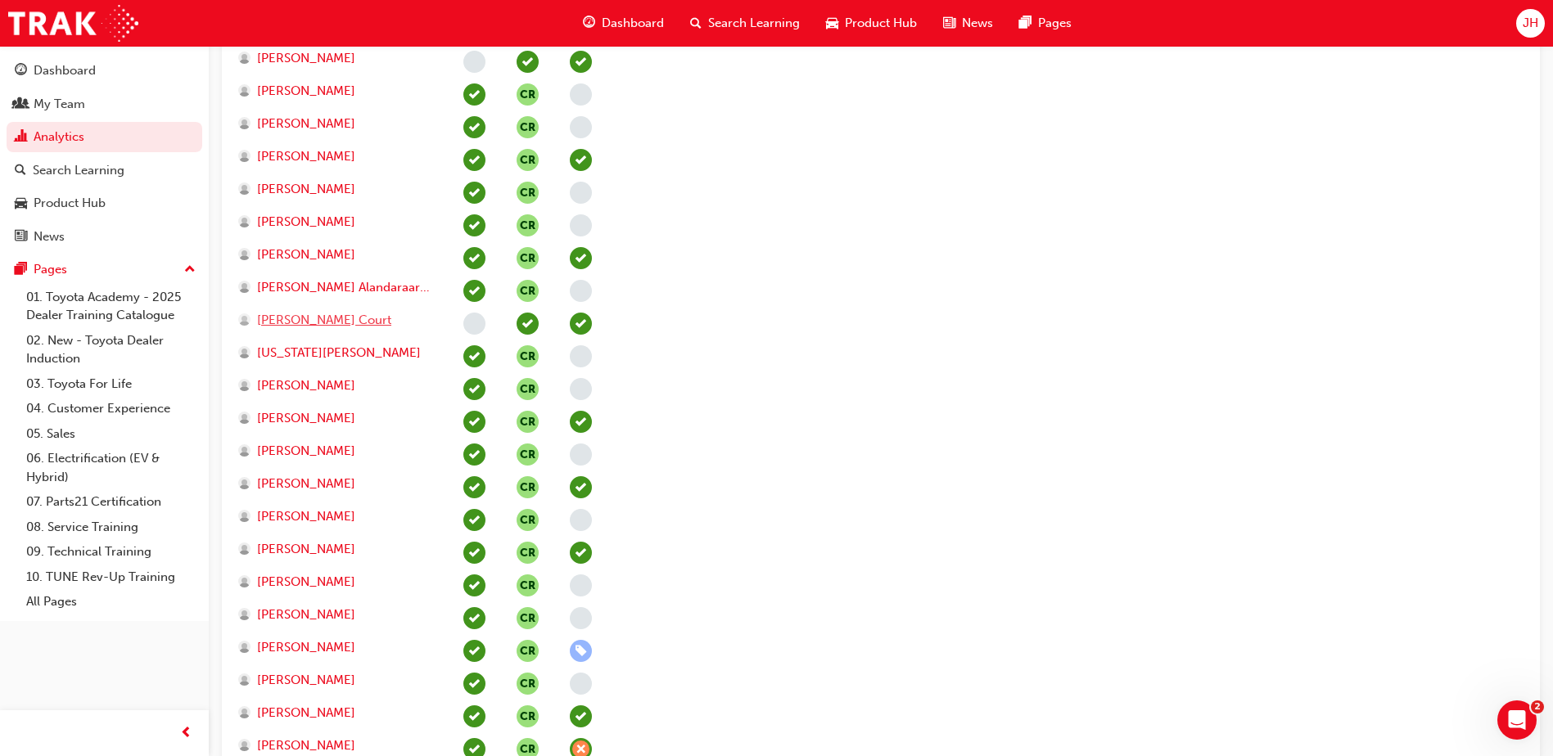
click at [296, 317] on span "[PERSON_NAME] Court" at bounding box center [324, 320] width 134 height 19
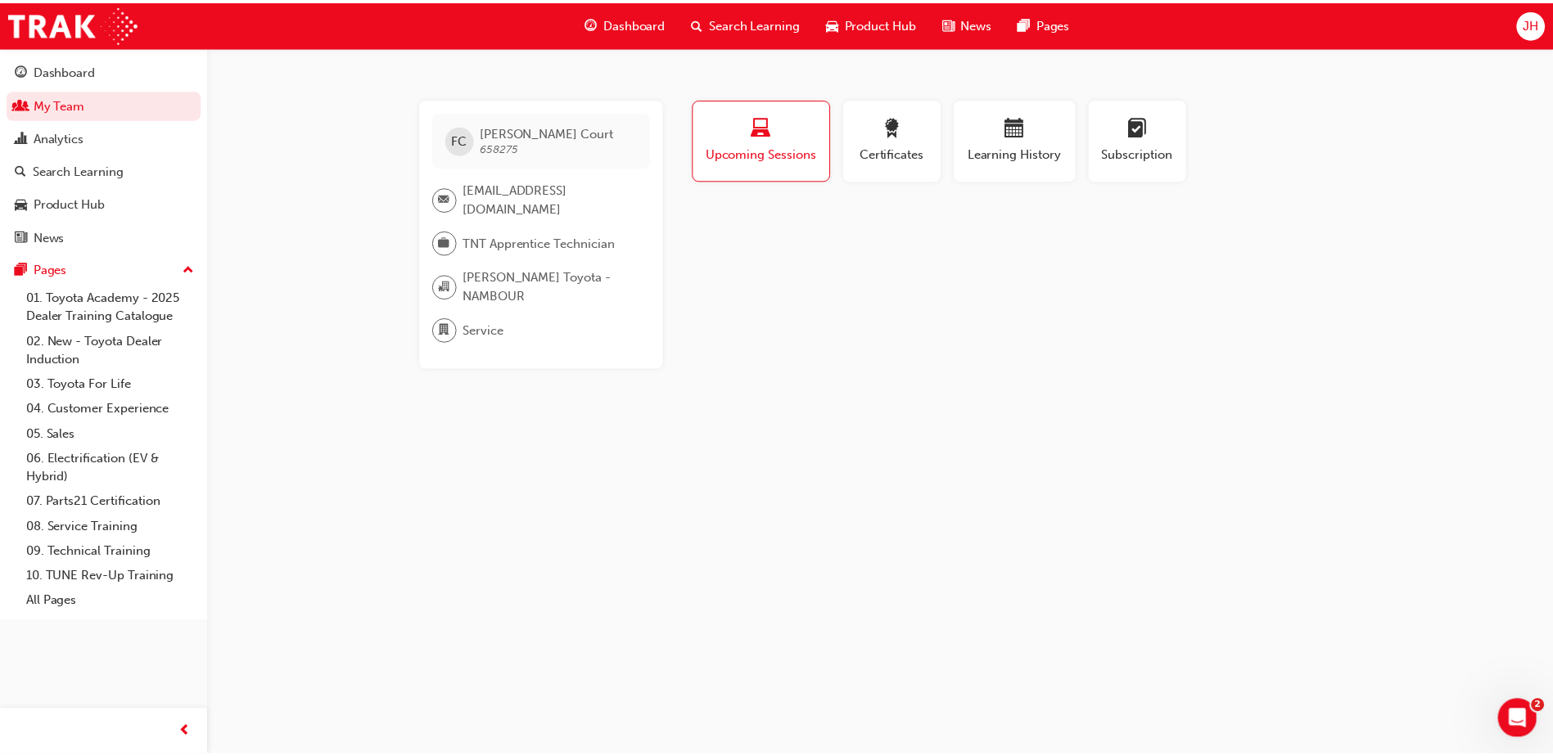
scroll to position [851, 0]
